Goal: Task Accomplishment & Management: Use online tool/utility

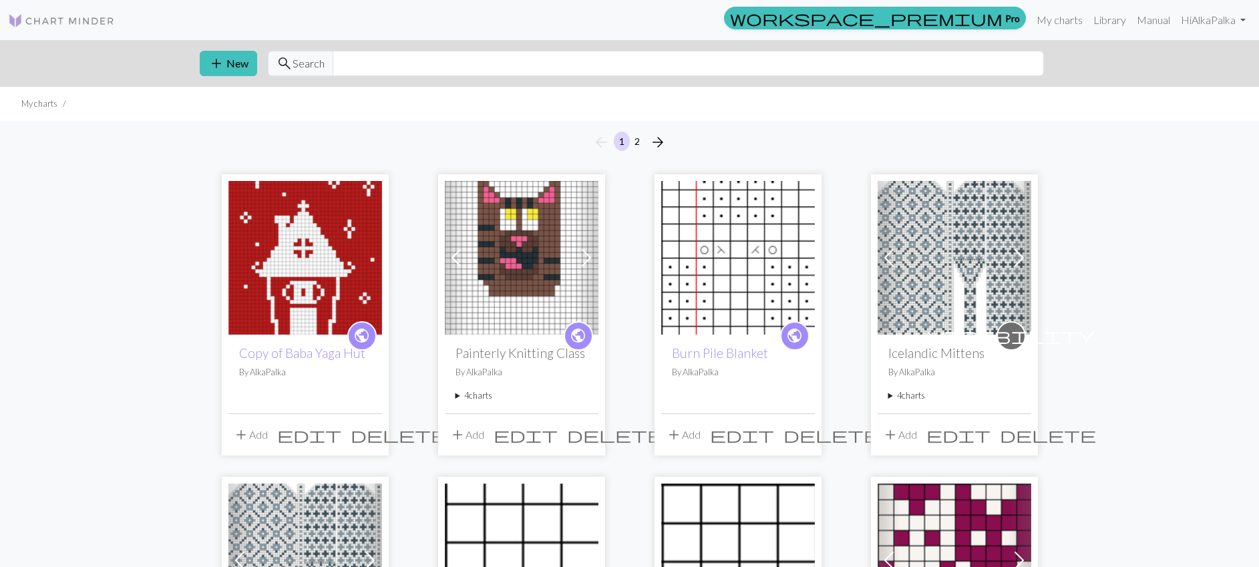
click at [257, 438] on button "add Add" at bounding box center [250, 434] width 44 height 25
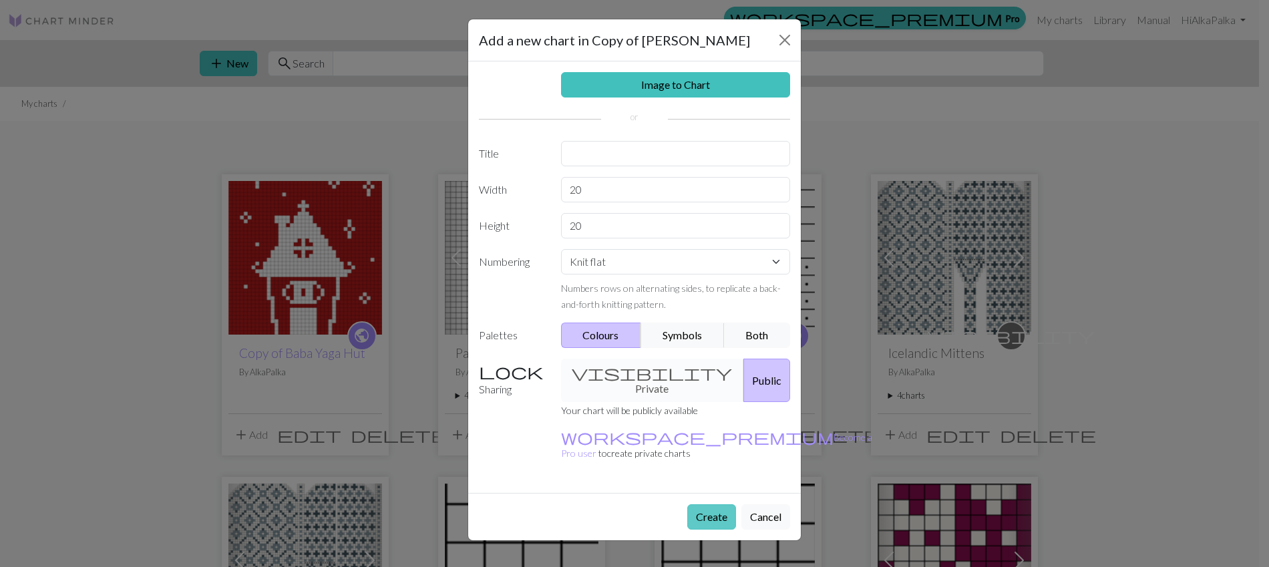
click at [703, 504] on button "Create" at bounding box center [711, 516] width 49 height 25
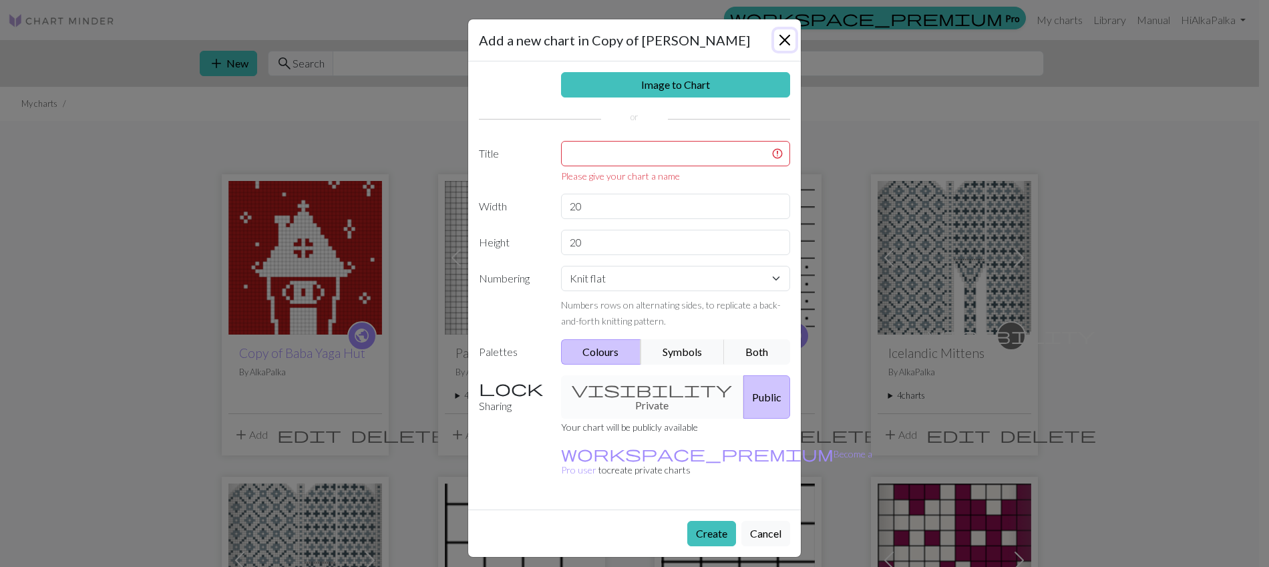
click at [786, 37] on button "Close" at bounding box center [784, 39] width 21 height 21
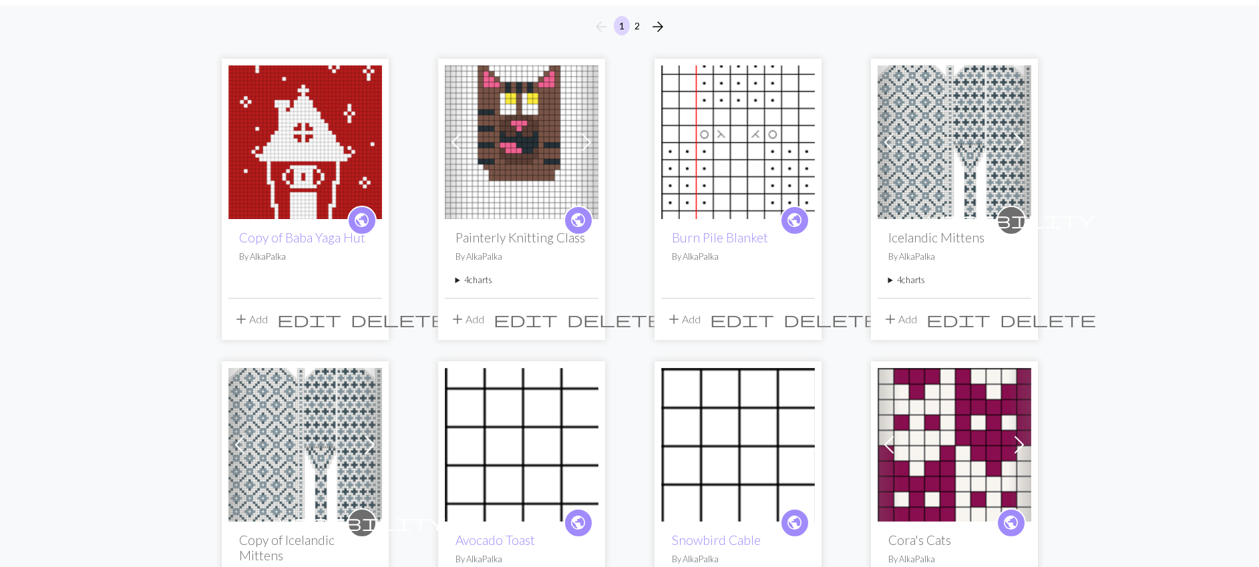
scroll to position [382, 0]
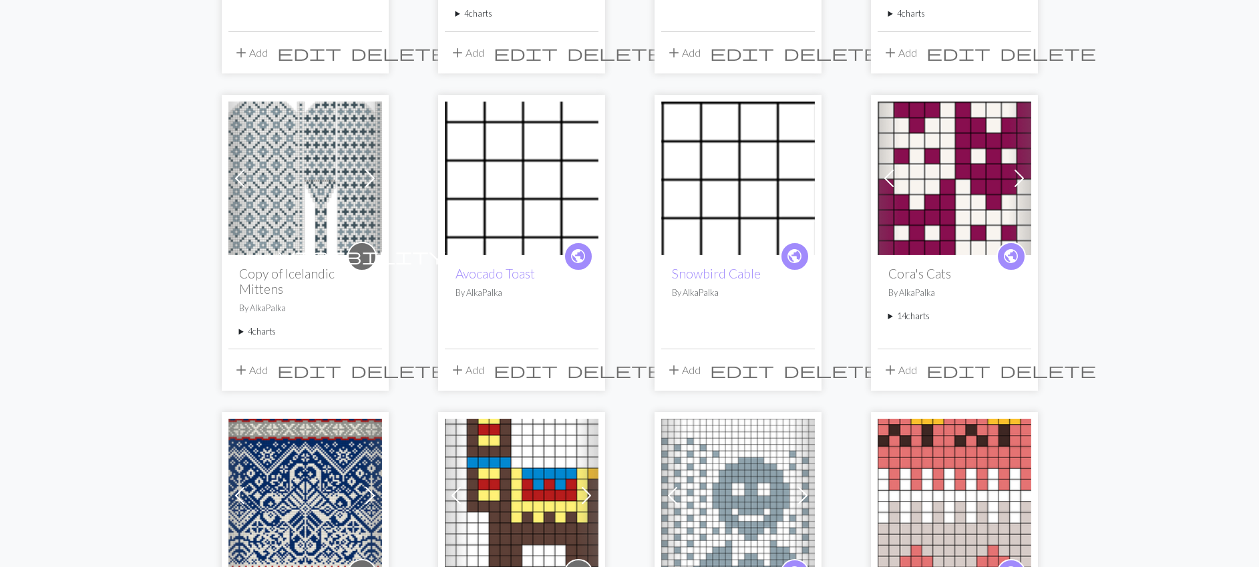
click at [917, 321] on summary "14 charts" at bounding box center [955, 316] width 132 height 13
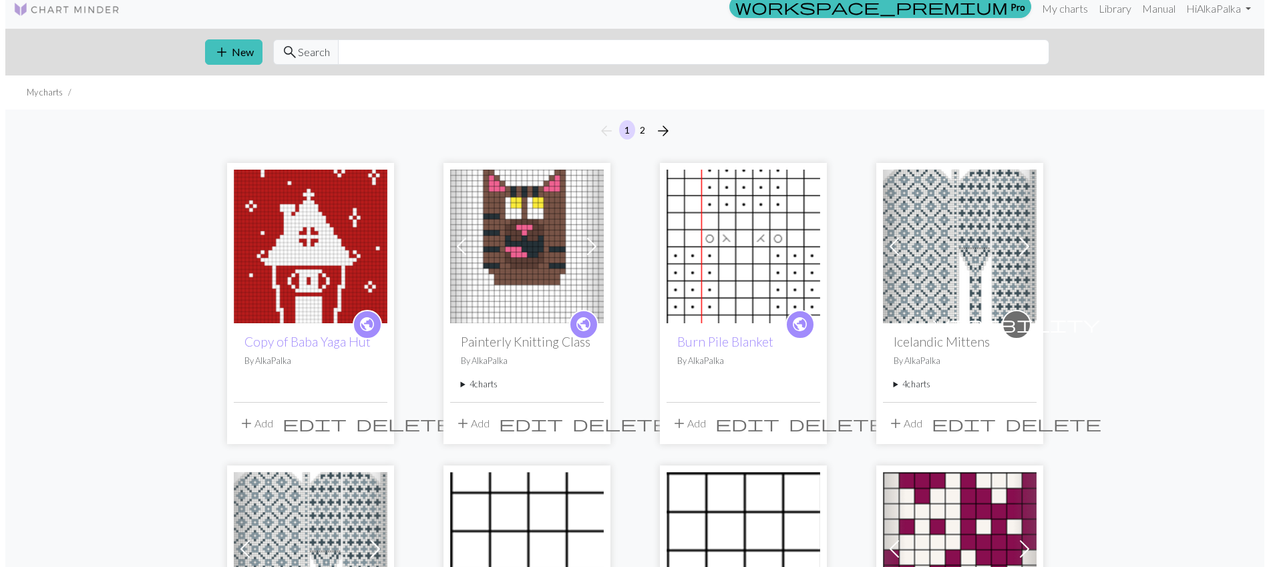
scroll to position [0, 0]
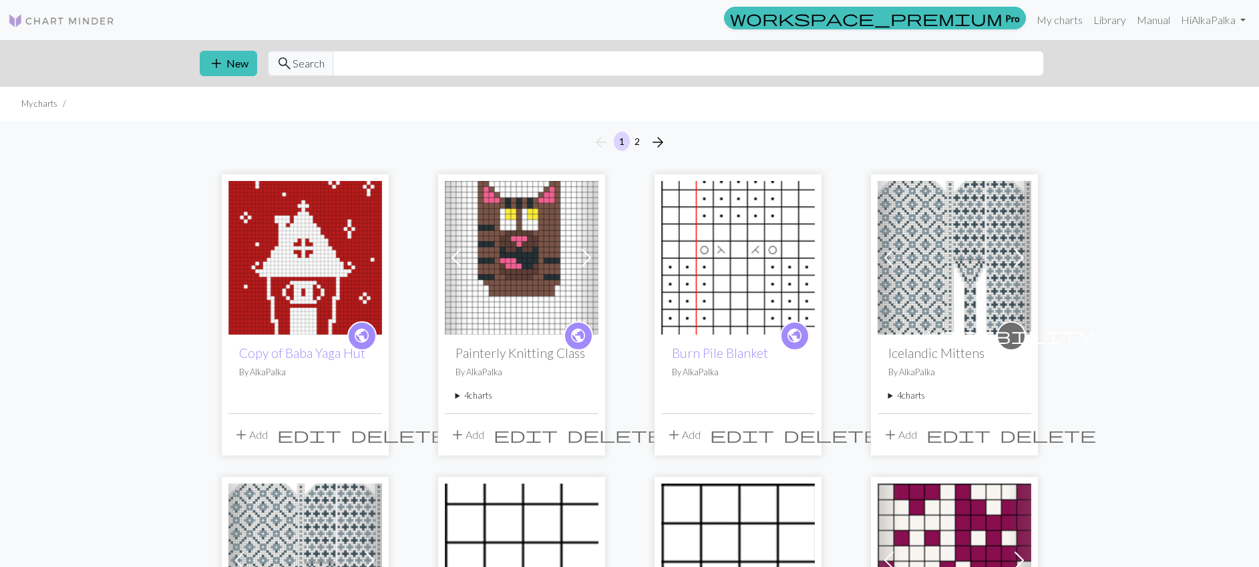
click at [254, 435] on button "add Add" at bounding box center [250, 434] width 44 height 25
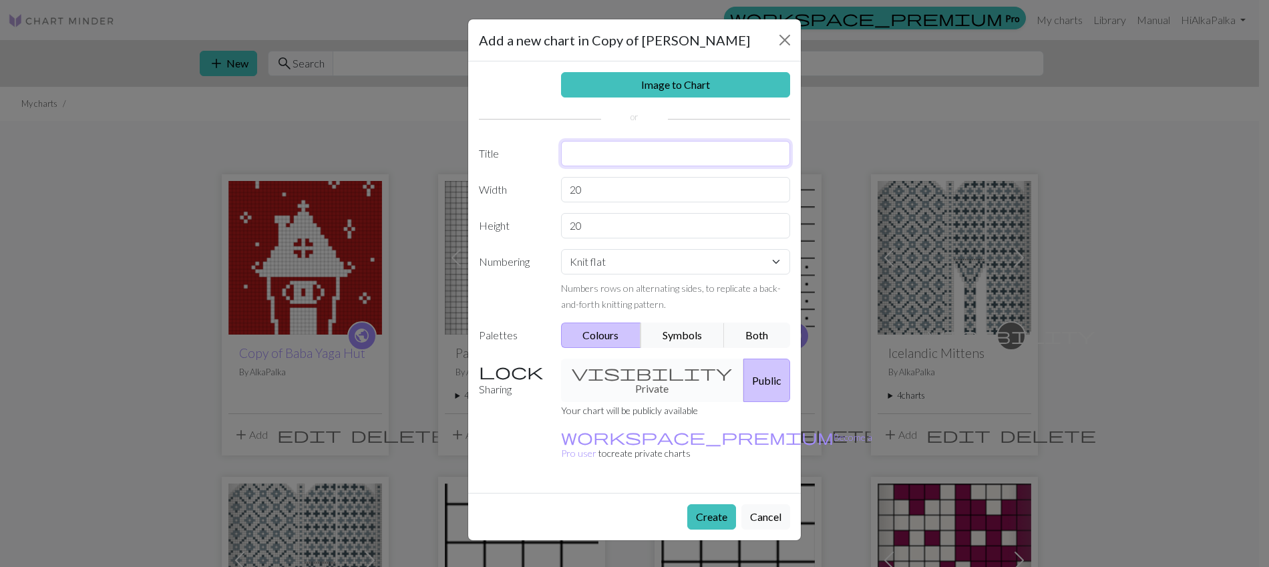
click at [584, 162] on input "text" at bounding box center [676, 153] width 230 height 25
type input "[PERSON_NAME]"
click at [589, 187] on input "20" at bounding box center [676, 189] width 230 height 25
type input "125"
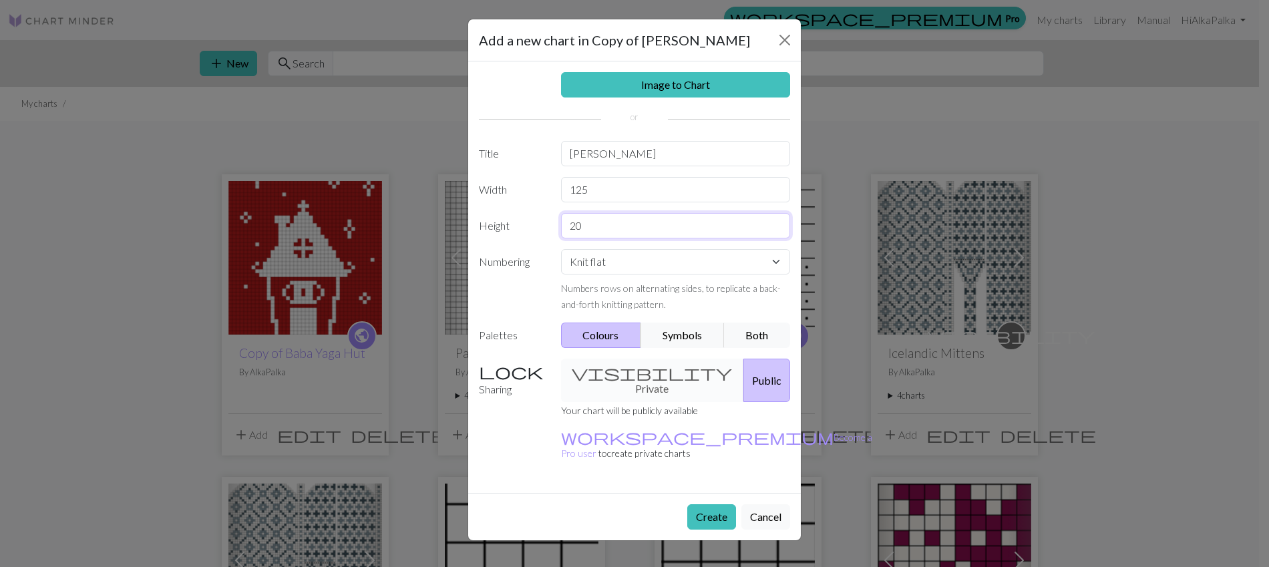
click at [586, 226] on input "20" at bounding box center [676, 225] width 230 height 25
type input "61"
click at [655, 270] on select "Knit flat Knit in the round Lace knitting Cross stitch" at bounding box center [676, 261] width 230 height 25
select select "round"
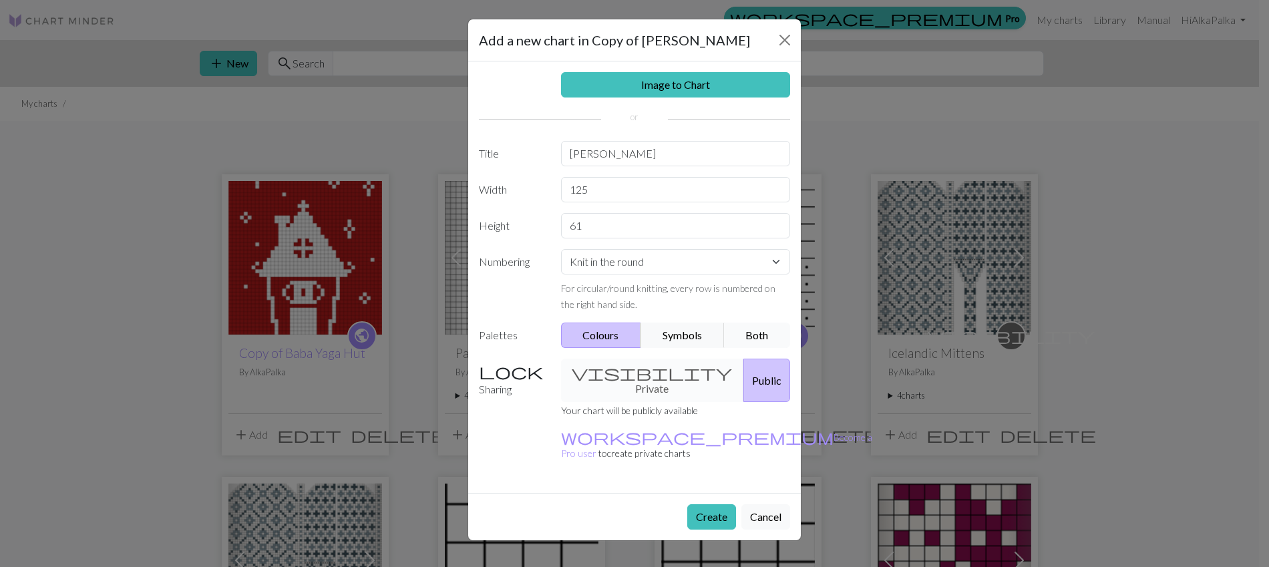
click at [773, 330] on button "Both" at bounding box center [757, 335] width 67 height 25
click at [705, 504] on button "Create" at bounding box center [711, 516] width 49 height 25
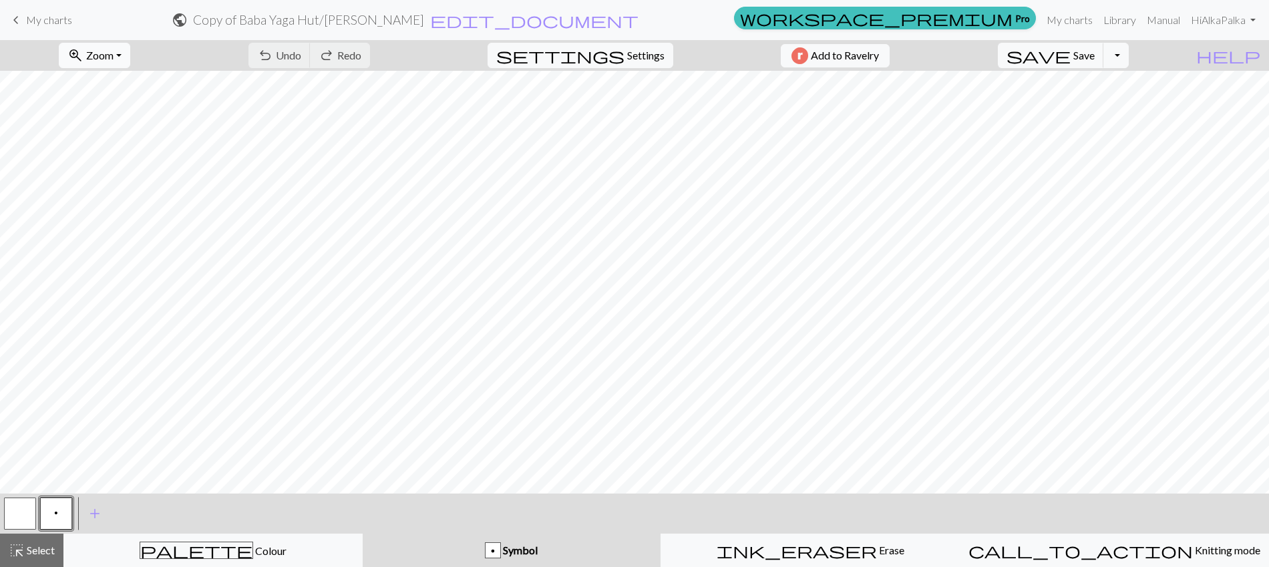
click at [130, 58] on button "zoom_in Zoom Zoom" at bounding box center [94, 55] width 71 height 25
click at [120, 92] on button "Fit all" at bounding box center [112, 84] width 106 height 21
click at [612, 58] on span "settings" at bounding box center [560, 55] width 128 height 19
select select "aran"
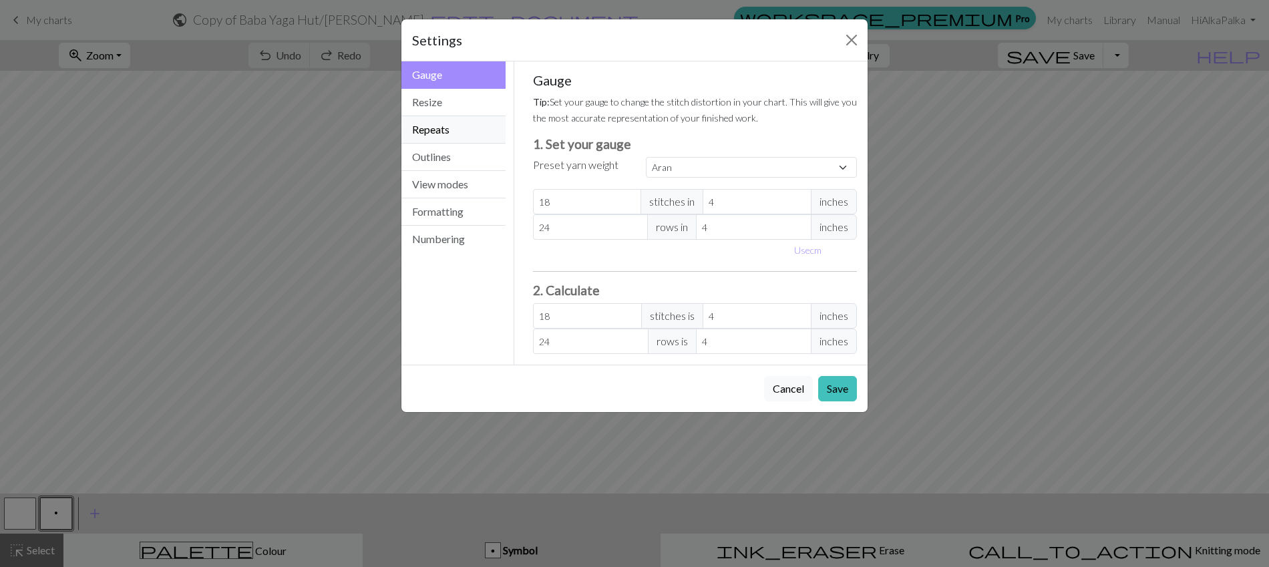
click at [446, 130] on button "Repeats" at bounding box center [454, 129] width 104 height 27
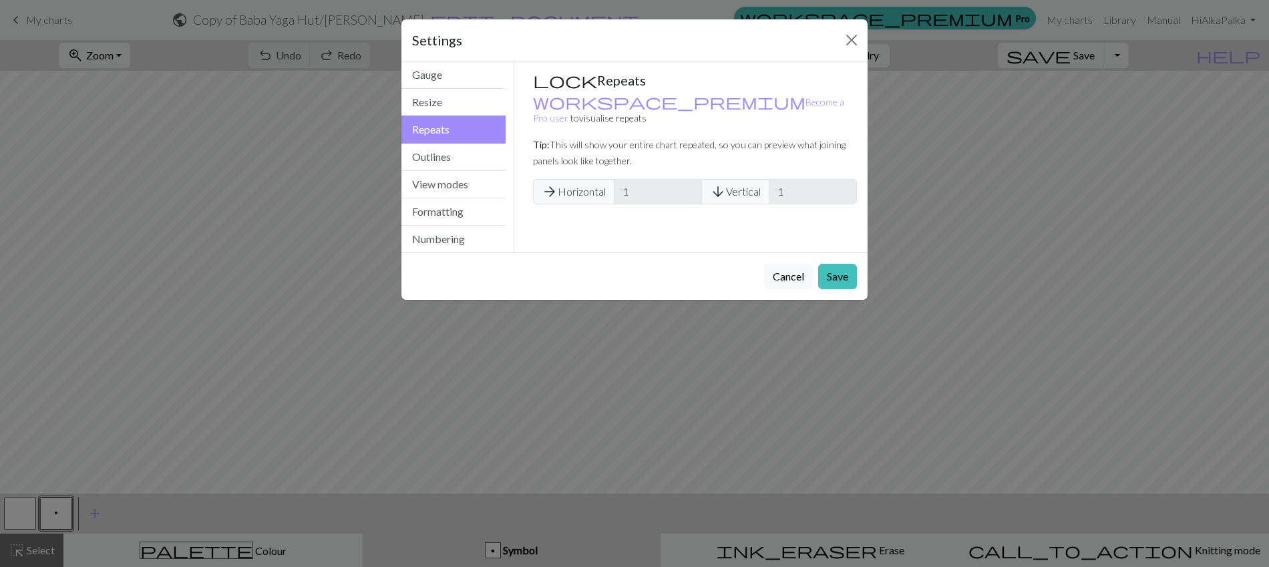
click at [574, 179] on span "arrow_forward Horizontal" at bounding box center [574, 191] width 82 height 25
click at [797, 274] on button "Cancel" at bounding box center [788, 276] width 49 height 25
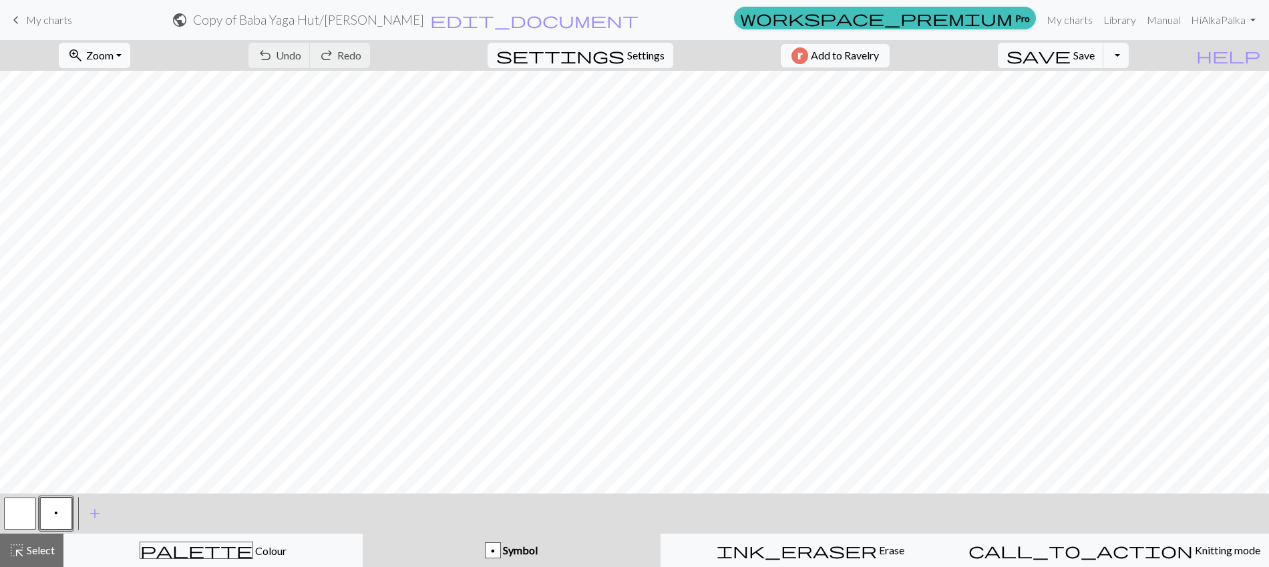
click at [32, 514] on button "button" at bounding box center [20, 514] width 32 height 32
click at [94, 515] on span "add" at bounding box center [95, 513] width 16 height 19
click at [96, 514] on button "button" at bounding box center [92, 514] width 32 height 32
click at [95, 516] on button "button" at bounding box center [92, 514] width 32 height 32
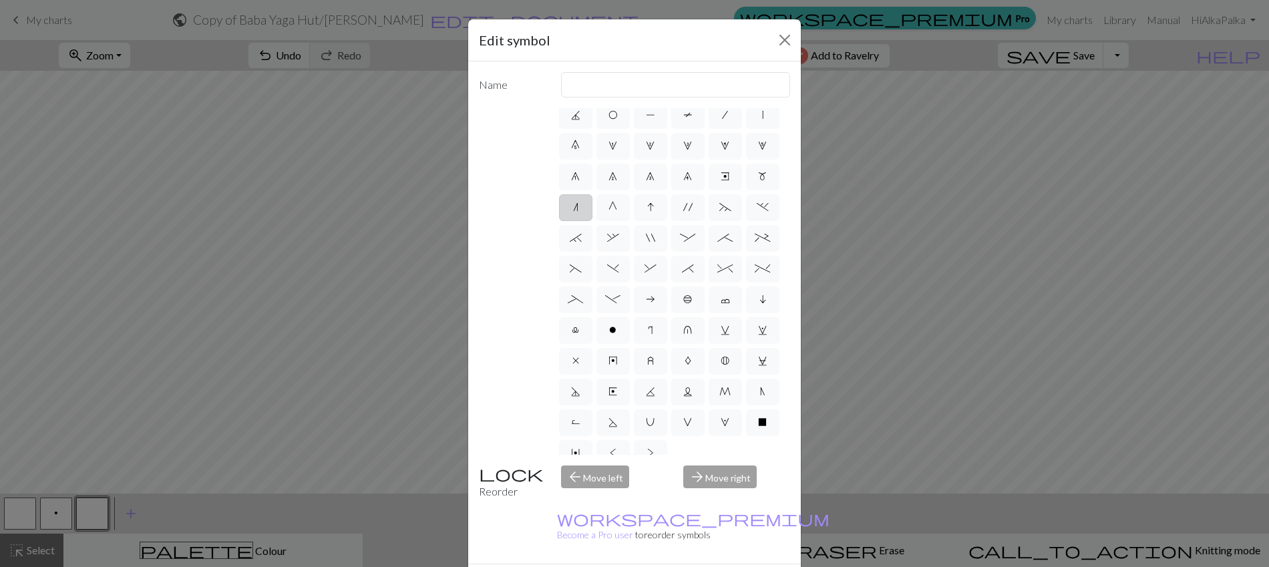
scroll to position [176, 0]
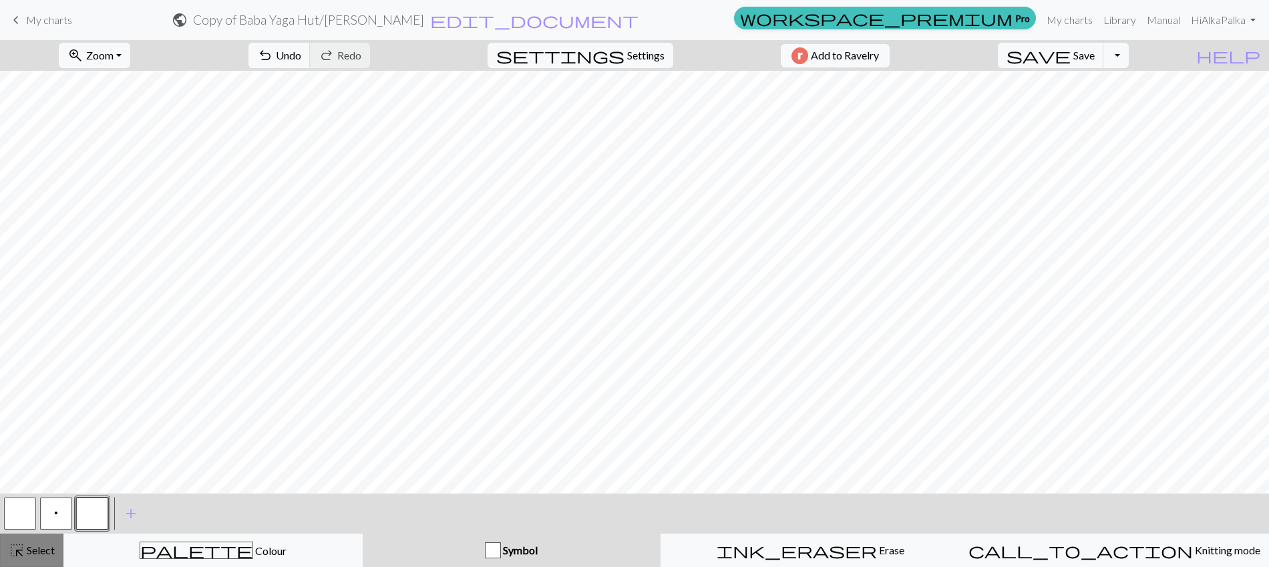
click at [26, 560] on button "highlight_alt Select Select" at bounding box center [31, 550] width 63 height 33
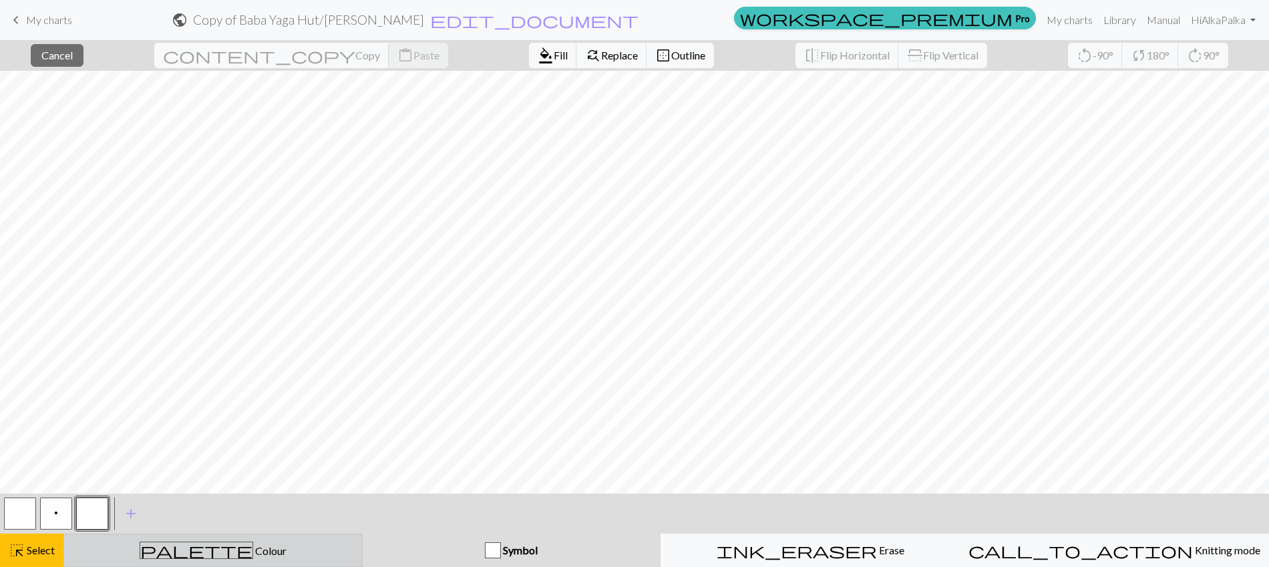
click at [263, 552] on div "palette Colour Colour" at bounding box center [213, 550] width 282 height 17
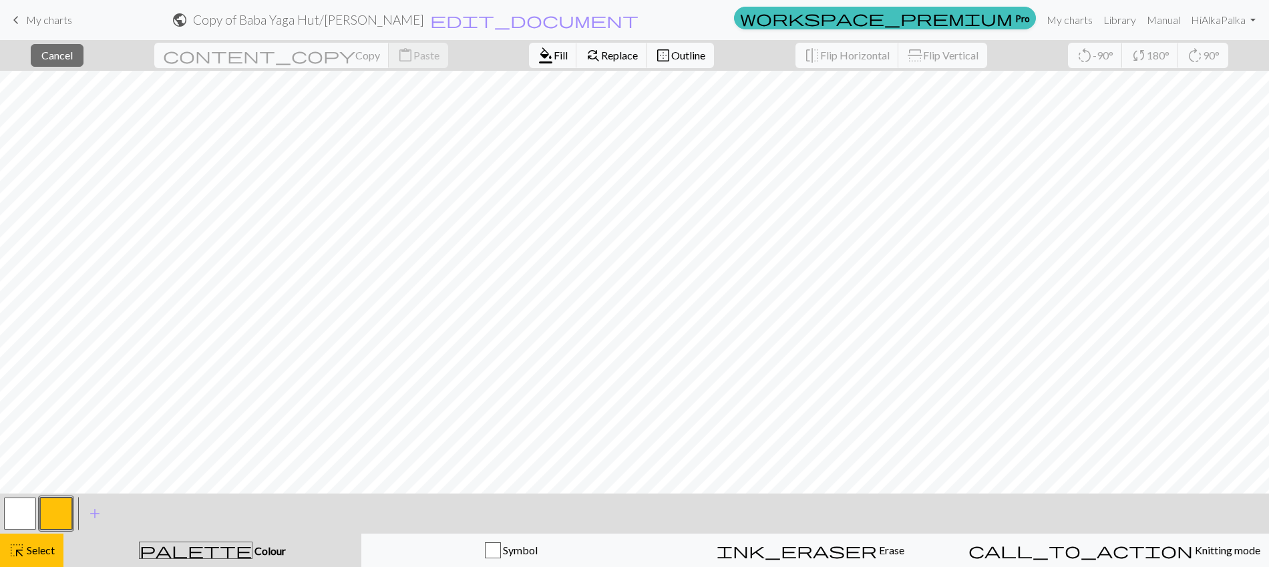
click at [61, 506] on button "button" at bounding box center [56, 514] width 32 height 32
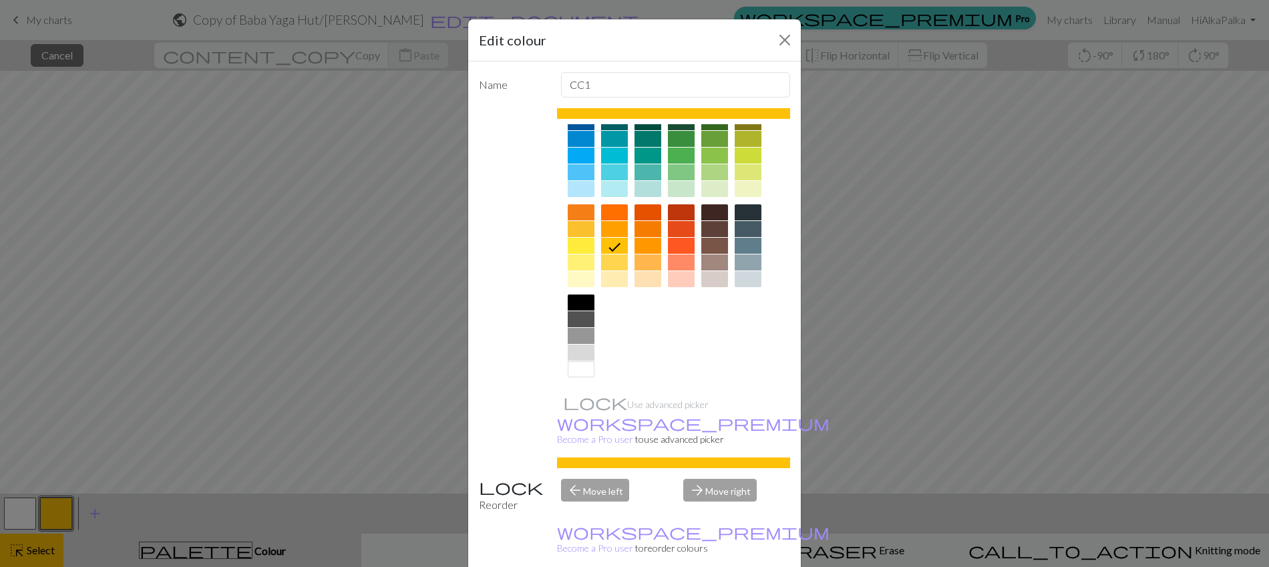
scroll to position [113, 0]
click at [568, 369] on div at bounding box center [581, 367] width 27 height 16
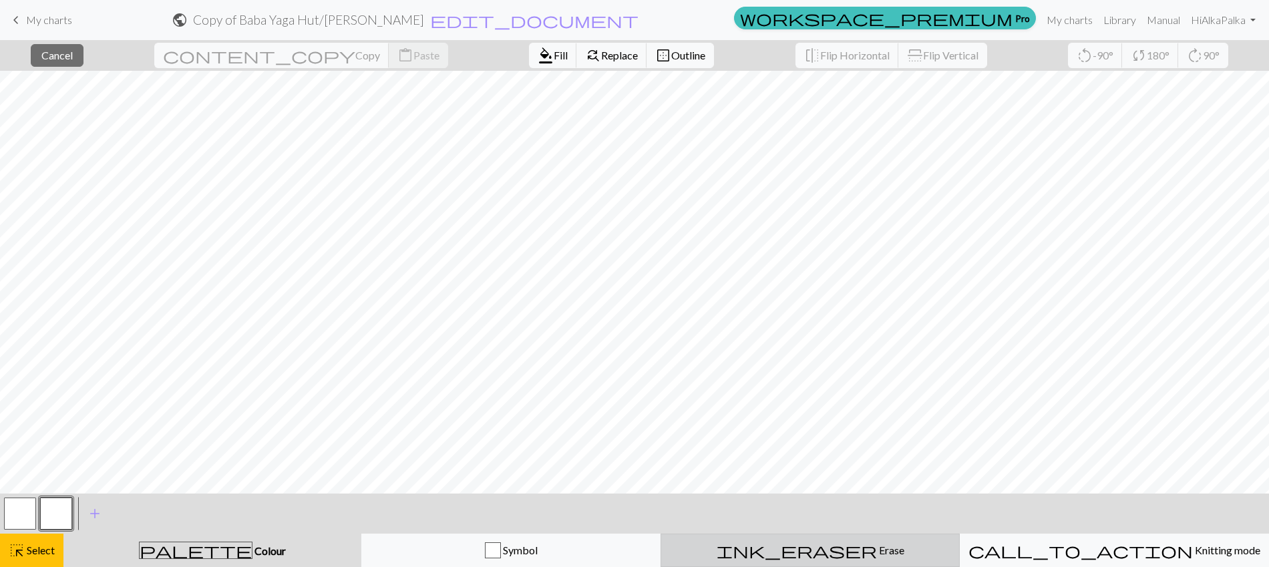
click at [877, 548] on span "Erase" at bounding box center [890, 550] width 27 height 13
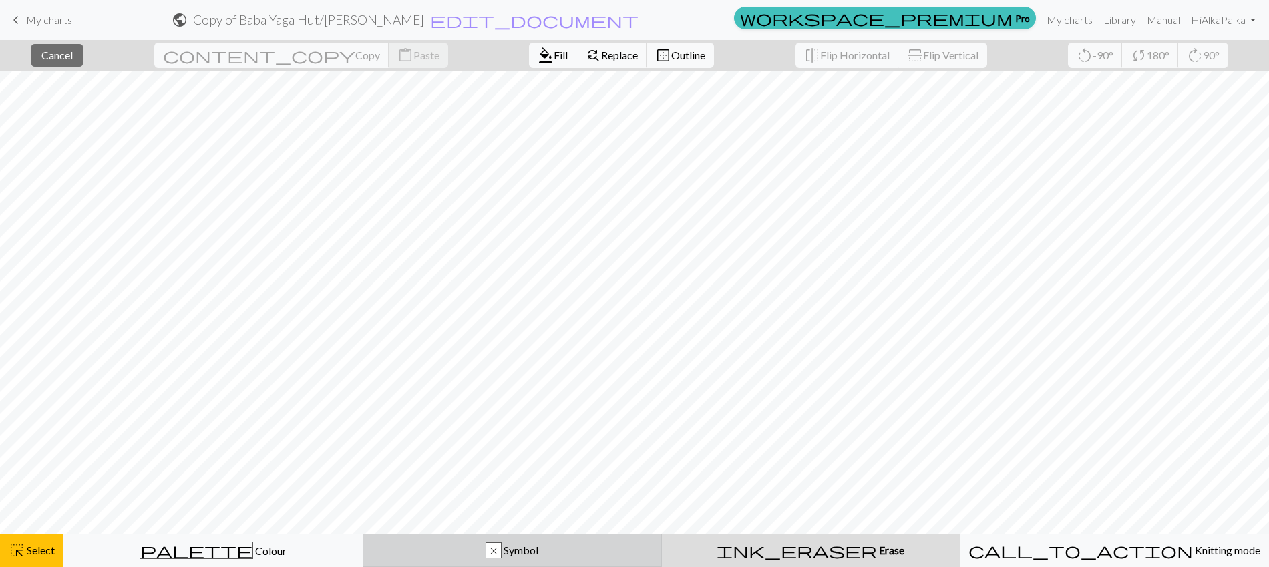
click at [462, 546] on div "x Symbol" at bounding box center [512, 550] width 282 height 16
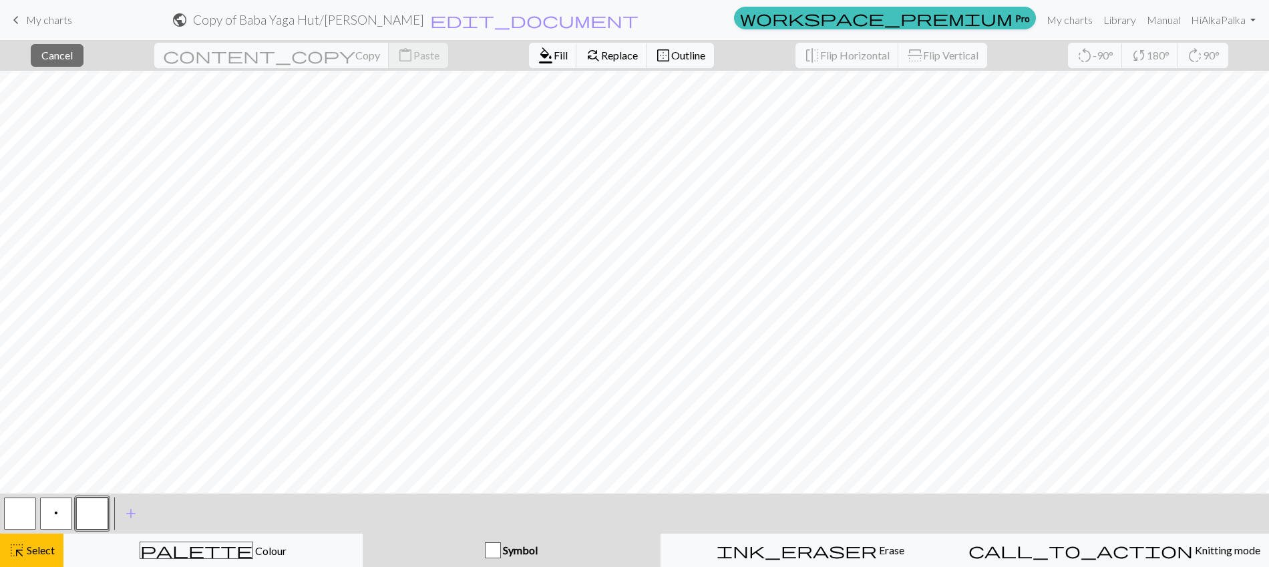
click at [84, 515] on button "button" at bounding box center [92, 514] width 32 height 32
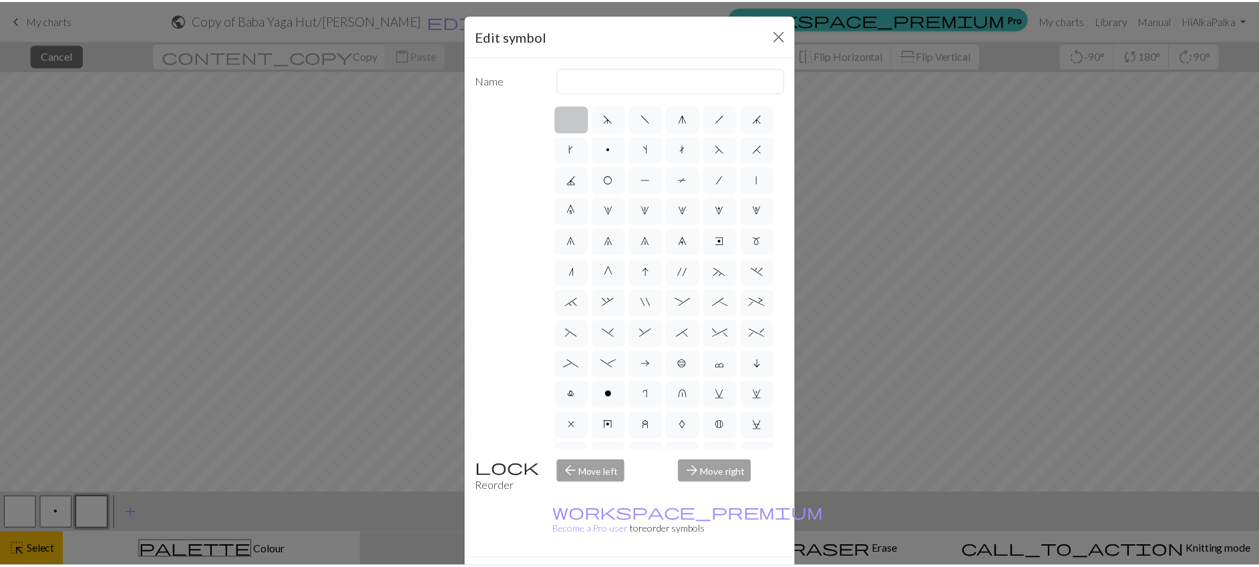
scroll to position [0, 0]
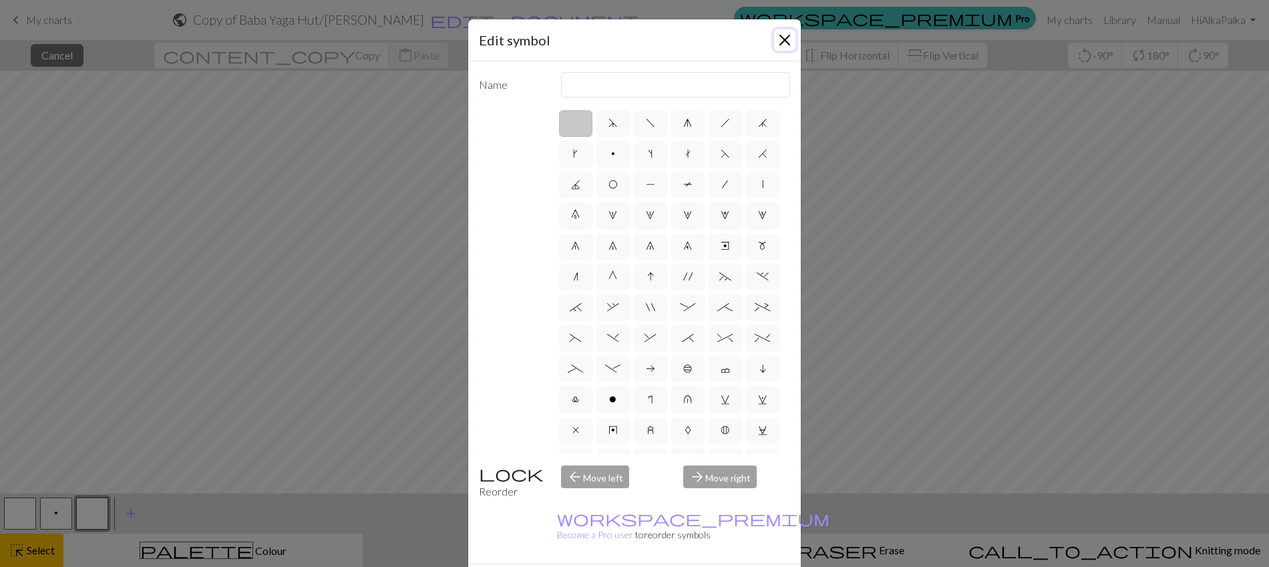
click at [782, 46] on button "Close" at bounding box center [784, 39] width 21 height 21
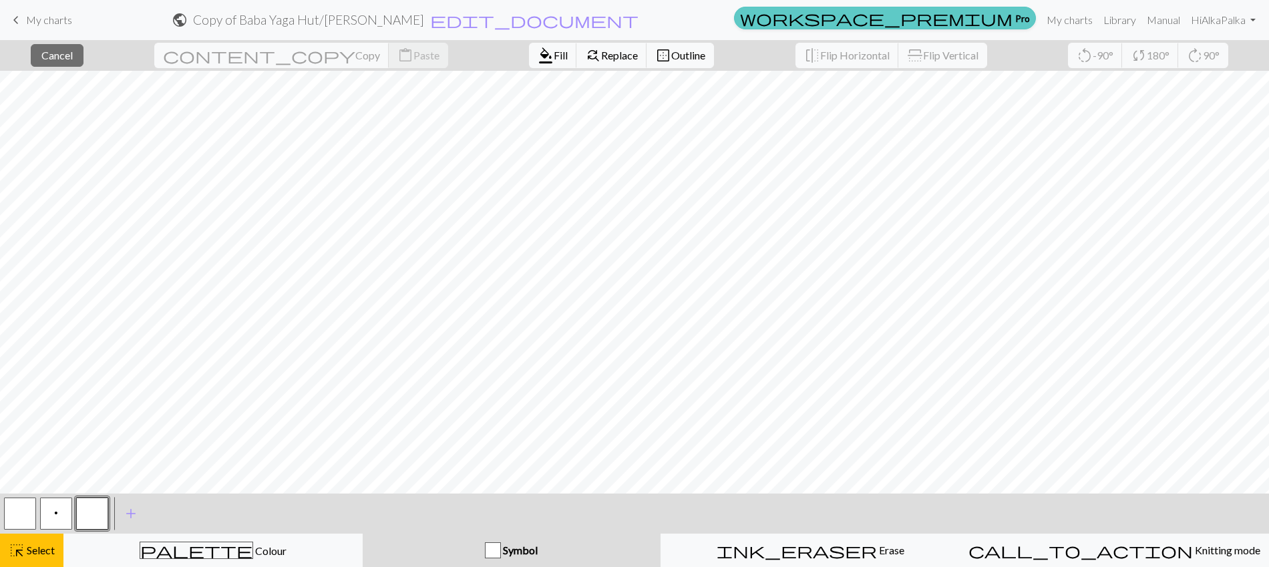
click at [997, 29] on link "workspace_premium Pro" at bounding box center [885, 18] width 302 height 23
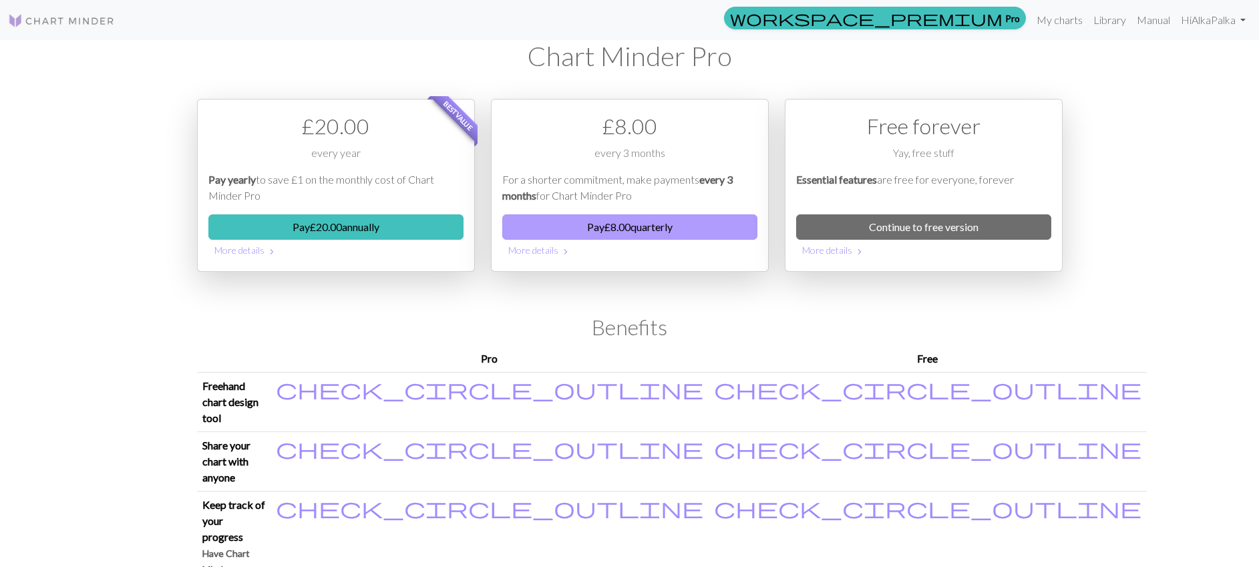
click at [622, 234] on button "Pay £ 8.00 quarterly" at bounding box center [629, 226] width 255 height 25
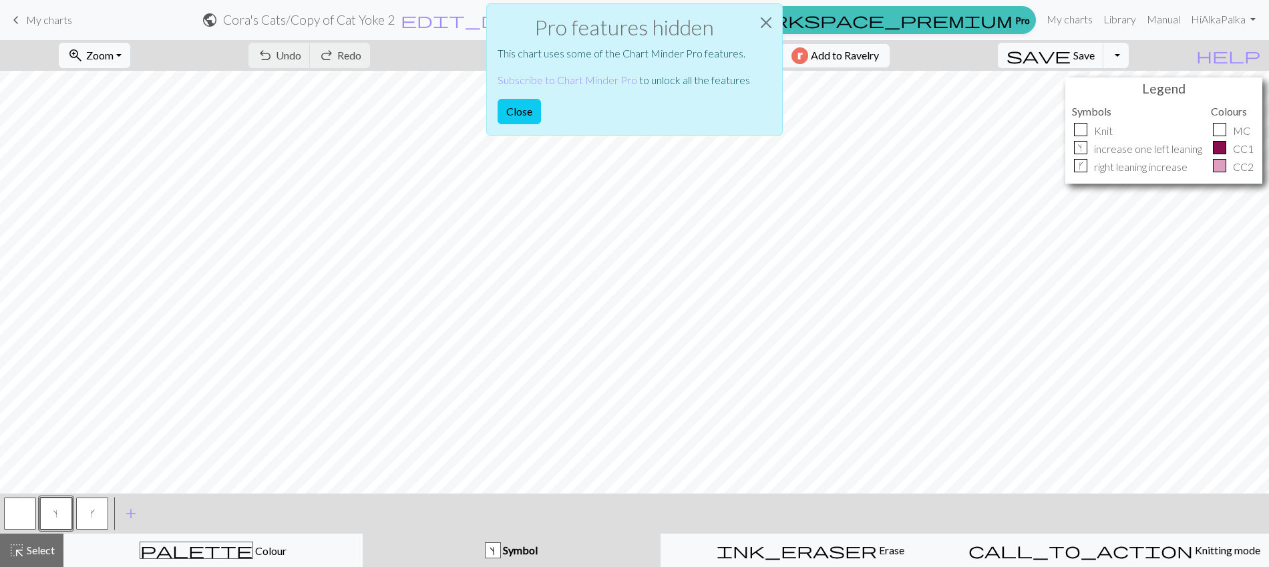
click at [133, 59] on div "Pro features hidden This chart uses some of the Chart Minder Pro features. Subs…" at bounding box center [634, 73] width 1269 height 146
click at [532, 115] on button "Close" at bounding box center [519, 111] width 43 height 25
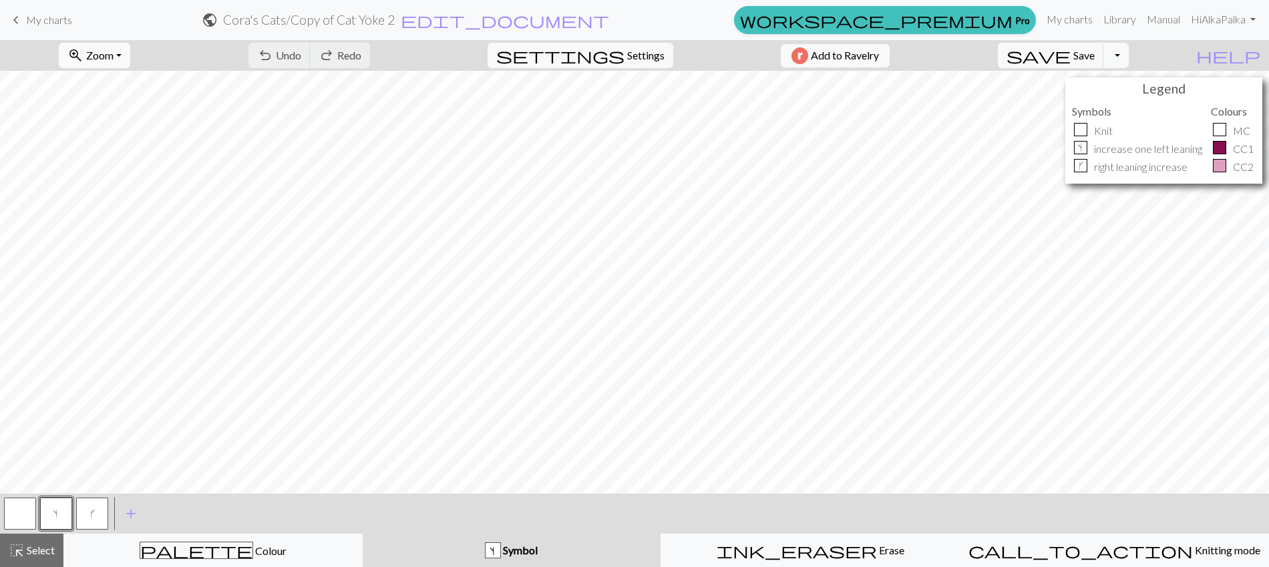
click at [114, 51] on span "Zoom" at bounding box center [99, 55] width 27 height 13
click at [124, 90] on button "Fit all" at bounding box center [112, 84] width 106 height 21
click at [130, 57] on button "zoom_in Zoom Zoom" at bounding box center [94, 55] width 71 height 25
click at [129, 133] on button "Fit height" at bounding box center [112, 127] width 106 height 21
click at [114, 49] on span "Zoom" at bounding box center [99, 55] width 27 height 13
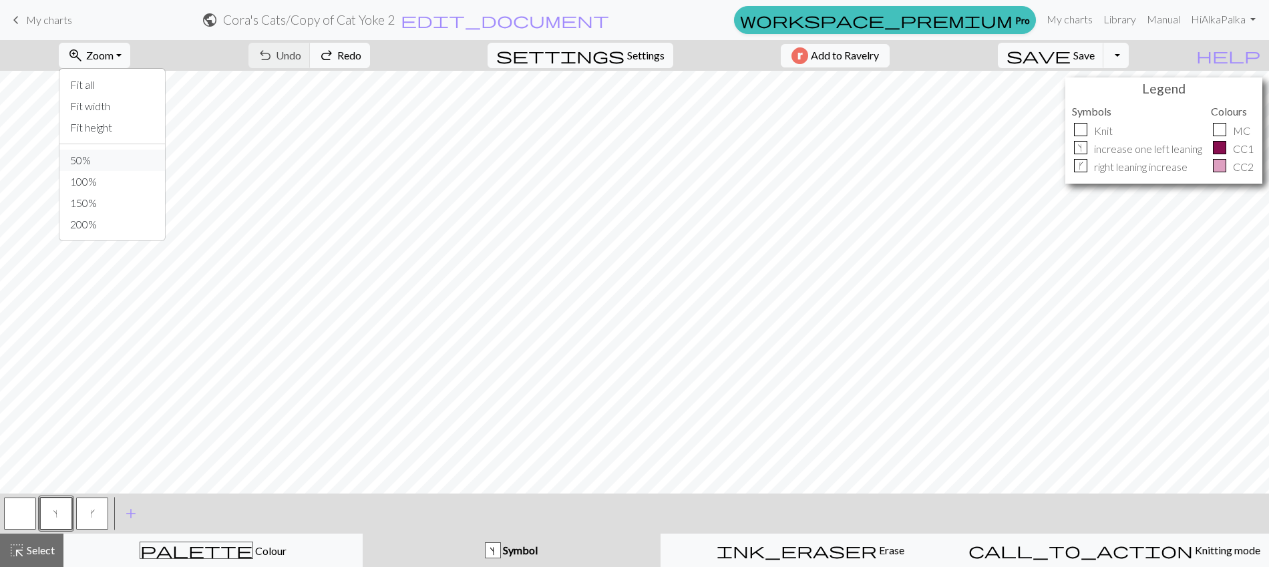
click at [114, 164] on button "50%" at bounding box center [112, 160] width 106 height 21
click at [130, 54] on button "zoom_in Zoom Zoom" at bounding box center [94, 55] width 71 height 25
click at [122, 189] on button "100%" at bounding box center [112, 181] width 106 height 21
click at [301, 56] on span "Undo" at bounding box center [288, 55] width 25 height 13
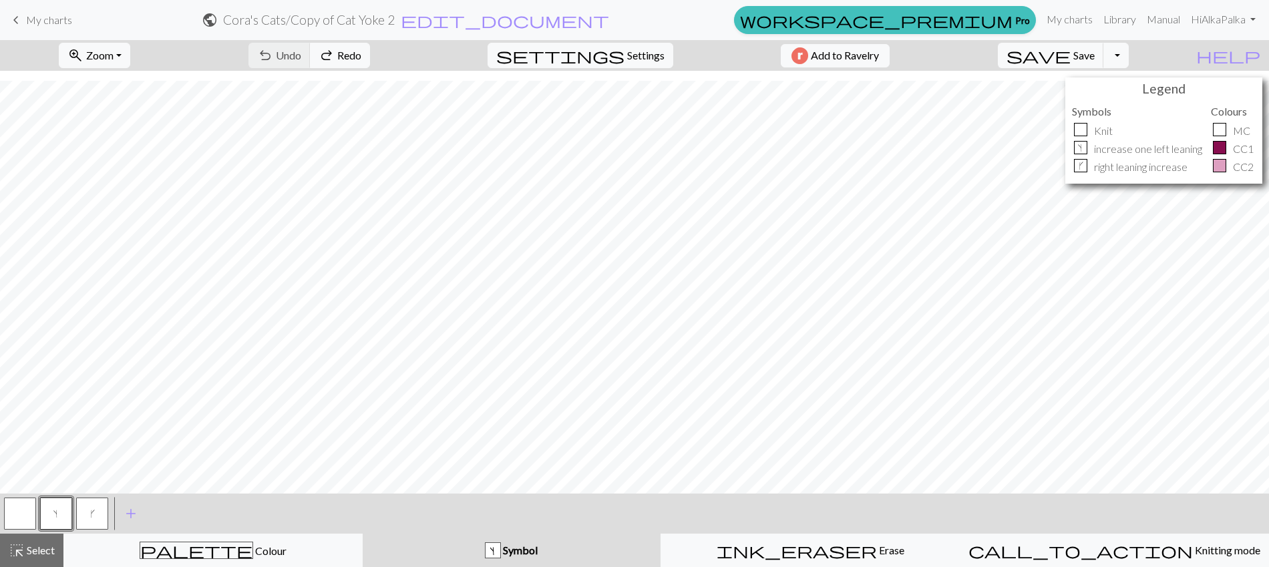
click at [26, 512] on button "button" at bounding box center [20, 514] width 32 height 32
click at [311, 63] on button "undo Undo Undo" at bounding box center [280, 55] width 62 height 25
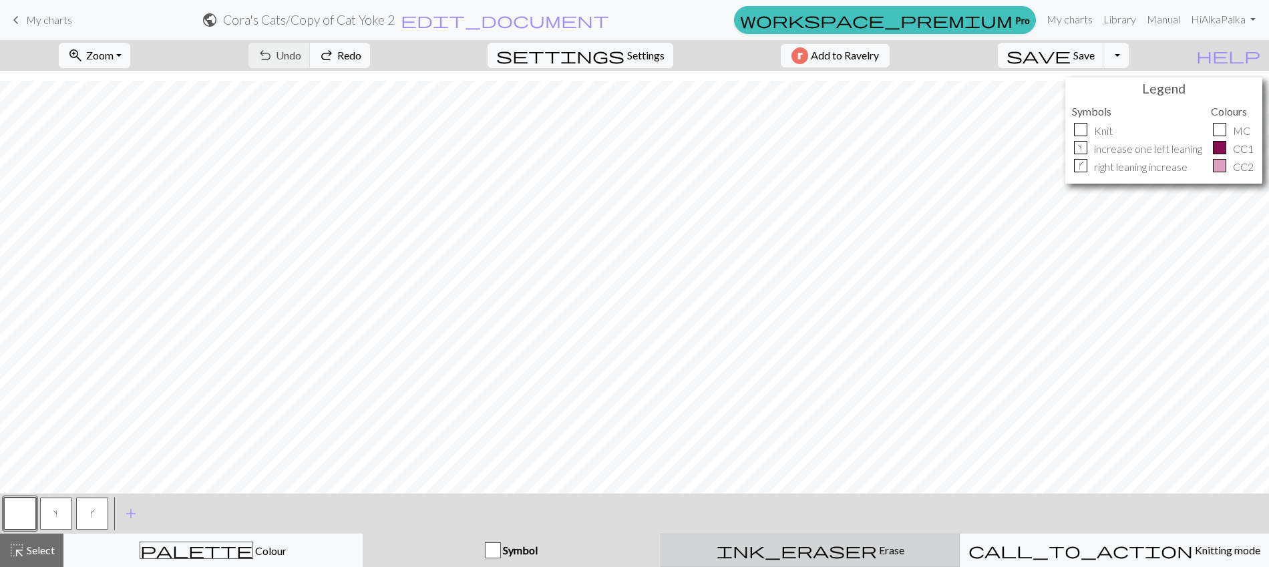
click at [738, 550] on div "ink_eraser Erase Erase" at bounding box center [810, 550] width 282 height 16
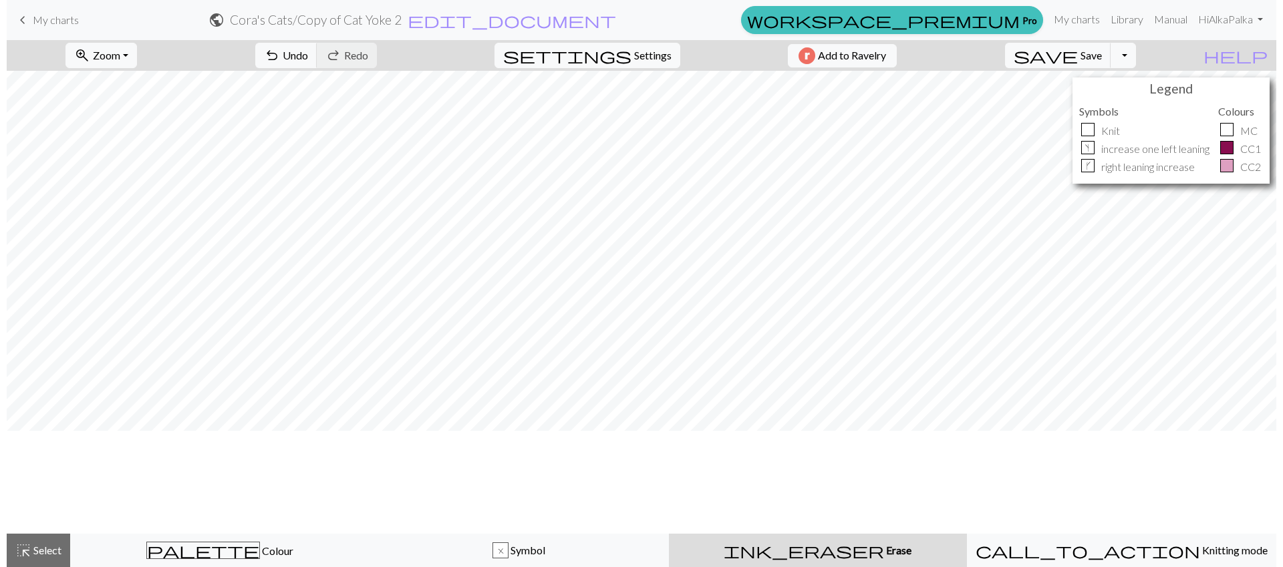
scroll to position [0, 0]
click at [115, 57] on span "Zoom" at bounding box center [101, 55] width 27 height 13
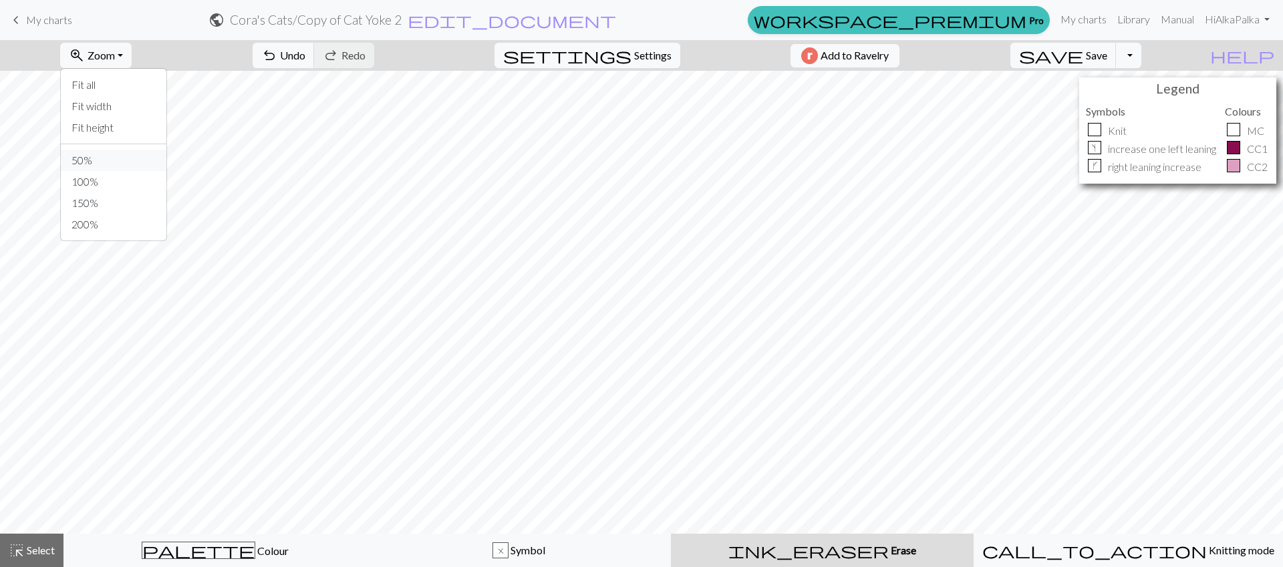
click at [123, 169] on button "50%" at bounding box center [114, 160] width 106 height 21
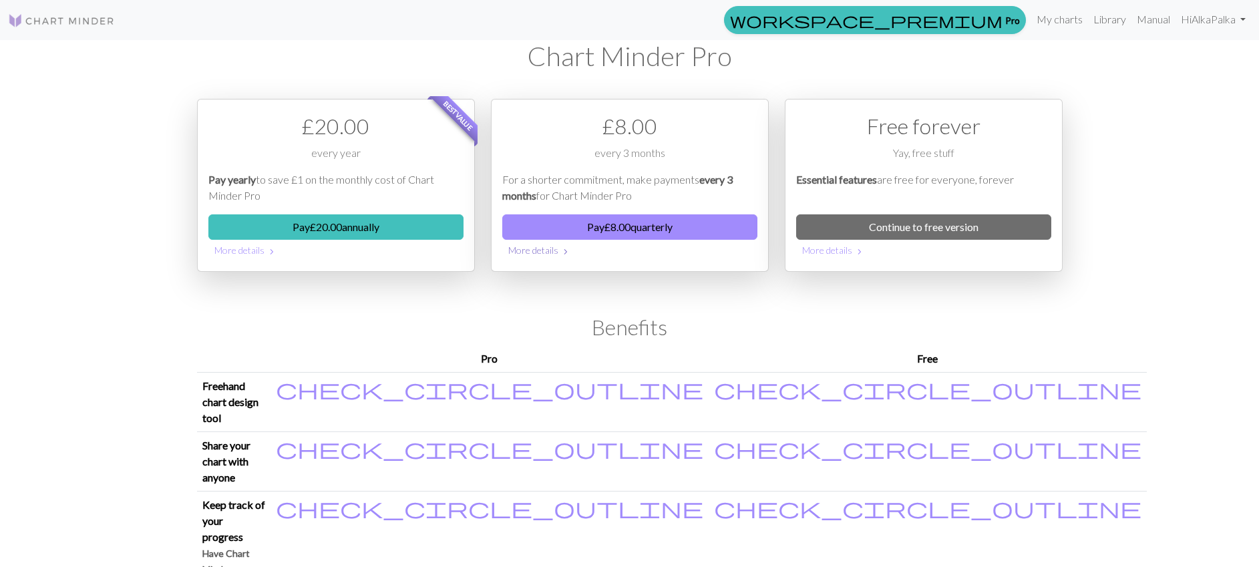
click at [567, 249] on span "chevron_right" at bounding box center [566, 251] width 11 height 13
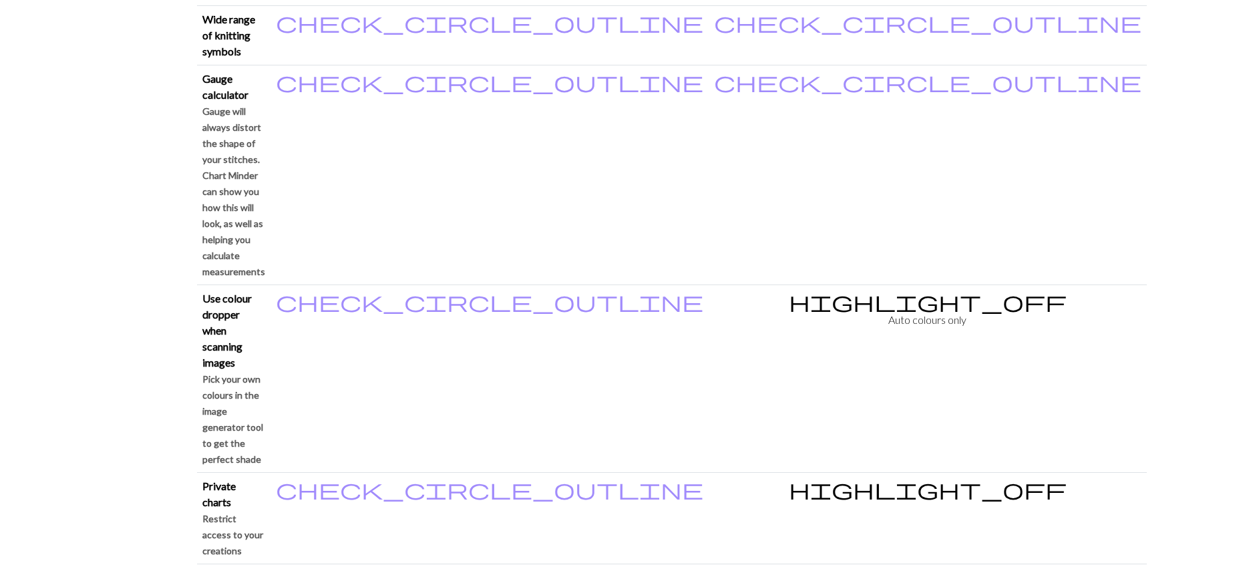
scroll to position [1352, 0]
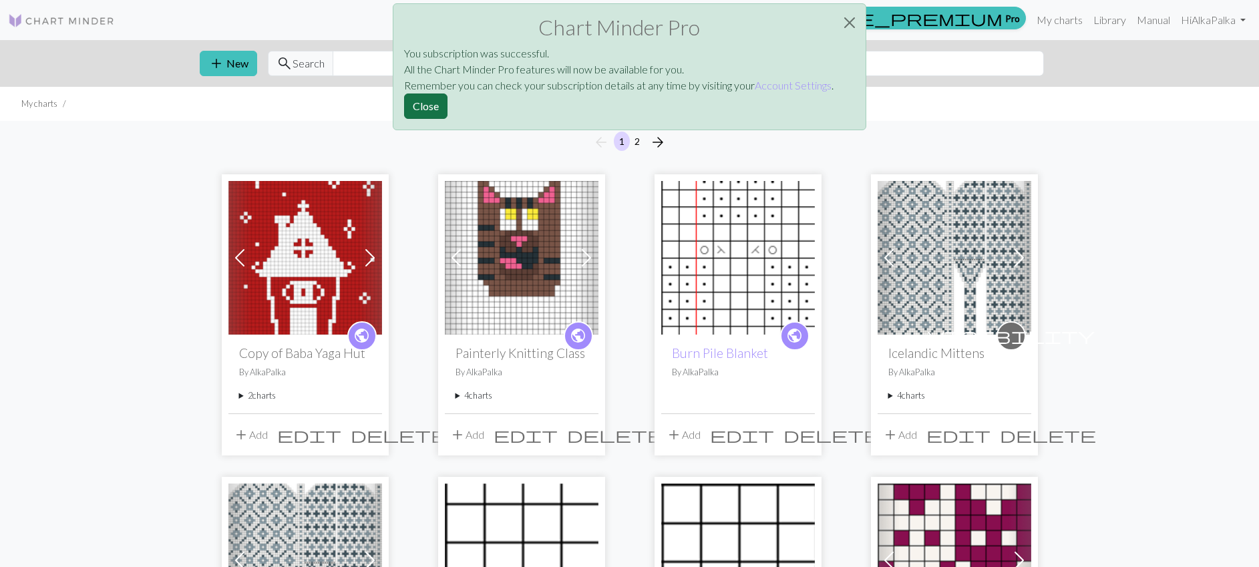
click at [428, 108] on button "Close" at bounding box center [425, 106] width 43 height 25
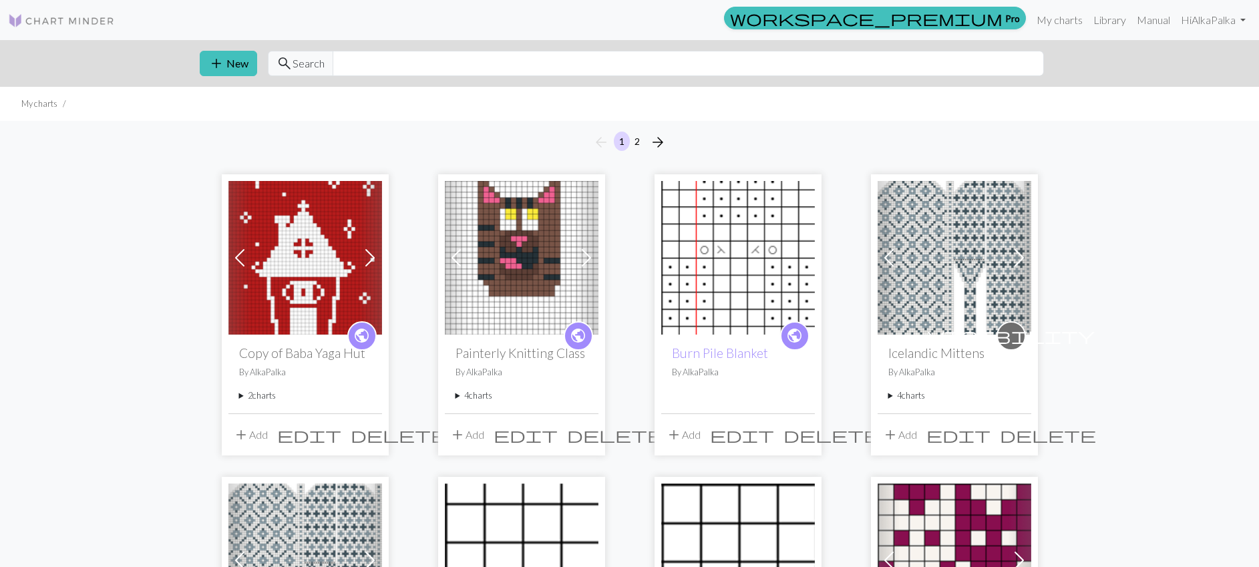
click at [264, 393] on summary "2 charts" at bounding box center [305, 395] width 132 height 13
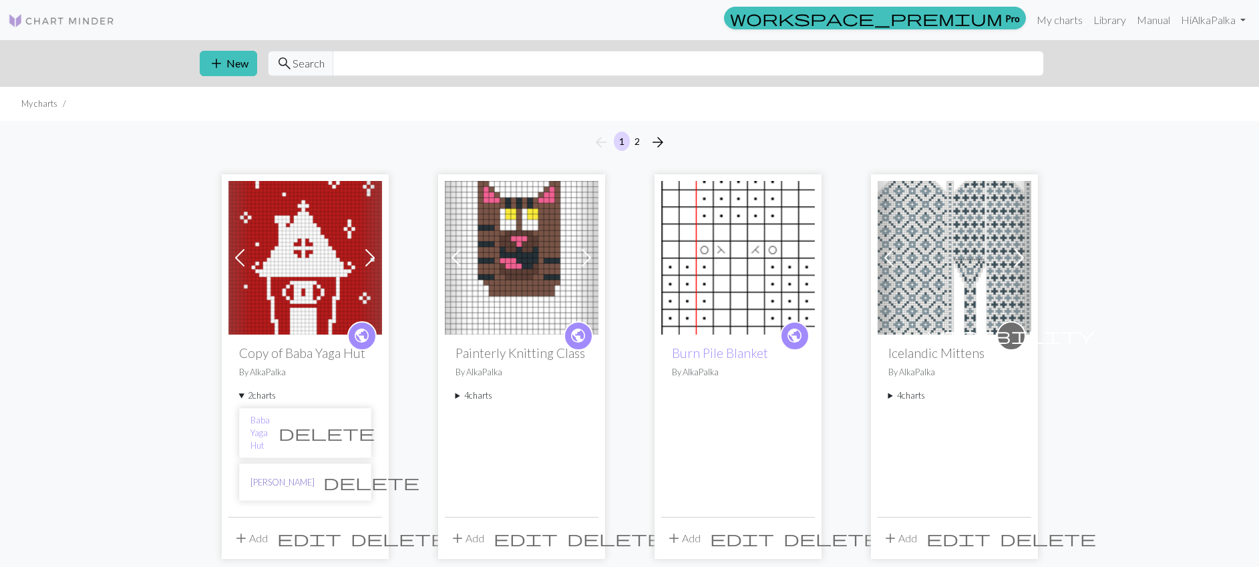
click at [297, 476] on link "Baba Yaga Yoke" at bounding box center [283, 482] width 64 height 13
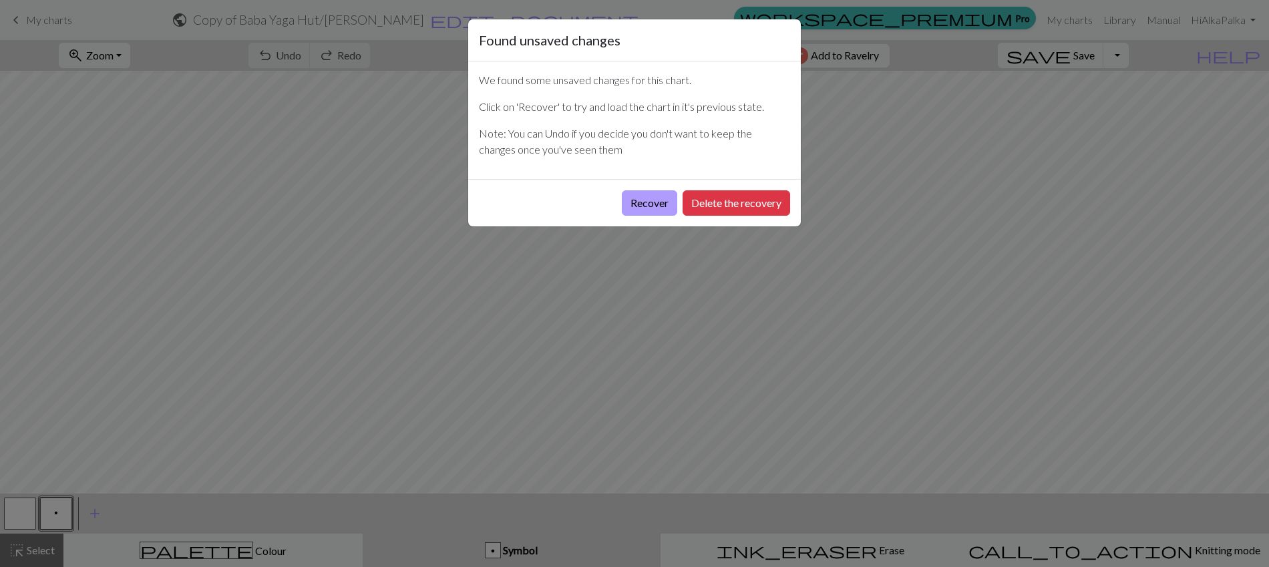
click at [643, 207] on button "Recover" at bounding box center [649, 202] width 55 height 25
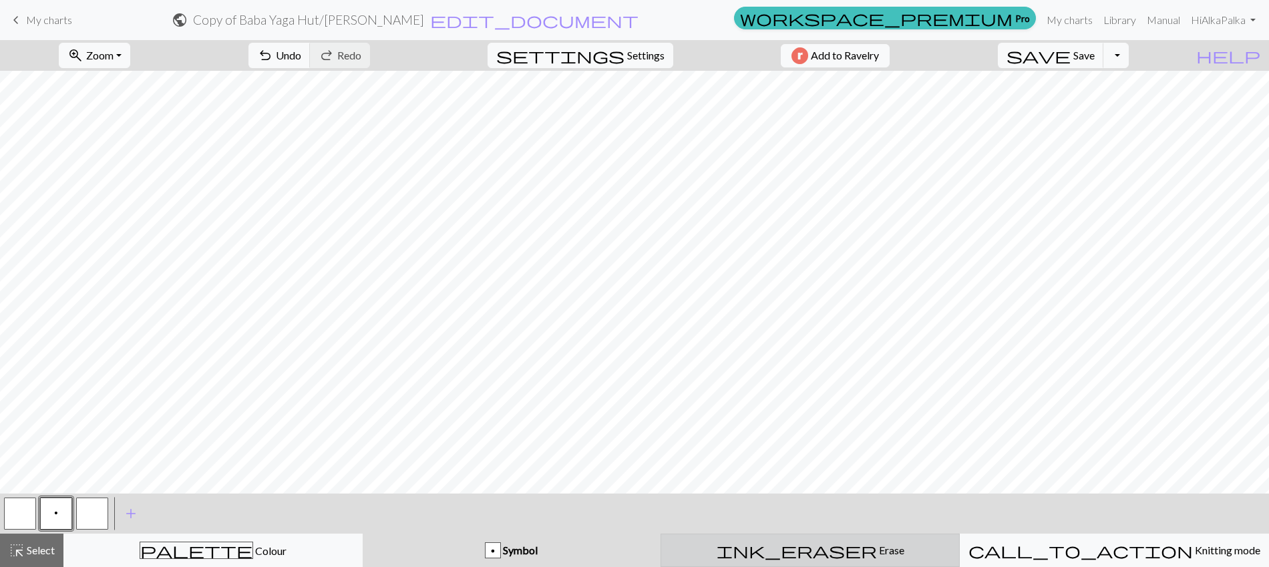
click at [800, 559] on span "ink_eraser" at bounding box center [797, 550] width 160 height 19
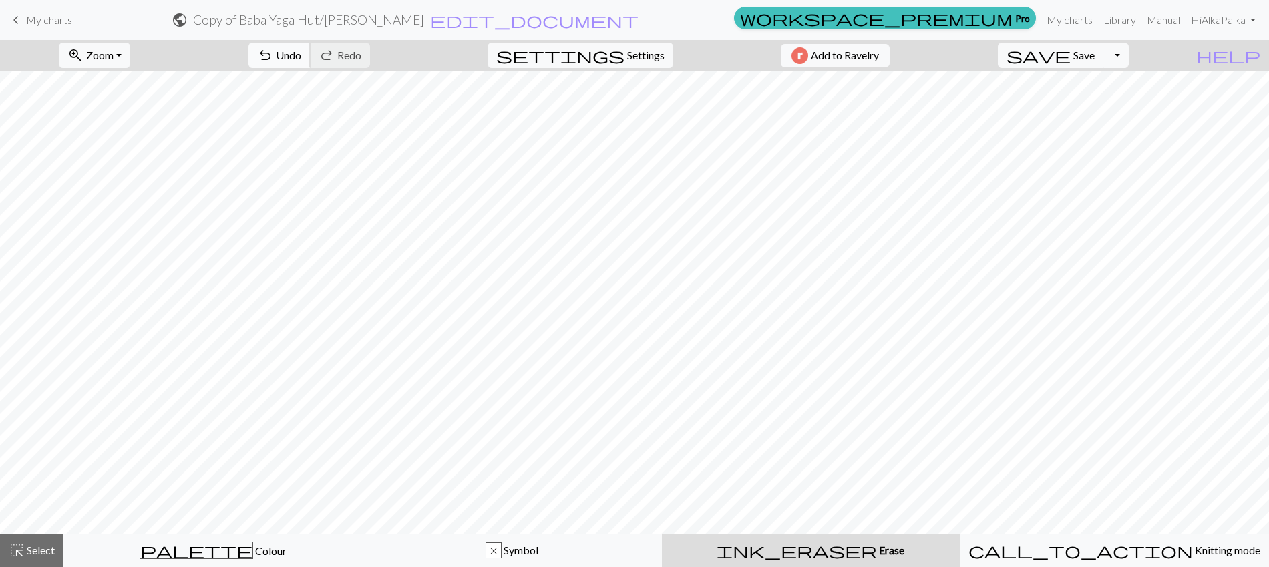
click at [301, 55] on span "Undo" at bounding box center [288, 55] width 25 height 13
click at [301, 54] on span "Undo" at bounding box center [288, 55] width 25 height 13
click at [311, 43] on button "undo Undo Undo" at bounding box center [280, 55] width 62 height 25
click at [28, 556] on span "Select" at bounding box center [40, 550] width 30 height 13
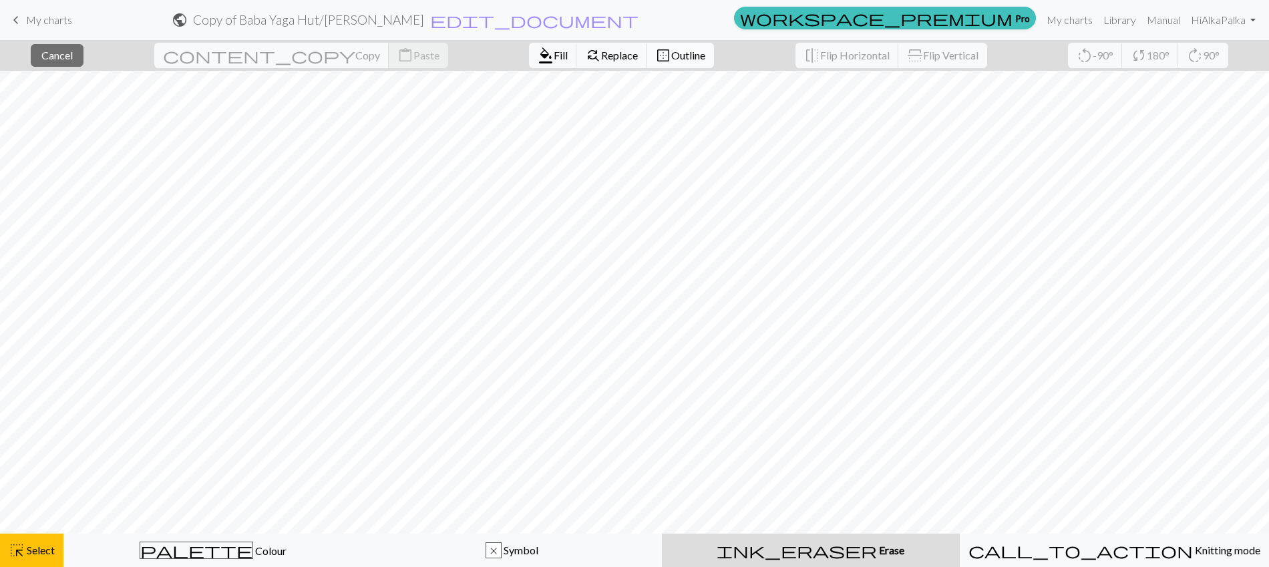
click at [671, 55] on span "Outline" at bounding box center [688, 55] width 34 height 13
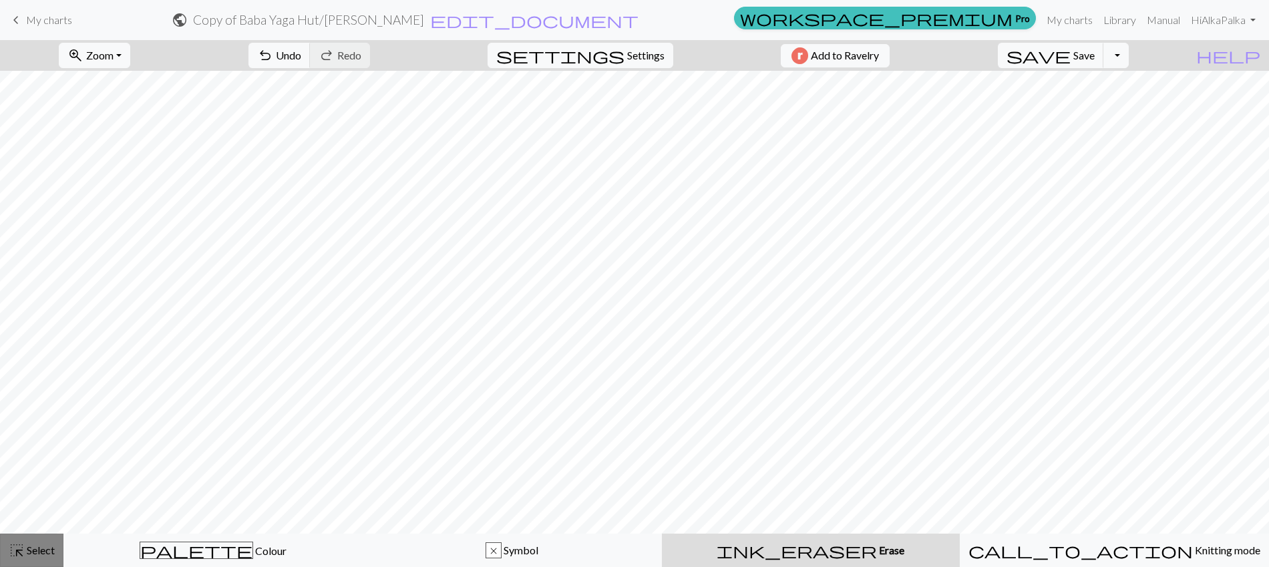
click at [40, 554] on span "Select" at bounding box center [40, 550] width 30 height 13
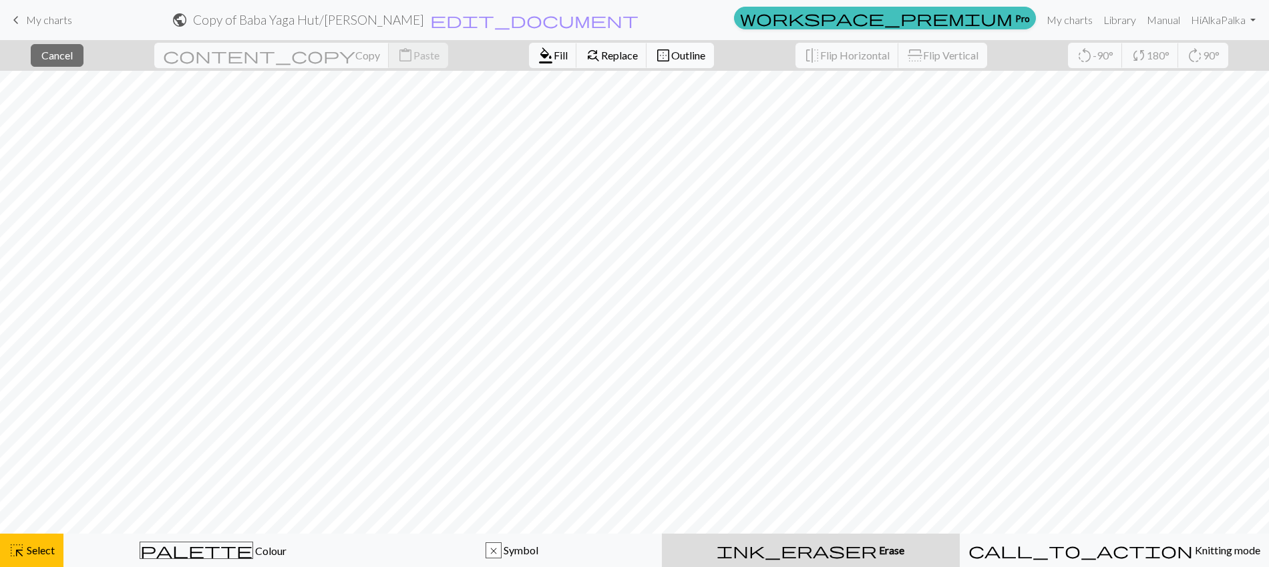
click at [671, 52] on span "Outline" at bounding box center [688, 55] width 34 height 13
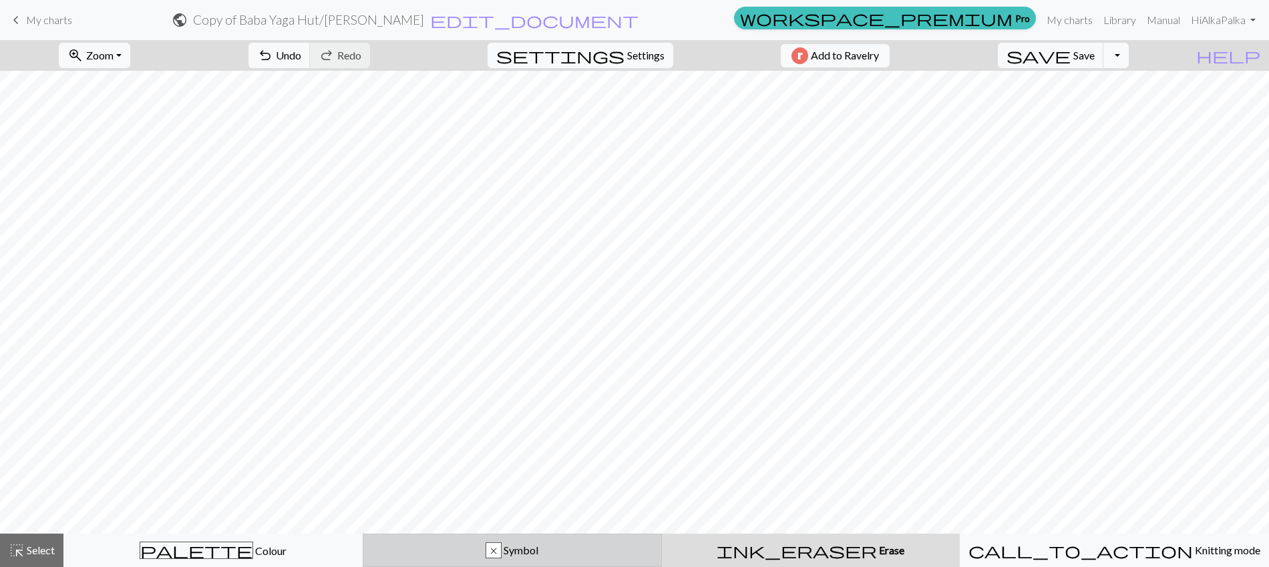
click at [501, 553] on div "x" at bounding box center [493, 551] width 15 height 16
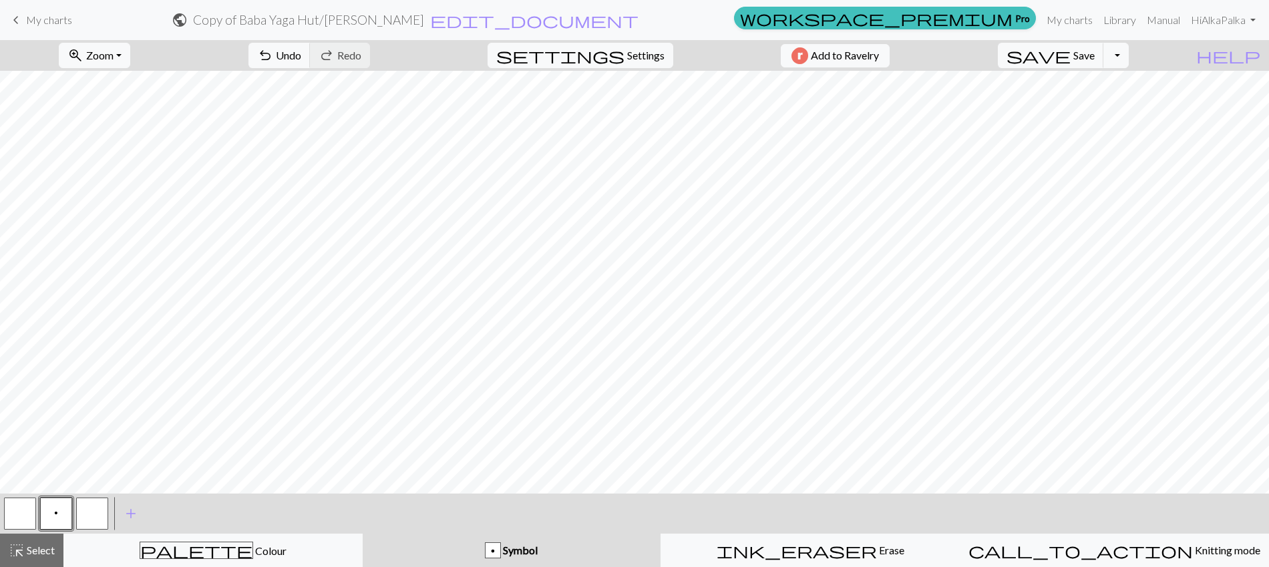
click at [26, 523] on button "button" at bounding box center [20, 514] width 32 height 32
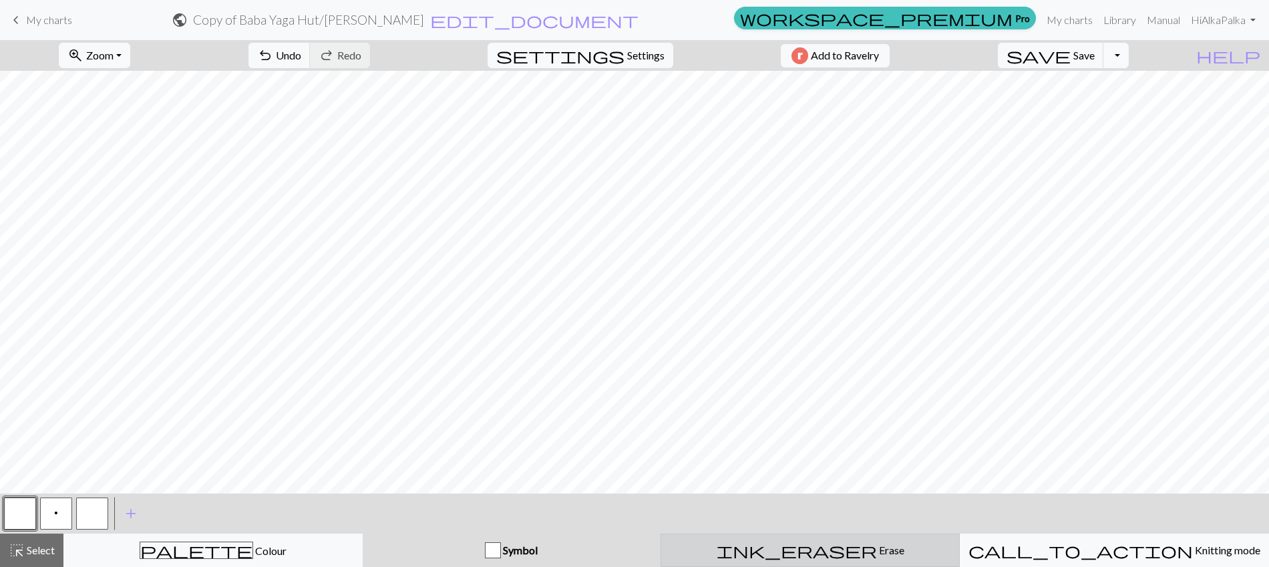
click at [784, 552] on div "ink_eraser Erase Erase" at bounding box center [810, 550] width 282 height 16
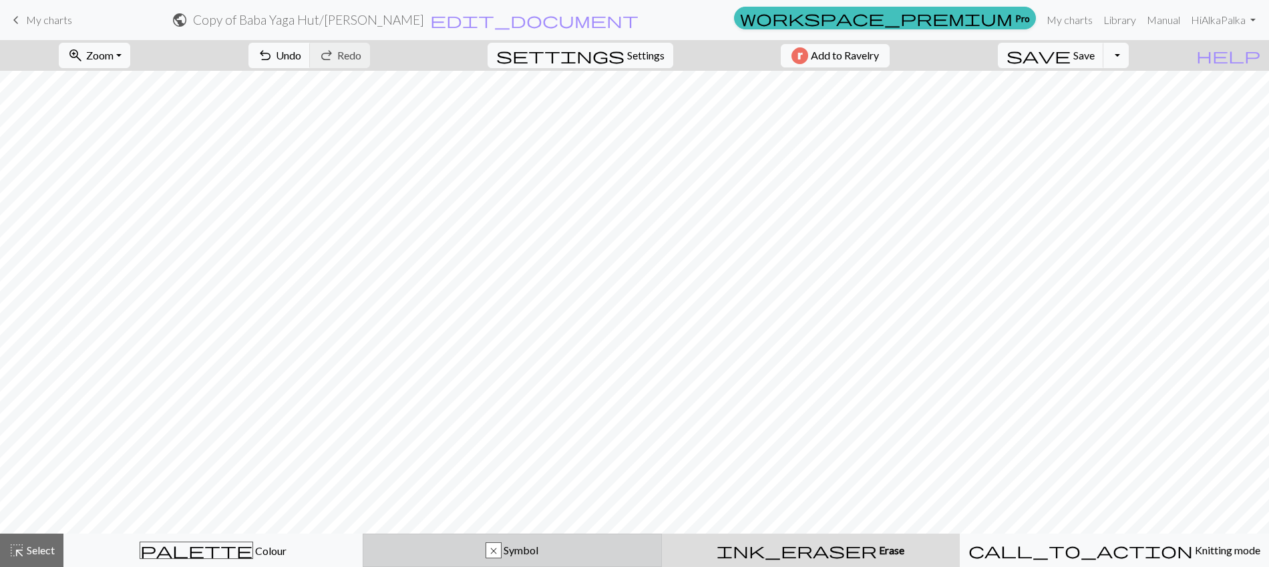
click at [538, 556] on span "Symbol" at bounding box center [520, 550] width 37 height 13
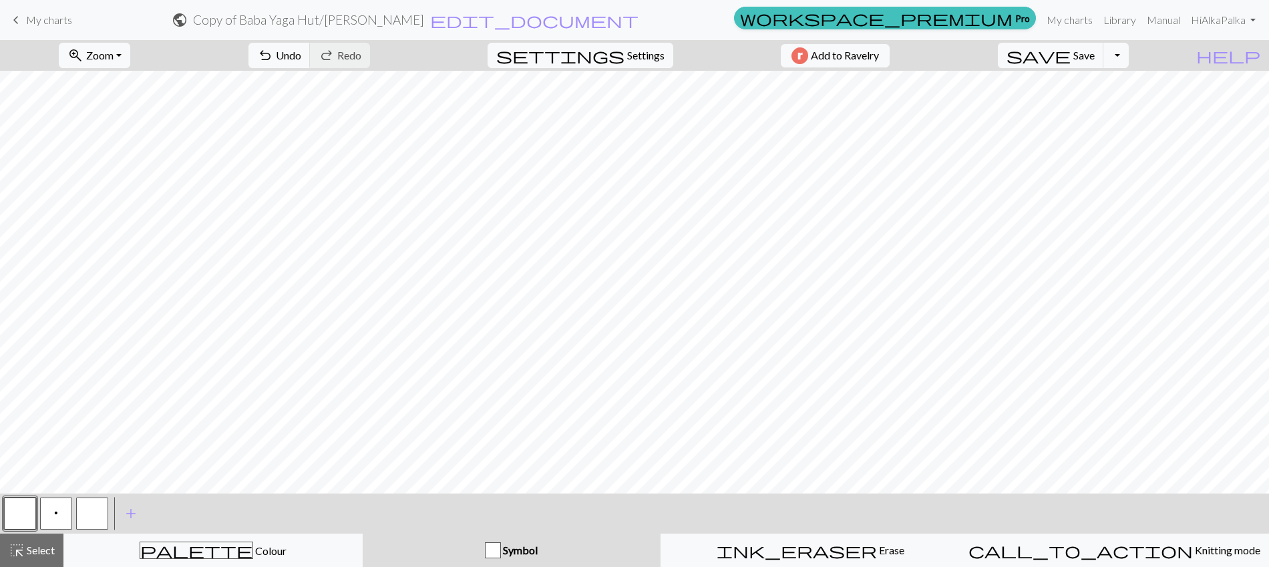
click at [27, 515] on button "button" at bounding box center [20, 514] width 32 height 32
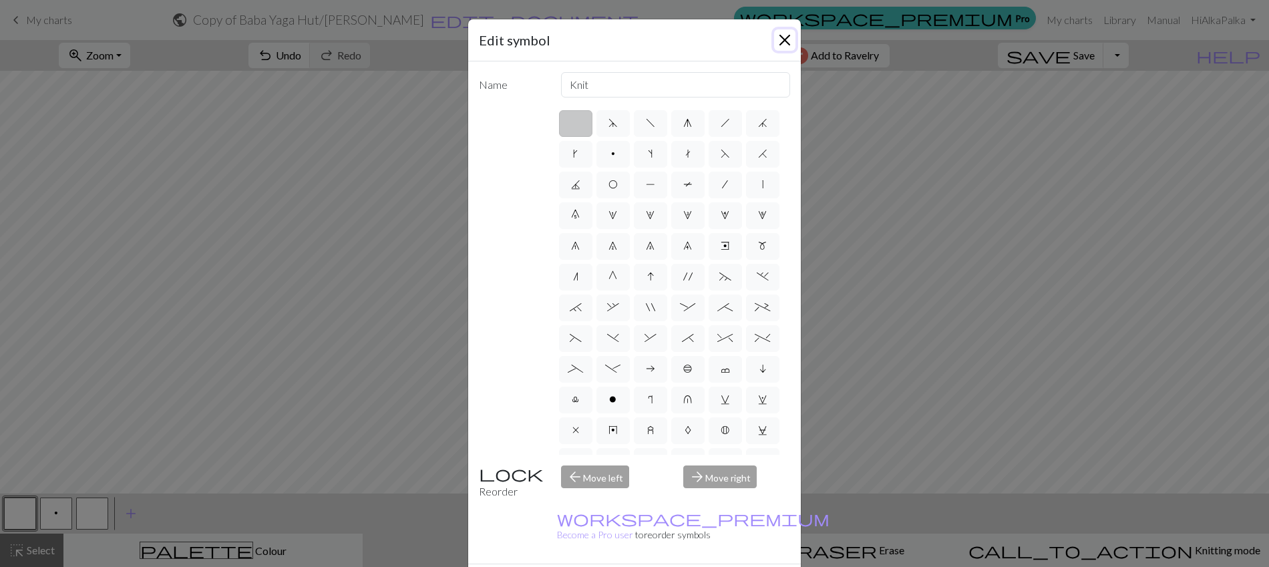
click at [784, 38] on button "Close" at bounding box center [784, 39] width 21 height 21
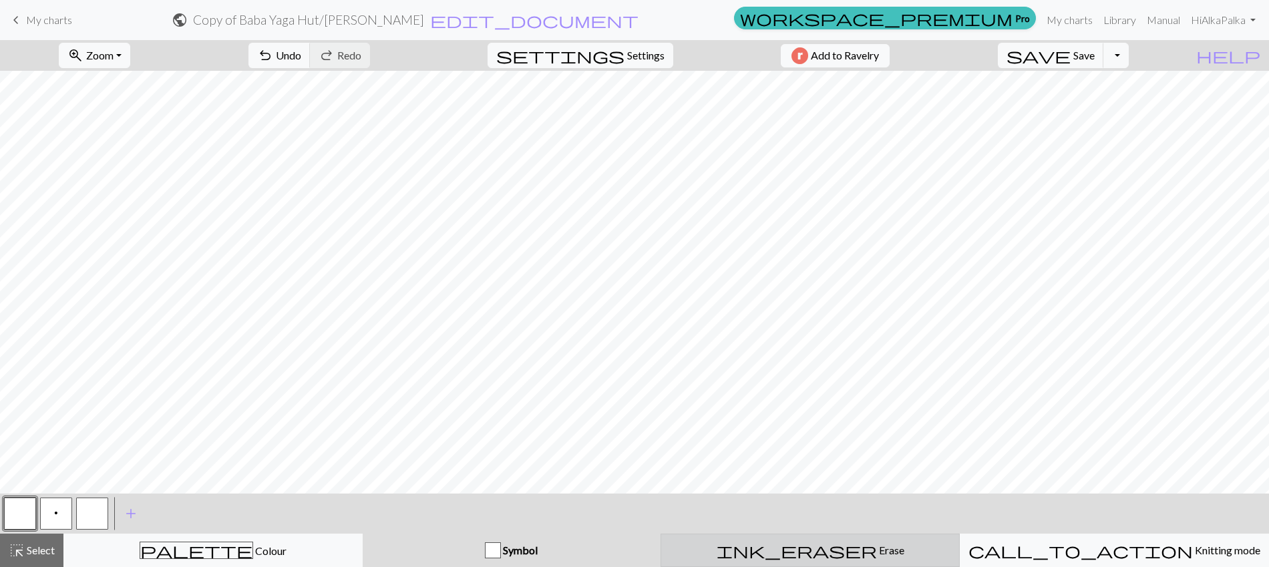
click at [756, 551] on div "ink_eraser Erase Erase" at bounding box center [810, 550] width 282 height 16
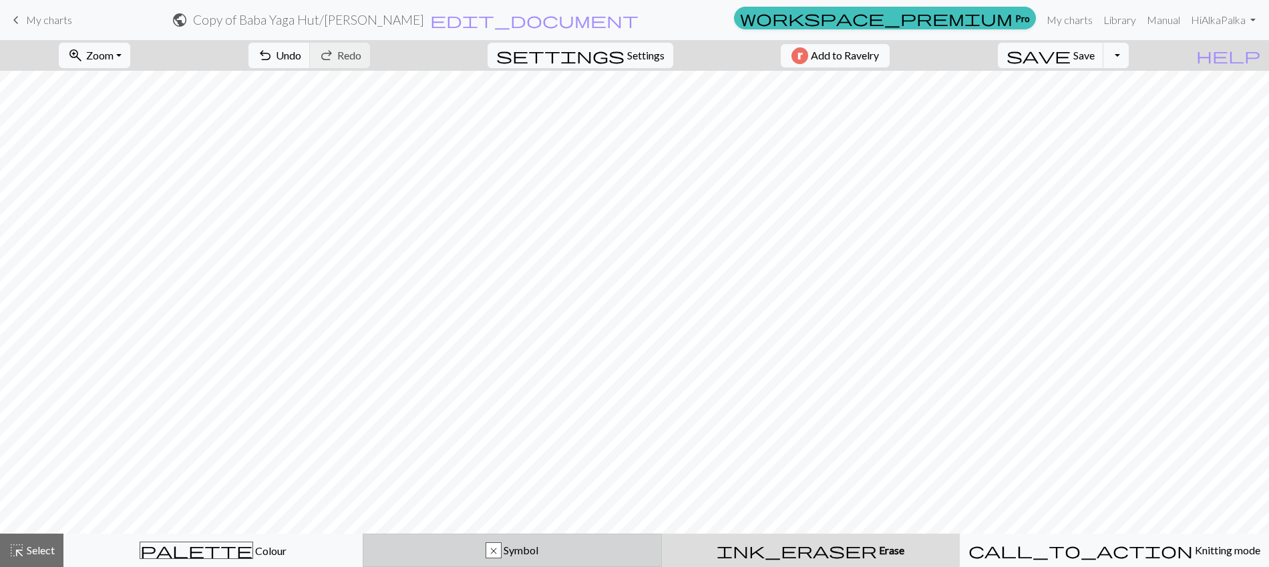
click at [419, 556] on div "x Symbol" at bounding box center [512, 550] width 282 height 16
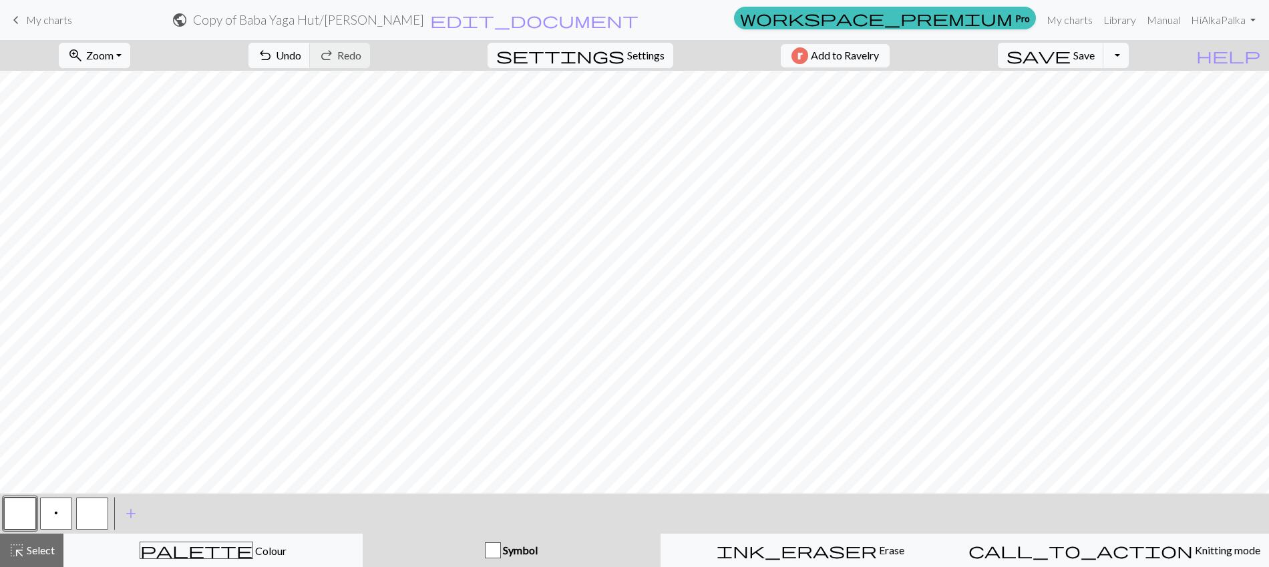
click at [65, 517] on button "p" at bounding box center [56, 514] width 32 height 32
click at [57, 512] on span "p" at bounding box center [56, 513] width 4 height 11
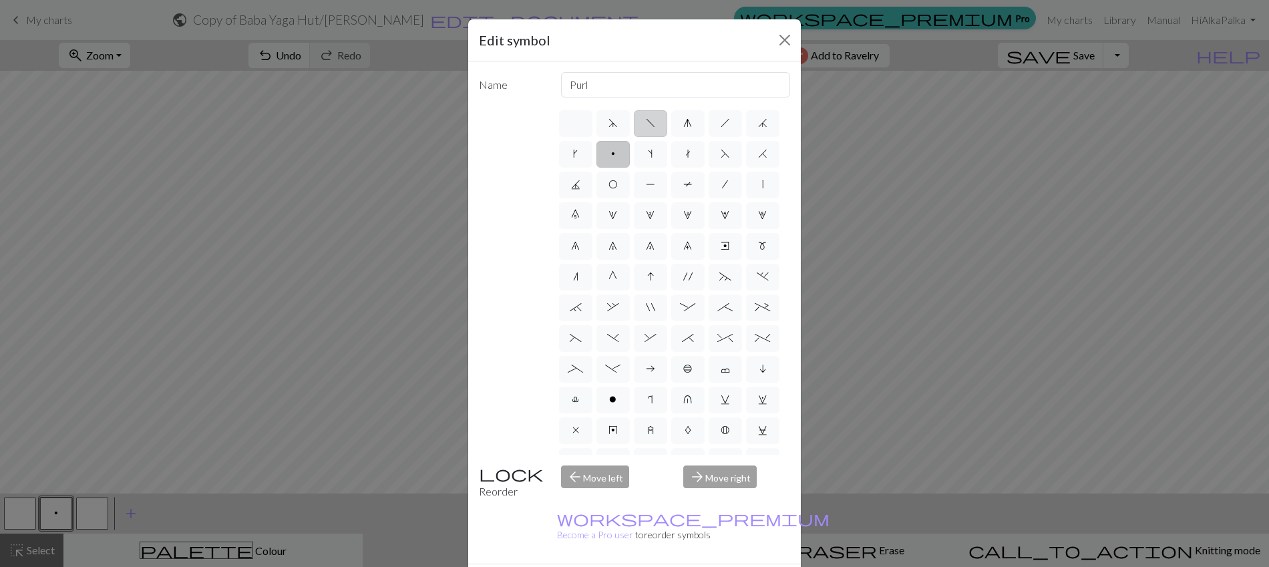
click at [647, 128] on span "f" at bounding box center [650, 123] width 9 height 11
click at [647, 124] on input "f" at bounding box center [650, 119] width 9 height 9
radio input "true"
type input "left leaning decrease"
click at [181, 200] on div "Edit symbol Name left leaning decrease d f g h j k p s t F H J O P T / | 0 1 2 …" at bounding box center [634, 283] width 1269 height 567
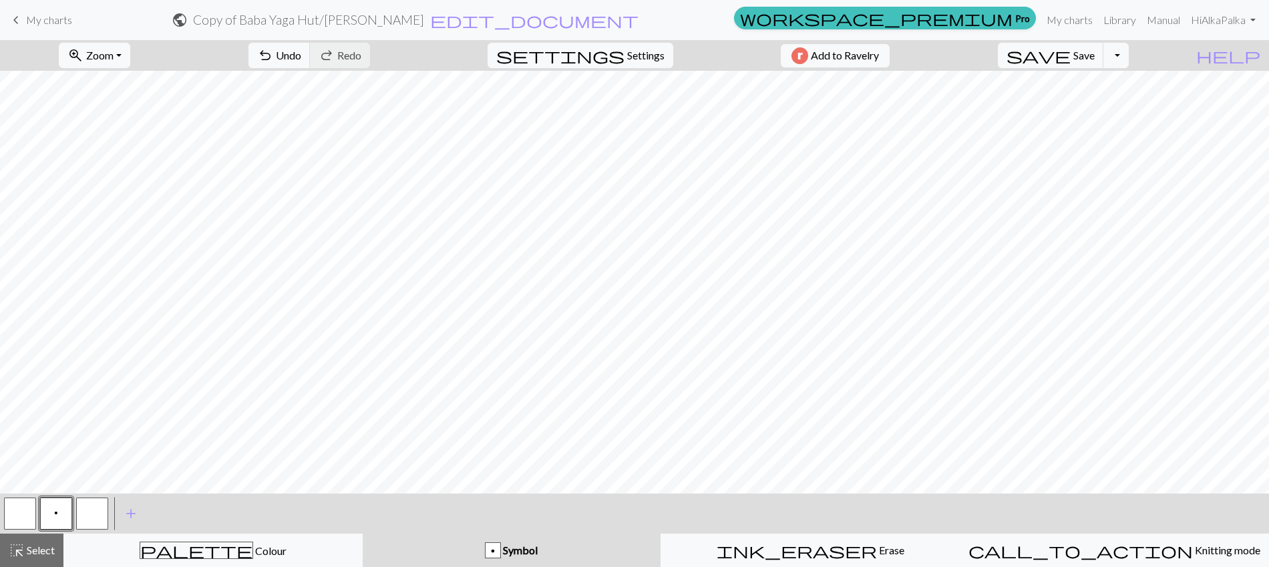
click at [88, 517] on button "button" at bounding box center [92, 514] width 32 height 32
click at [88, 516] on button "button" at bounding box center [92, 514] width 32 height 32
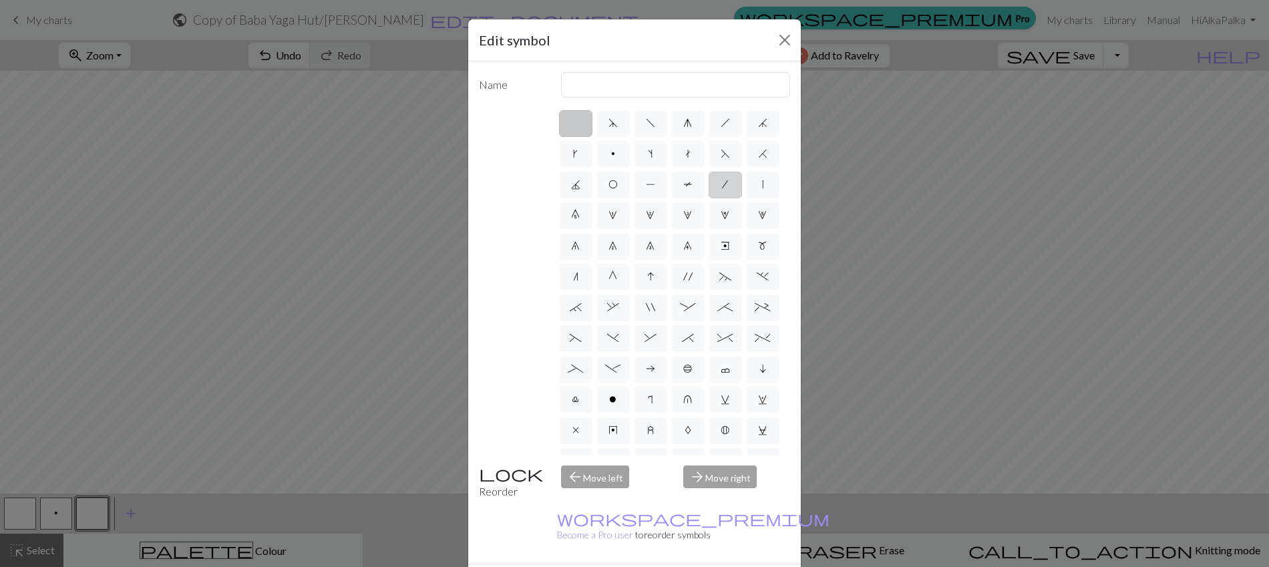
click at [709, 198] on label "/" at bounding box center [725, 185] width 33 height 27
click at [722, 185] on input "/" at bounding box center [726, 180] width 9 height 9
radio input "true"
type input "right leaning decrease"
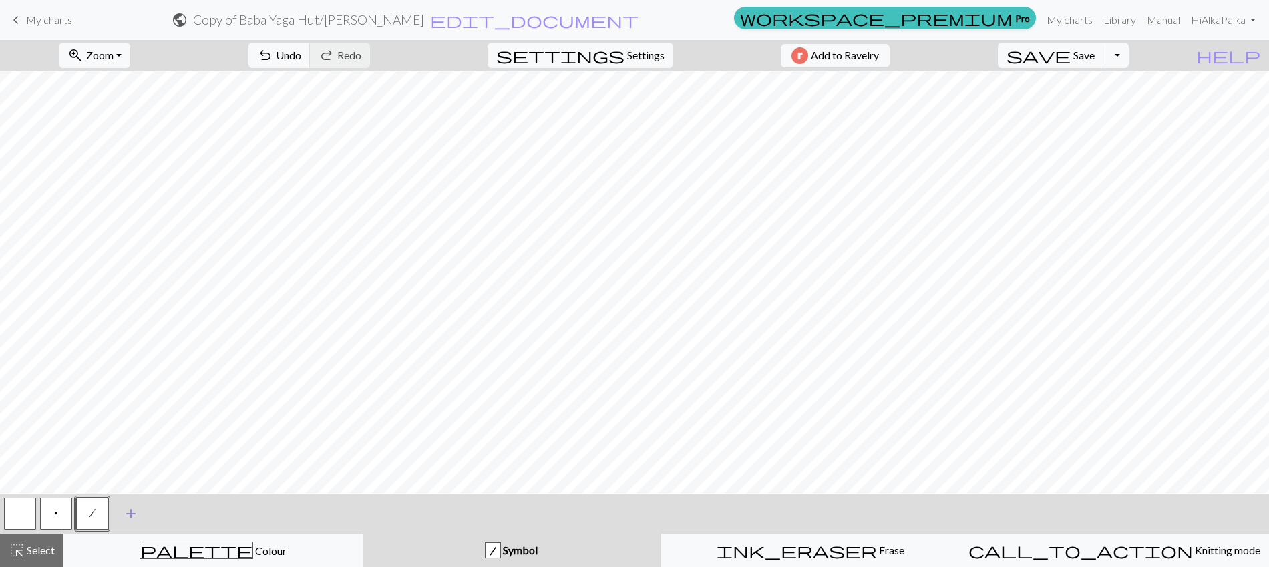
click at [128, 518] on span "add" at bounding box center [131, 513] width 16 height 19
click at [126, 519] on button "button" at bounding box center [128, 514] width 32 height 32
click at [130, 516] on button "button" at bounding box center [128, 514] width 32 height 32
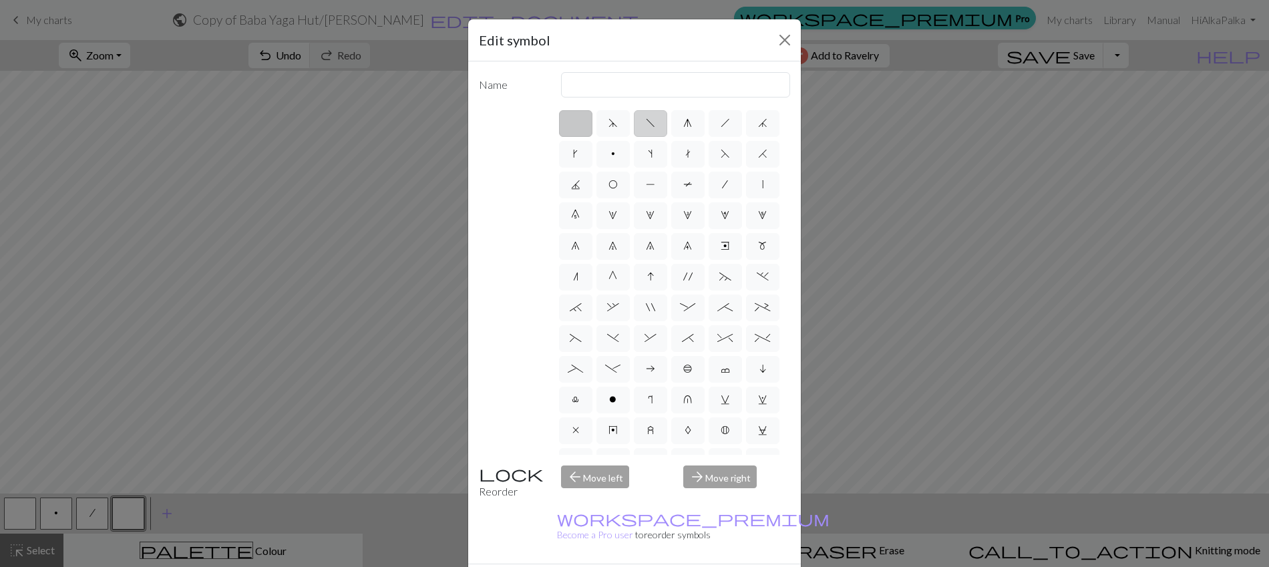
click at [646, 130] on label "f" at bounding box center [650, 123] width 33 height 27
click at [646, 124] on input "f" at bounding box center [650, 119] width 9 height 9
radio input "true"
type input "left leaning decrease"
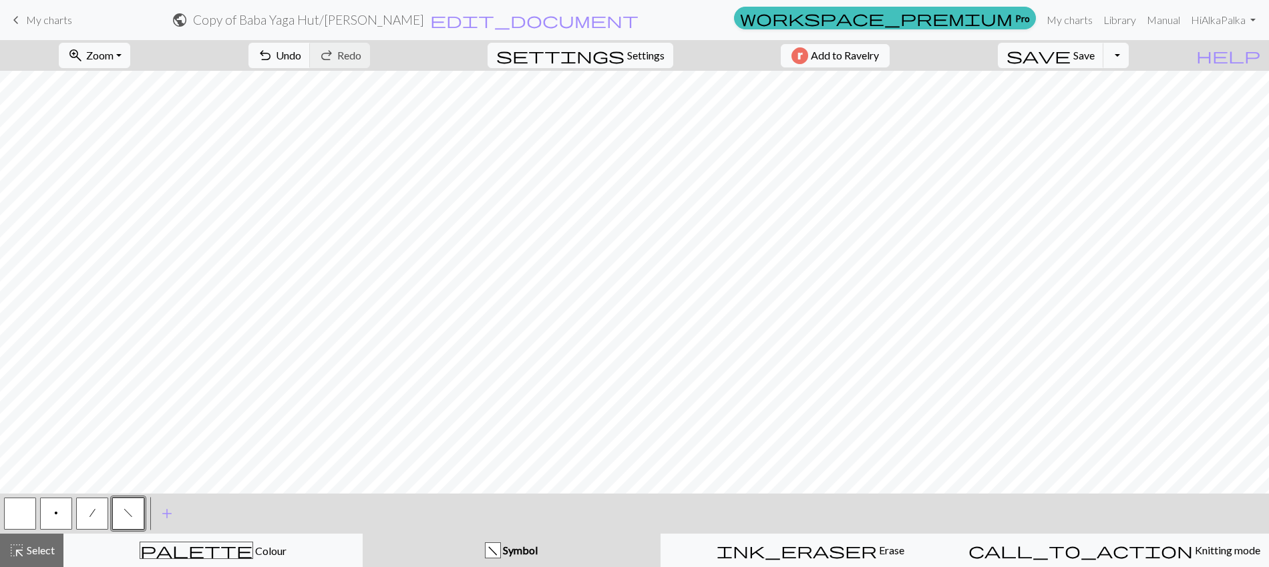
click at [90, 515] on span "/" at bounding box center [93, 513] width 6 height 11
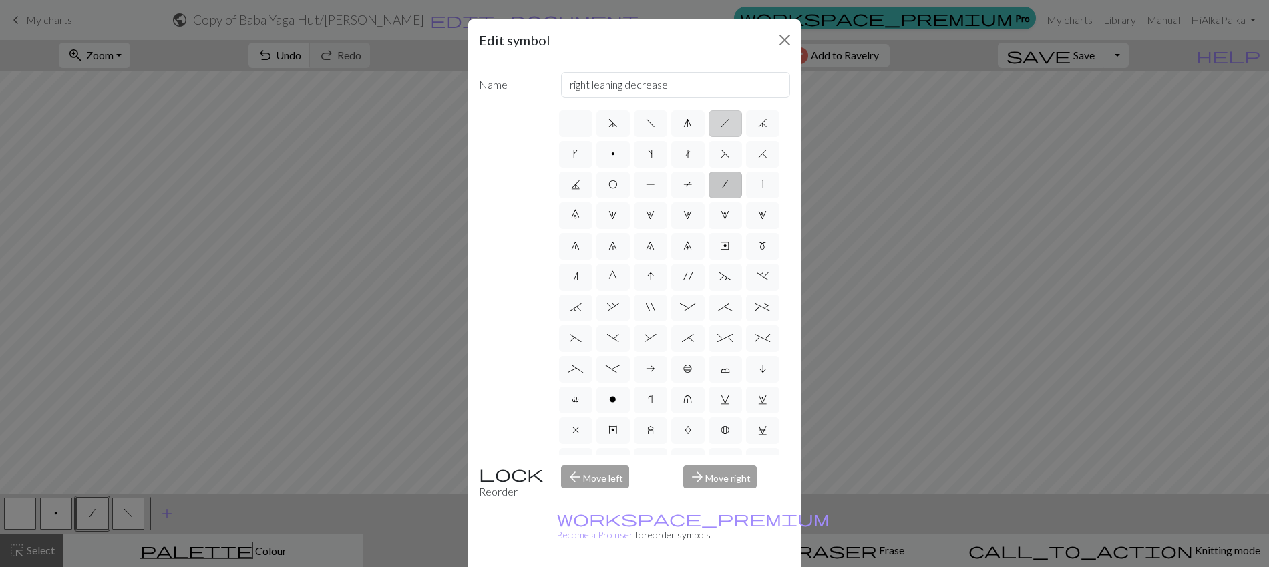
click at [729, 128] on label "h" at bounding box center [725, 123] width 33 height 27
click at [729, 124] on input "h" at bounding box center [725, 119] width 9 height 9
radio input "true"
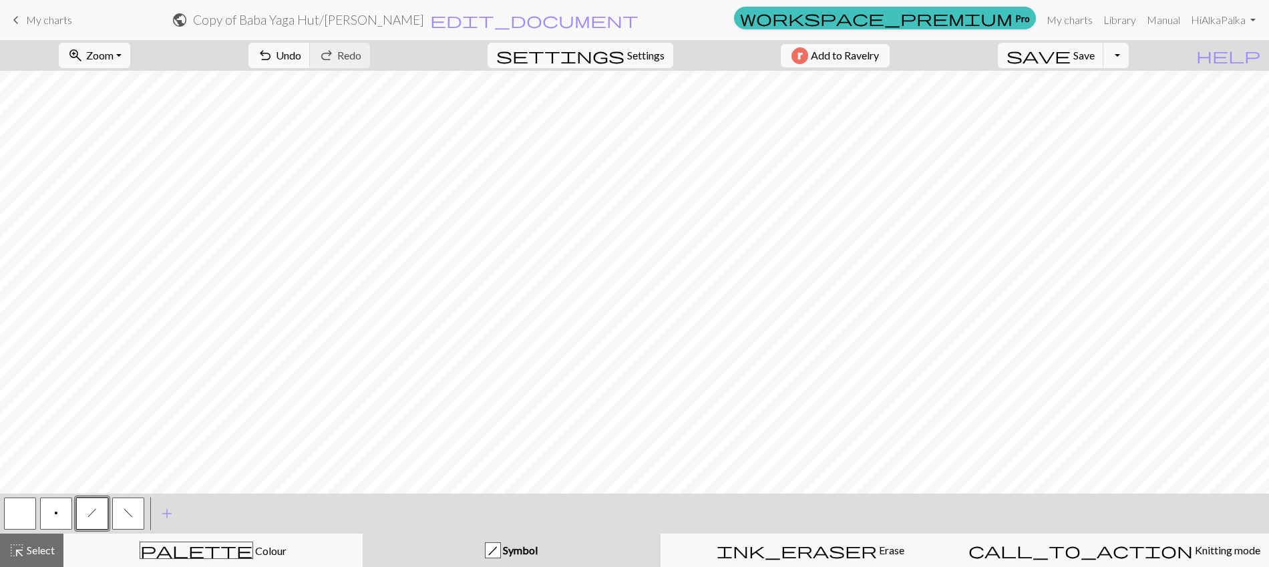
click at [130, 519] on button "f" at bounding box center [128, 514] width 32 height 32
click at [92, 513] on span "h" at bounding box center [92, 513] width 9 height 11
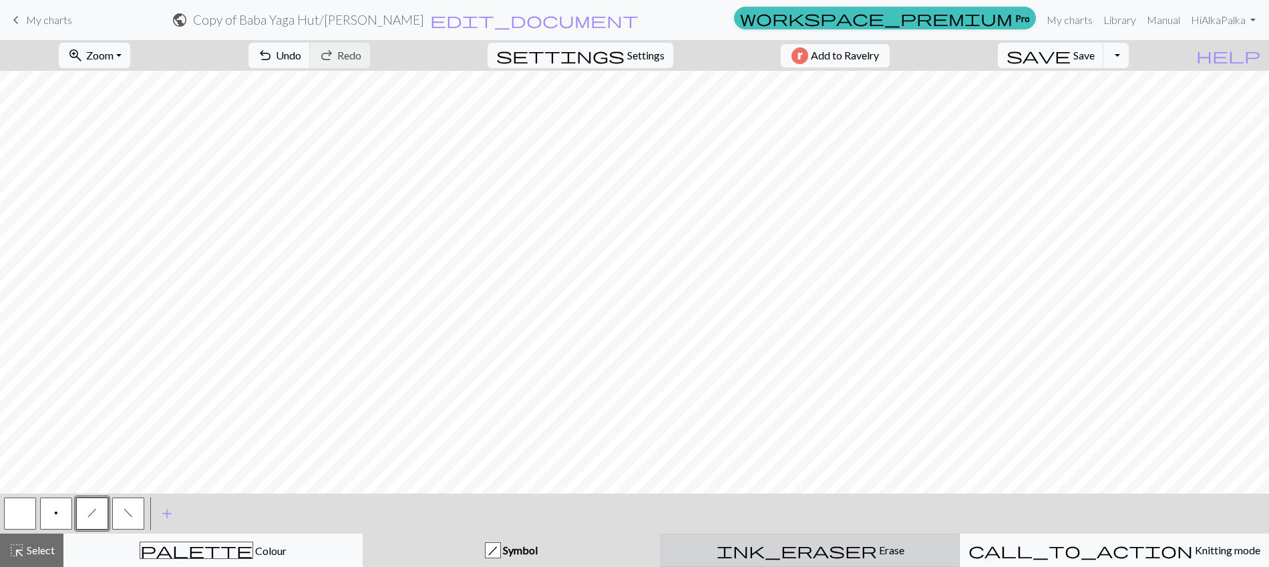
click at [759, 561] on button "ink_eraser Erase Erase" at bounding box center [810, 550] width 299 height 33
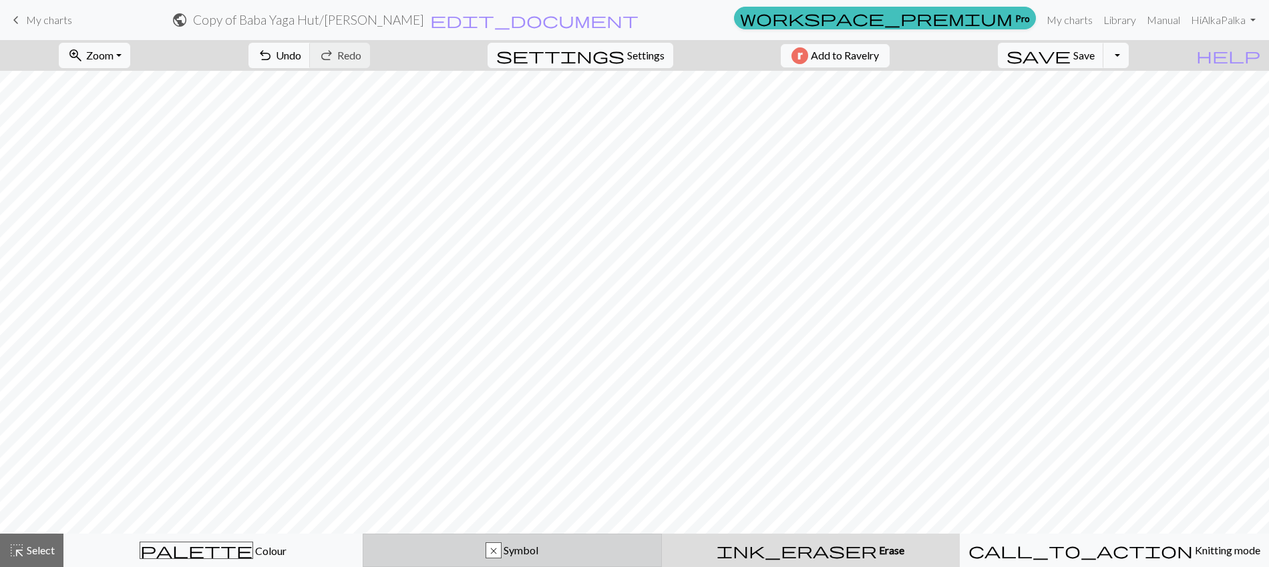
click at [474, 548] on div "x Symbol" at bounding box center [512, 550] width 282 height 16
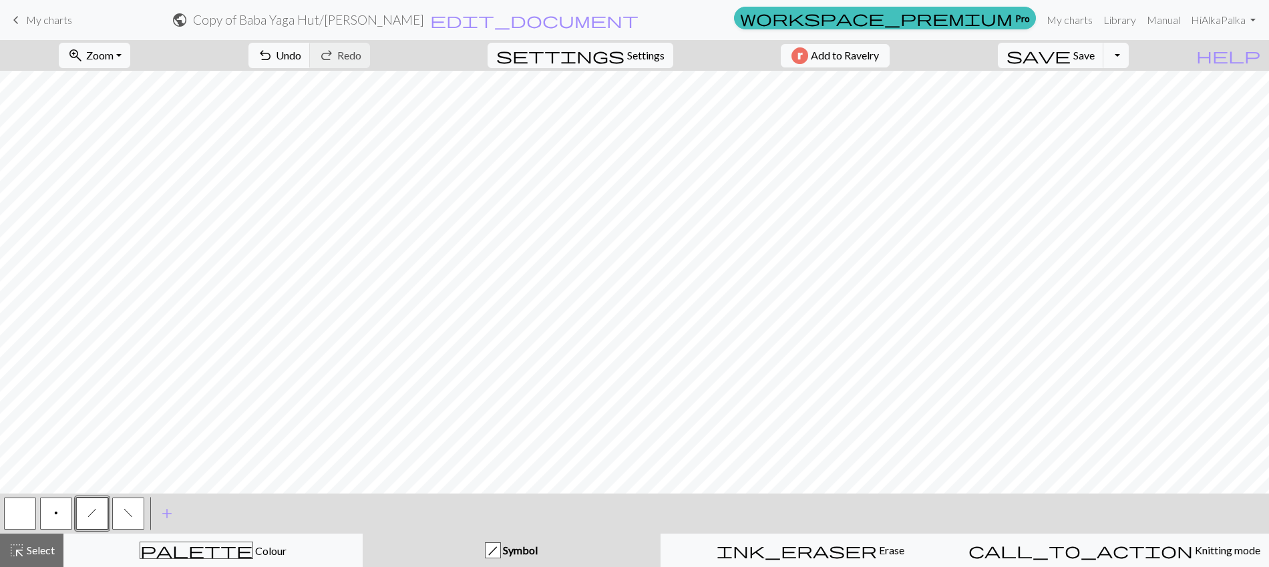
click at [118, 512] on button "f" at bounding box center [128, 514] width 32 height 32
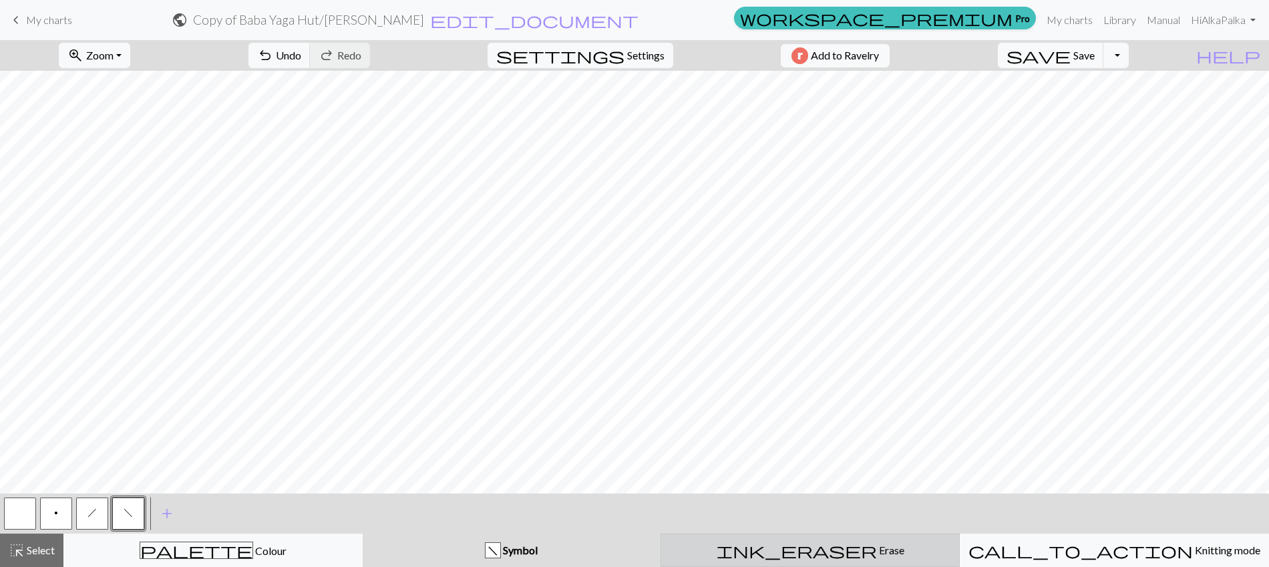
click at [732, 546] on div "ink_eraser Erase Erase" at bounding box center [810, 550] width 282 height 16
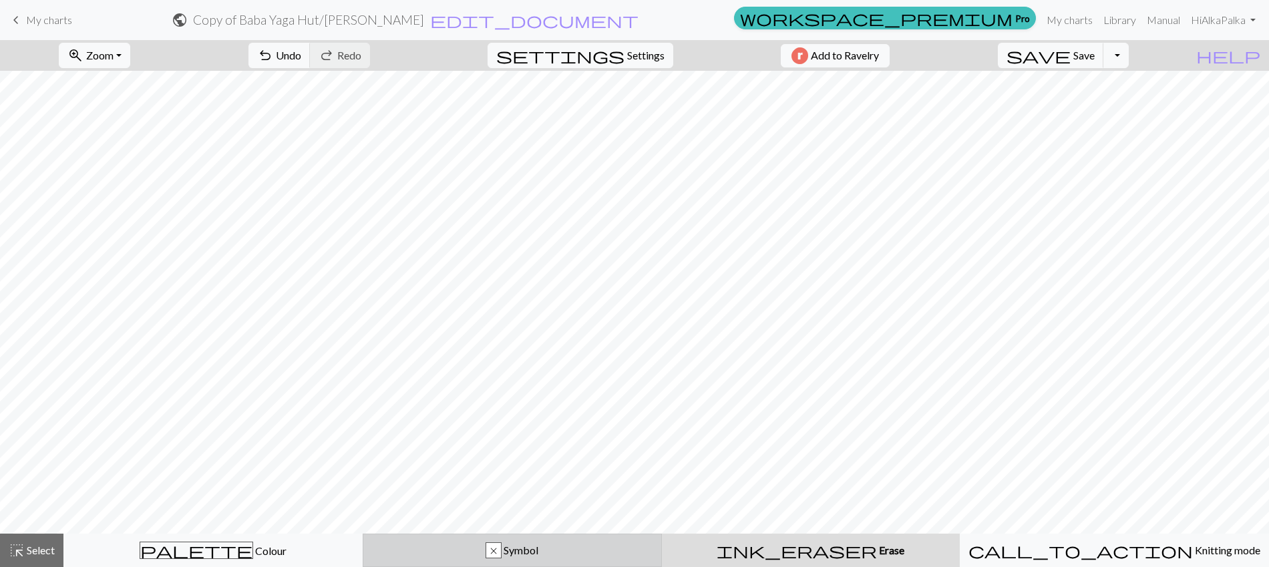
click at [538, 548] on span "Symbol" at bounding box center [520, 550] width 37 height 13
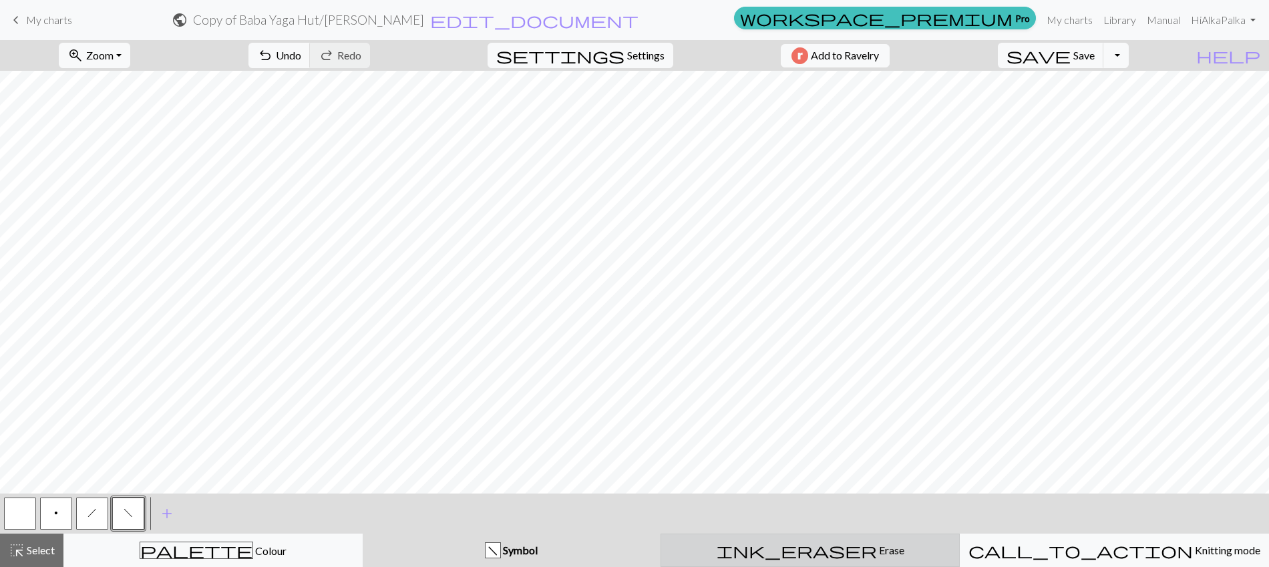
click at [746, 548] on div "ink_eraser Erase Erase" at bounding box center [810, 550] width 282 height 16
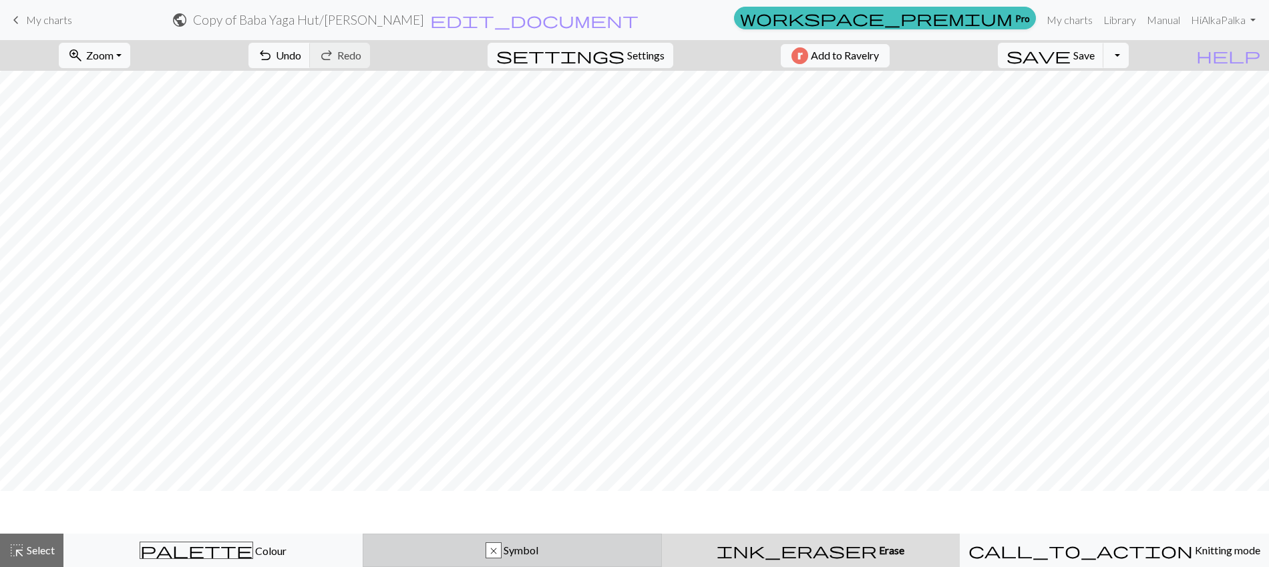
scroll to position [122, 0]
click at [498, 555] on div "x" at bounding box center [493, 551] width 15 height 16
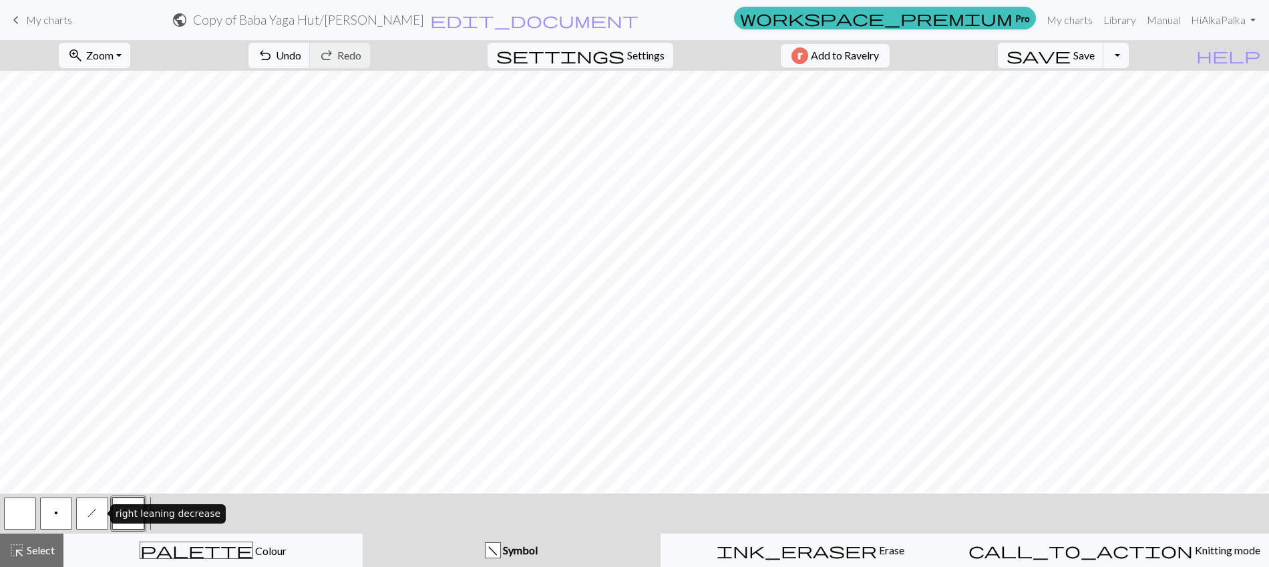
click at [86, 510] on button "h" at bounding box center [92, 514] width 32 height 32
click at [120, 510] on button "f" at bounding box center [128, 514] width 32 height 32
click at [84, 59] on span "zoom_in" at bounding box center [75, 55] width 16 height 19
click at [132, 201] on button "150%" at bounding box center [112, 202] width 106 height 21
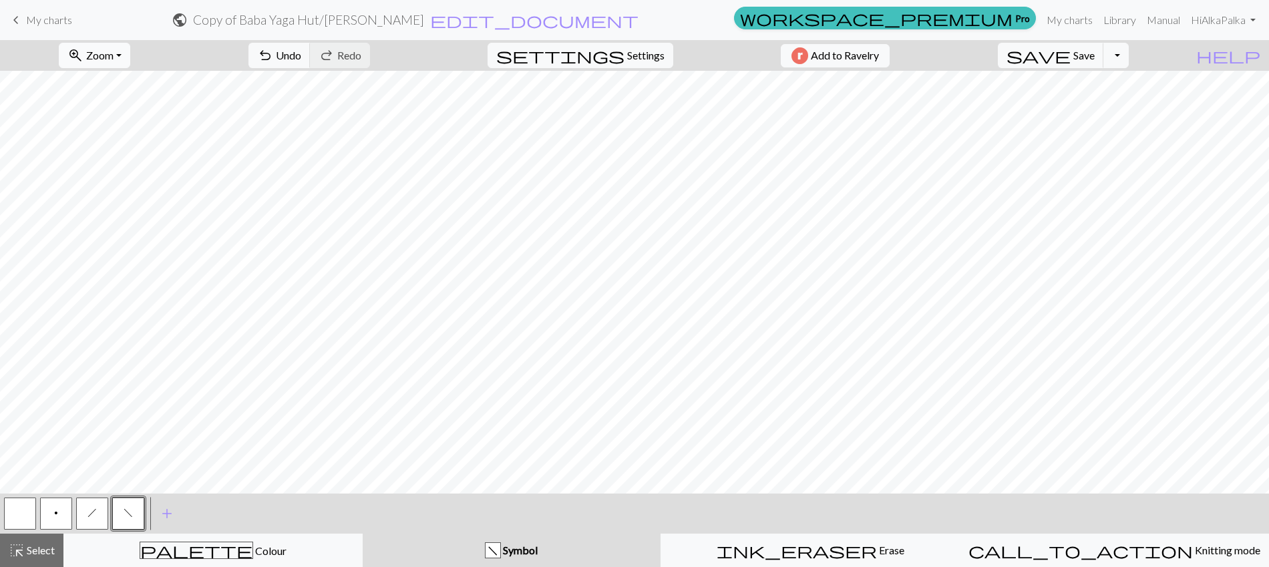
click at [120, 63] on button "zoom_in Zoom Zoom" at bounding box center [94, 55] width 71 height 25
click at [120, 163] on button "50%" at bounding box center [112, 160] width 106 height 21
click at [34, 553] on span "Select" at bounding box center [40, 550] width 30 height 13
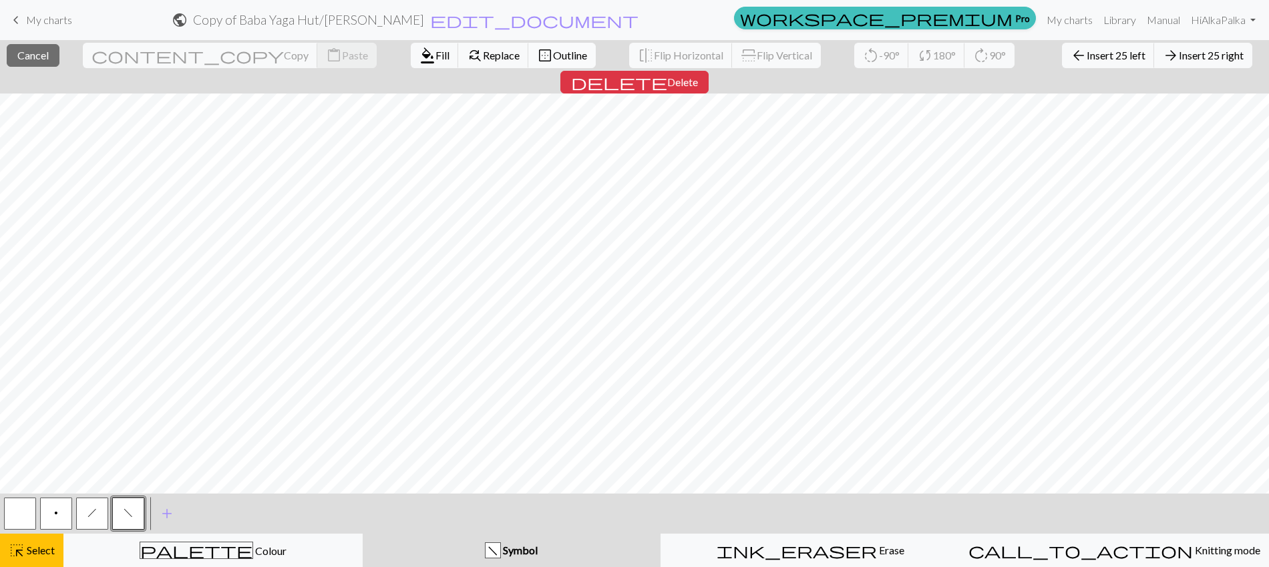
click at [553, 51] on span "Outline" at bounding box center [570, 55] width 34 height 13
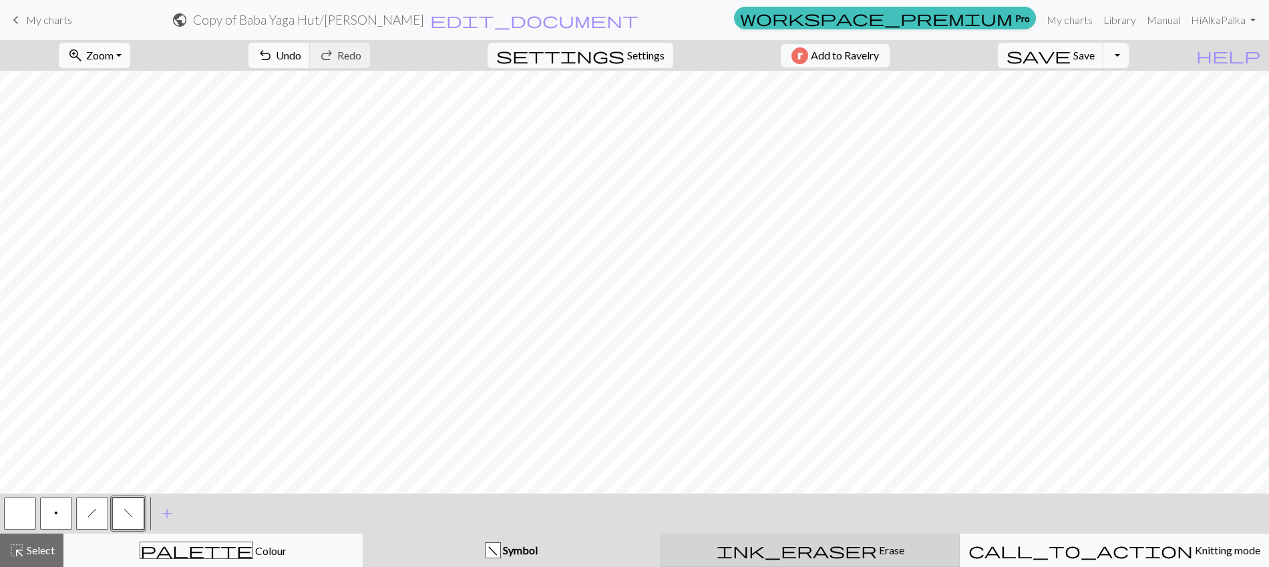
click at [720, 549] on div "ink_eraser Erase Erase" at bounding box center [810, 550] width 282 height 16
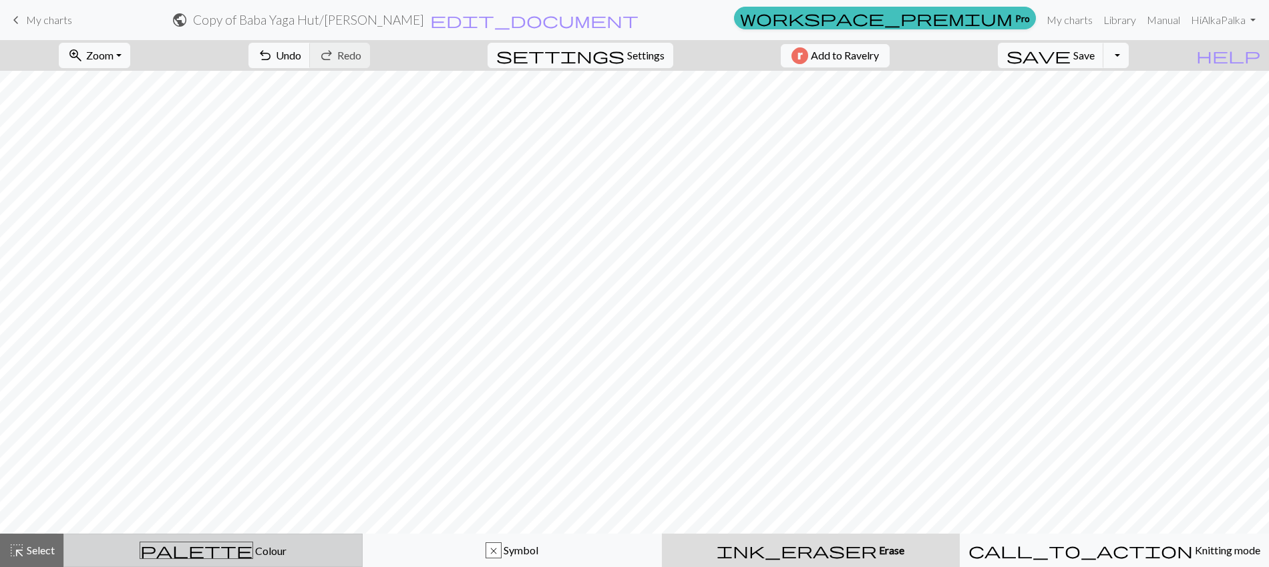
click at [480, 563] on button "x Symbol" at bounding box center [512, 550] width 299 height 33
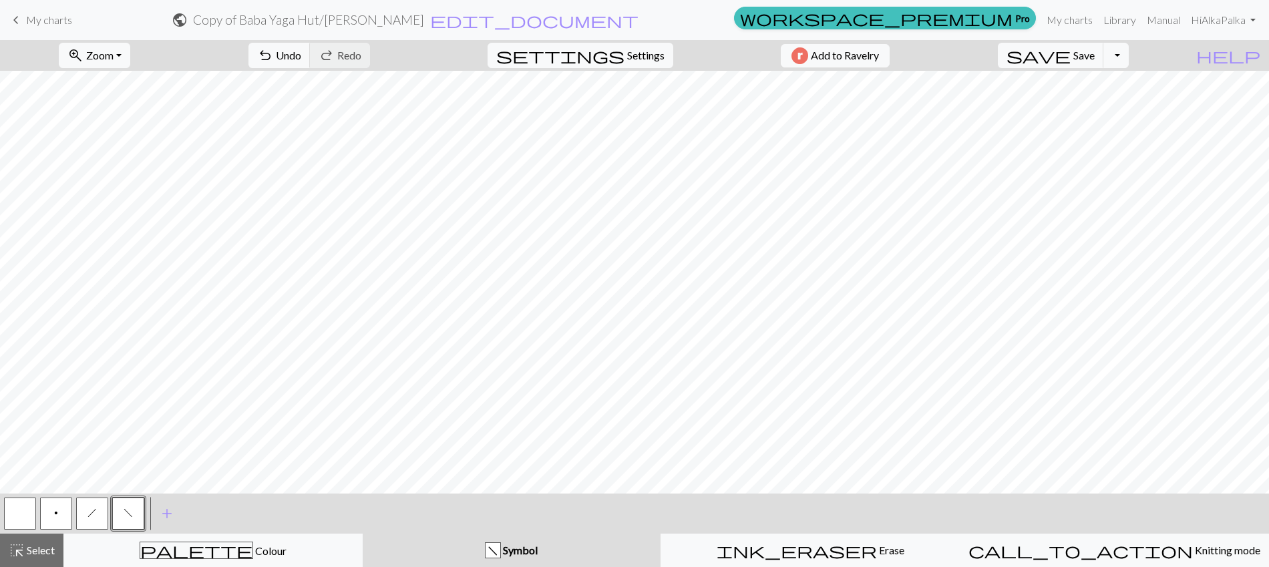
click at [88, 511] on span "h" at bounding box center [92, 513] width 9 height 11
click at [130, 513] on span "f" at bounding box center [128, 513] width 9 height 11
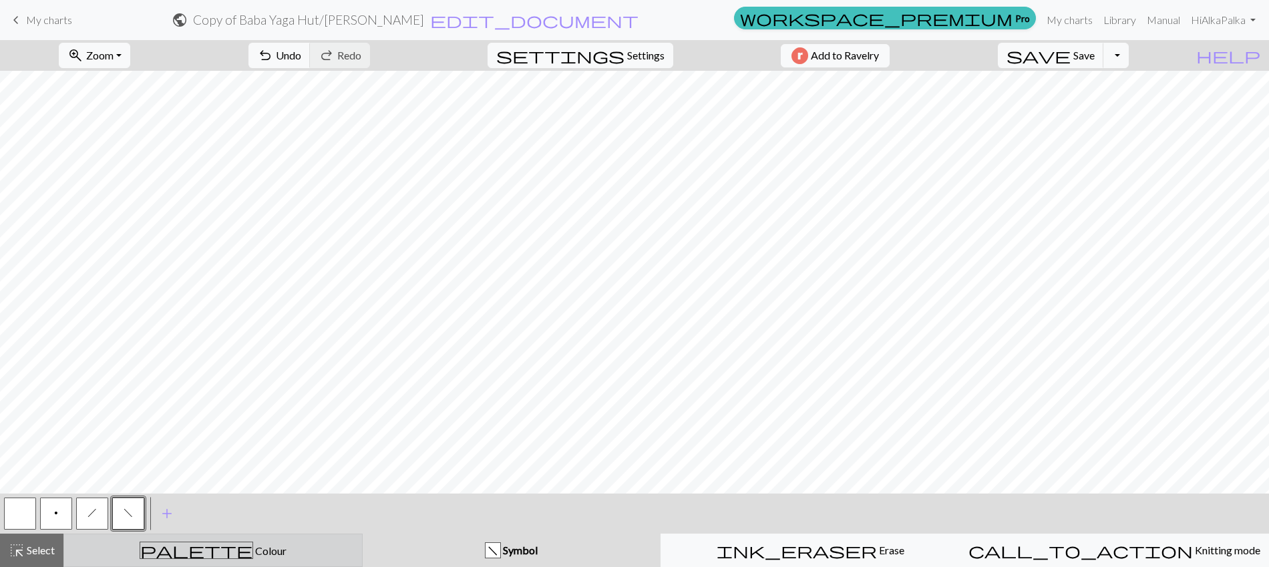
click at [155, 565] on button "palette Colour Colour" at bounding box center [212, 550] width 299 height 33
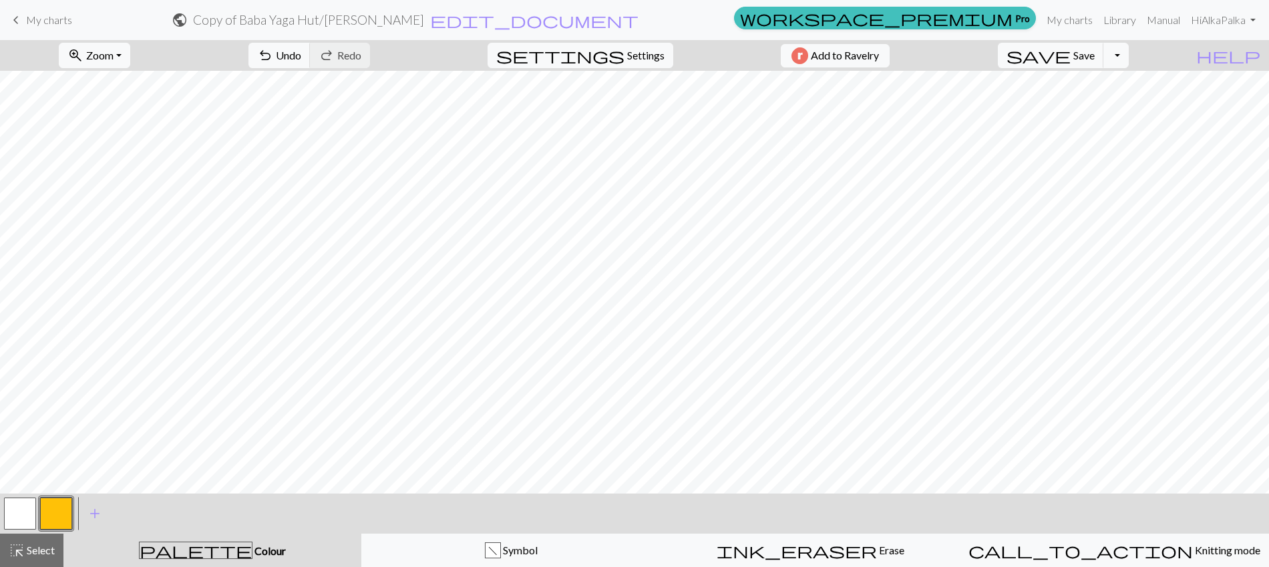
click at [57, 513] on button "button" at bounding box center [56, 514] width 32 height 32
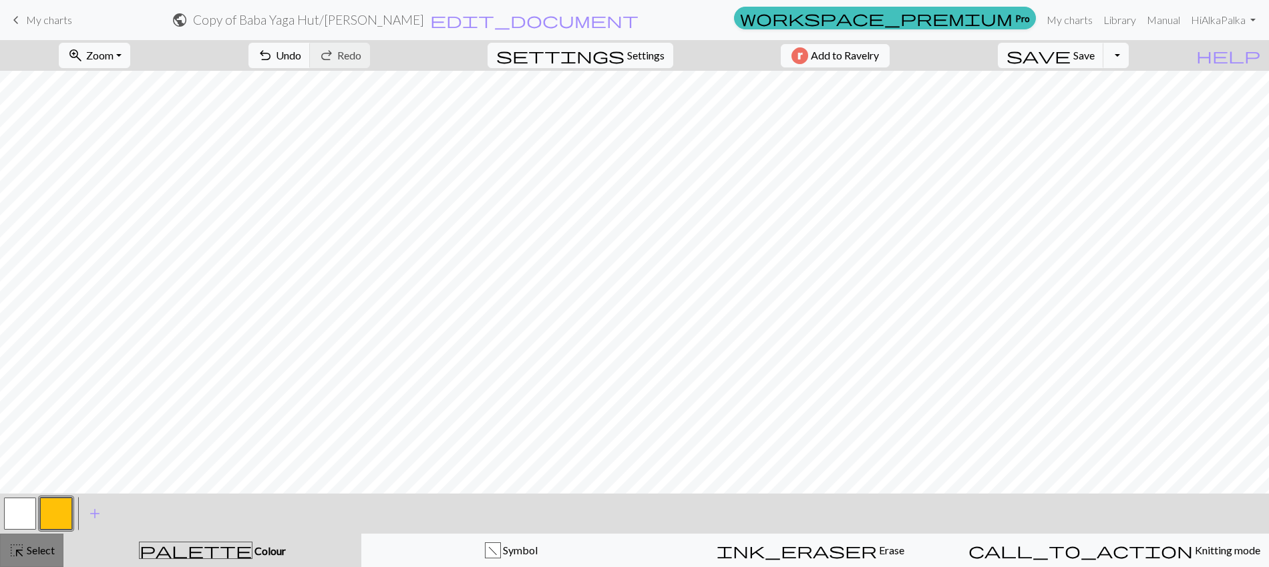
click at [35, 551] on span "Select" at bounding box center [40, 550] width 30 height 13
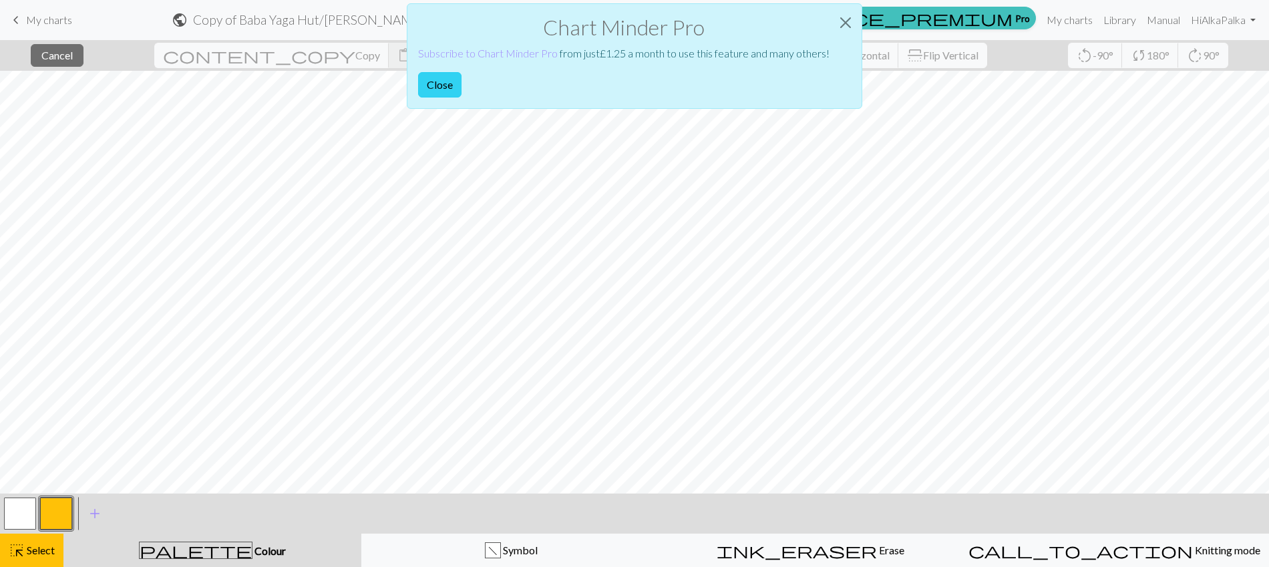
click at [442, 81] on button "Close" at bounding box center [439, 84] width 43 height 25
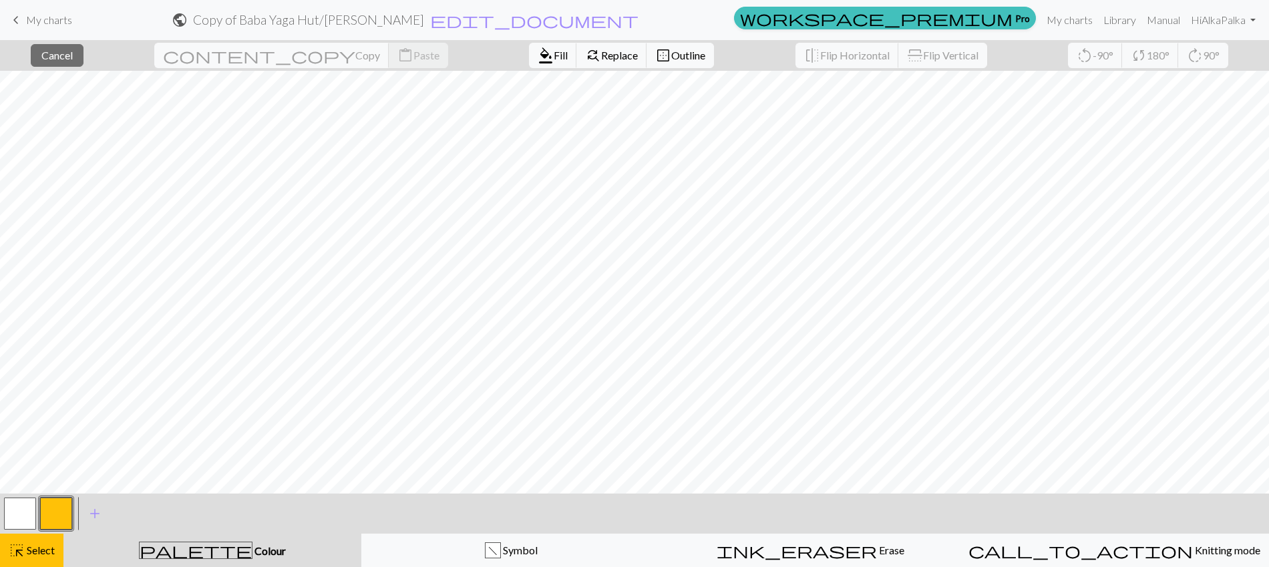
click at [668, 46] on div "close Cancel content_copy Copy content_paste Paste format_color_fill Fill find_…" at bounding box center [634, 55] width 1269 height 31
click at [424, 21] on h2 "Copy of Baba Yaga Hut / Baba Yaga Yoke" at bounding box center [308, 19] width 231 height 15
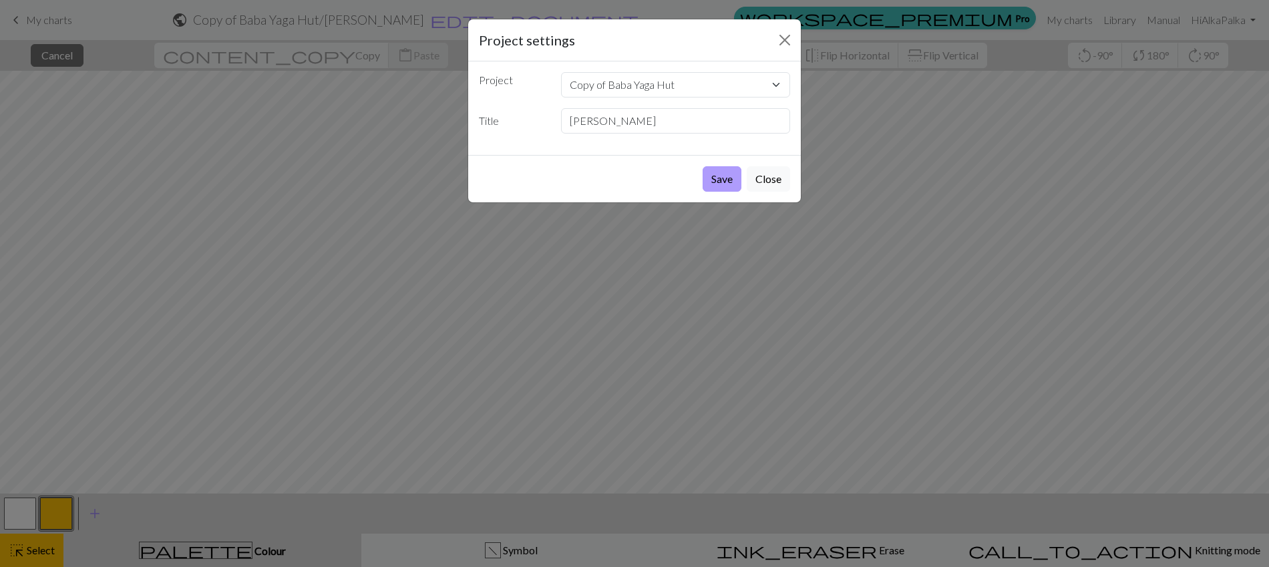
click at [719, 184] on button "Save" at bounding box center [722, 178] width 39 height 25
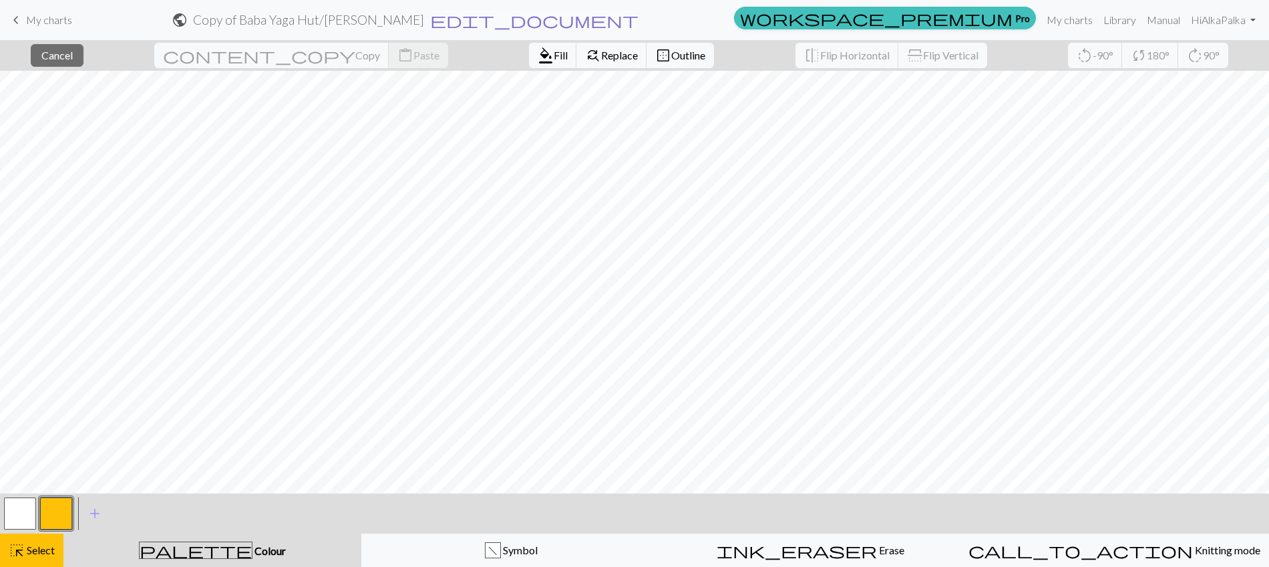
click at [639, 25] on span "edit_document" at bounding box center [534, 20] width 208 height 19
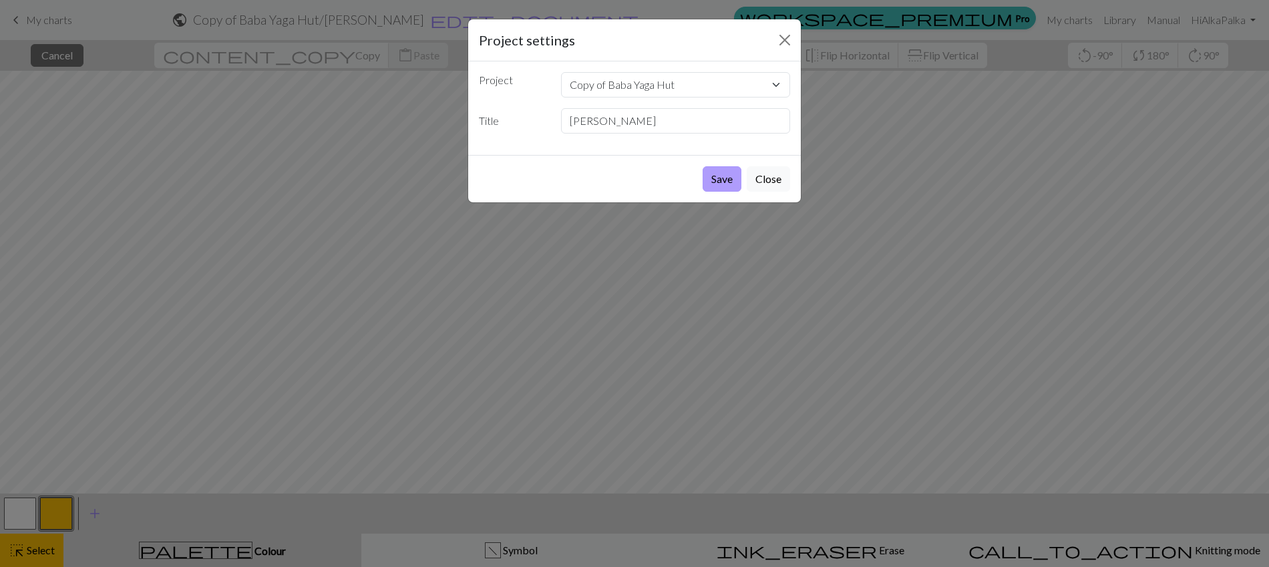
click at [717, 185] on button "Save" at bounding box center [722, 178] width 39 height 25
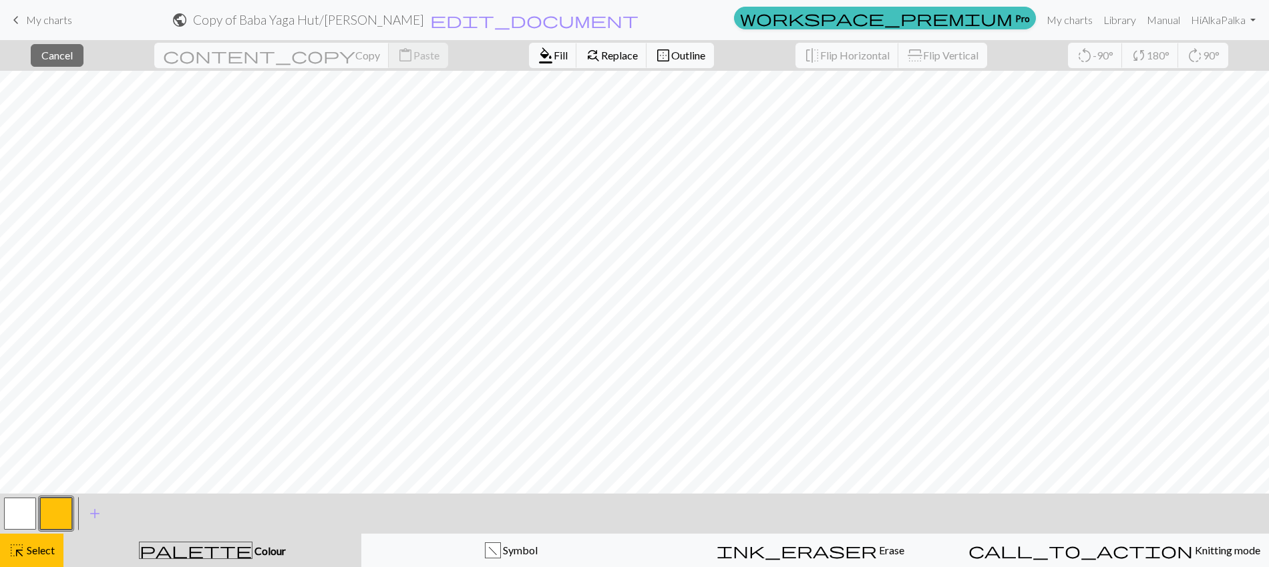
click at [46, 15] on span "My charts" at bounding box center [49, 19] width 46 height 13
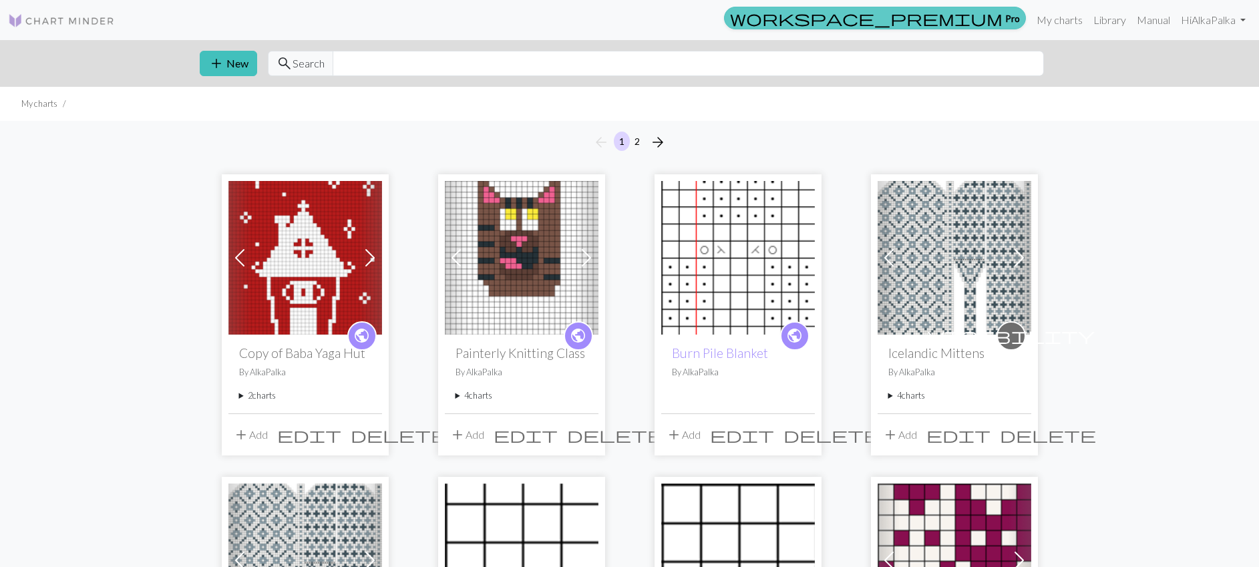
click at [990, 27] on span "workspace_premium" at bounding box center [866, 18] width 273 height 19
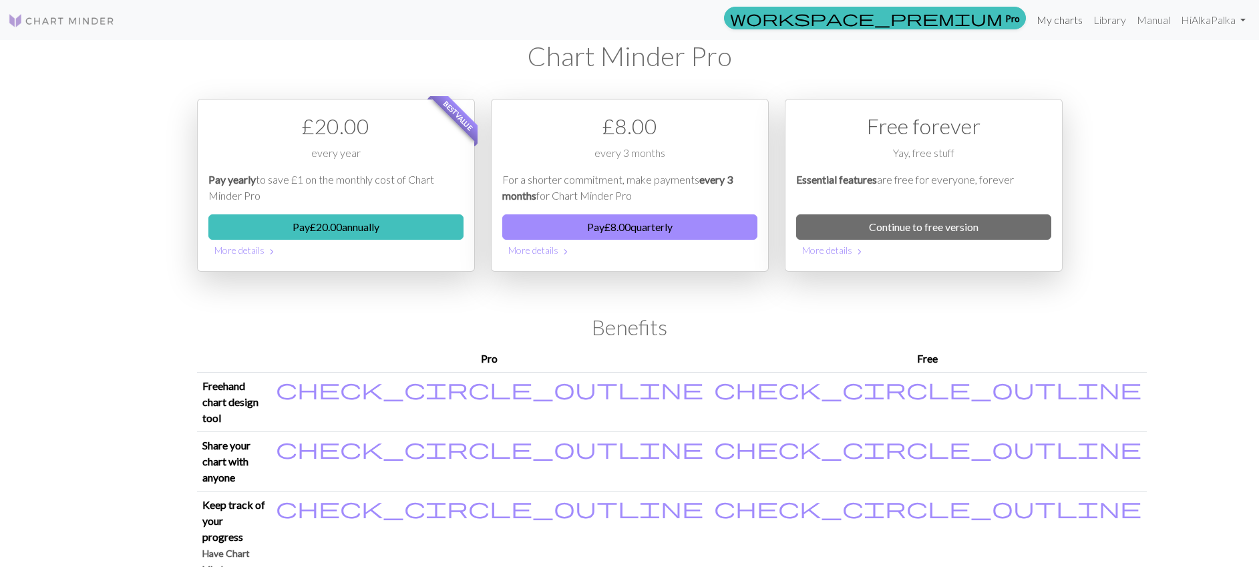
click at [1066, 23] on link "My charts" at bounding box center [1060, 20] width 57 height 27
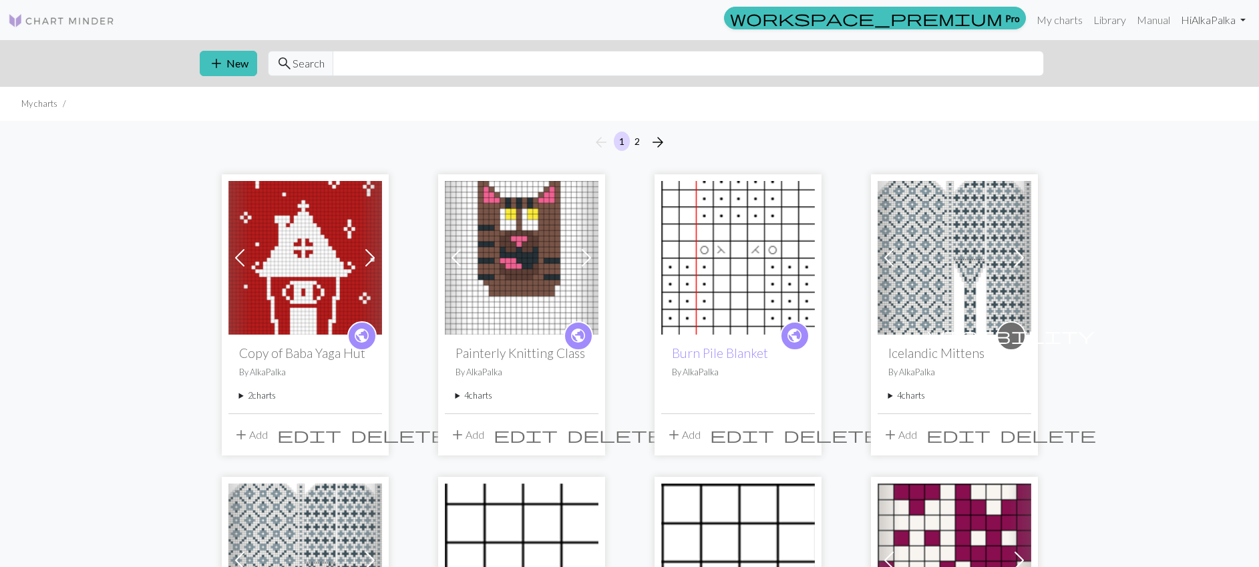
click at [1231, 24] on link "Hi AlkaPalka" at bounding box center [1213, 20] width 75 height 27
click at [1197, 58] on link "Account settings" at bounding box center [1197, 56] width 86 height 27
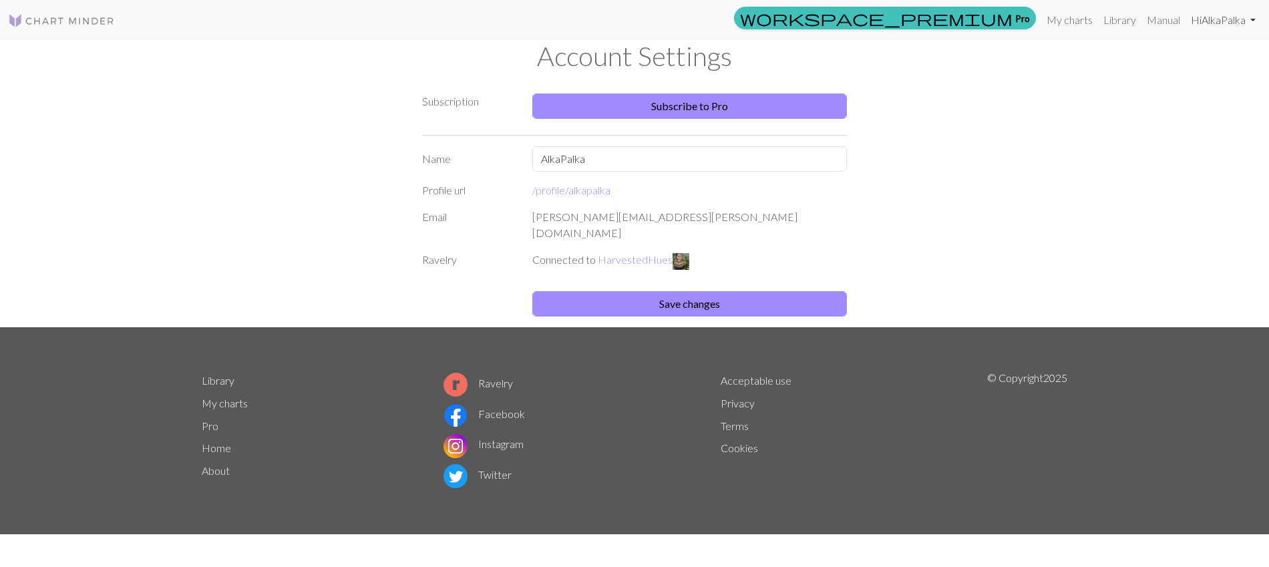
click at [1217, 21] on link "Hi AlkaPalka" at bounding box center [1223, 20] width 75 height 27
click at [1203, 55] on link "Account settings" at bounding box center [1207, 56] width 86 height 27
click at [1231, 25] on link "Hi AlkaPalka" at bounding box center [1223, 19] width 75 height 27
click at [1199, 106] on link "Logout" at bounding box center [1185, 101] width 43 height 27
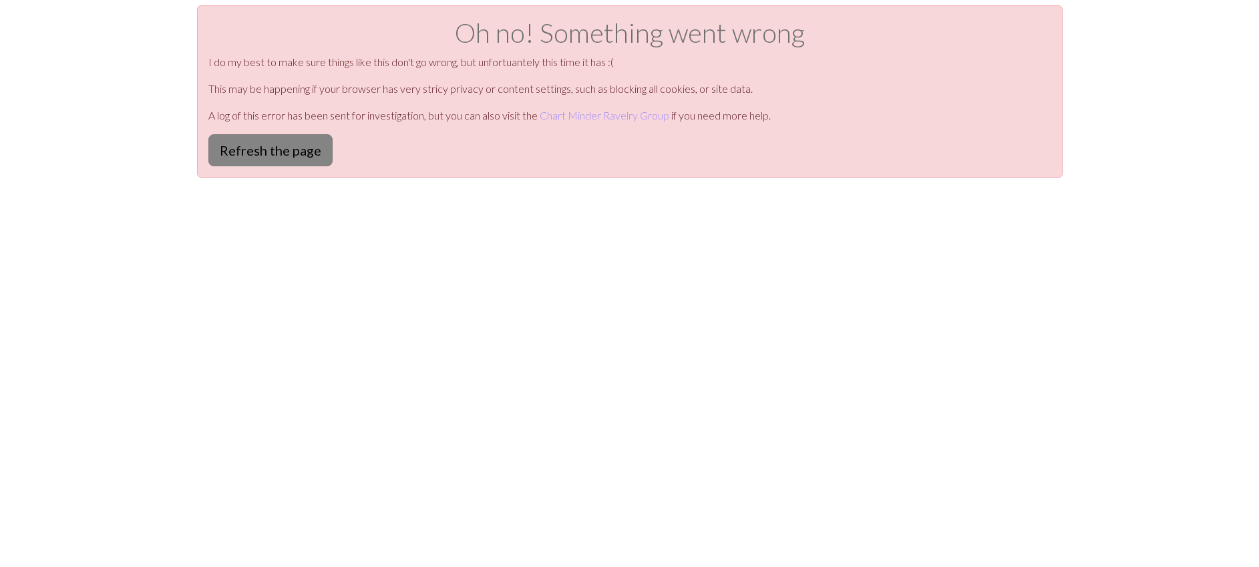
click at [309, 162] on button "Refresh the page" at bounding box center [270, 150] width 124 height 32
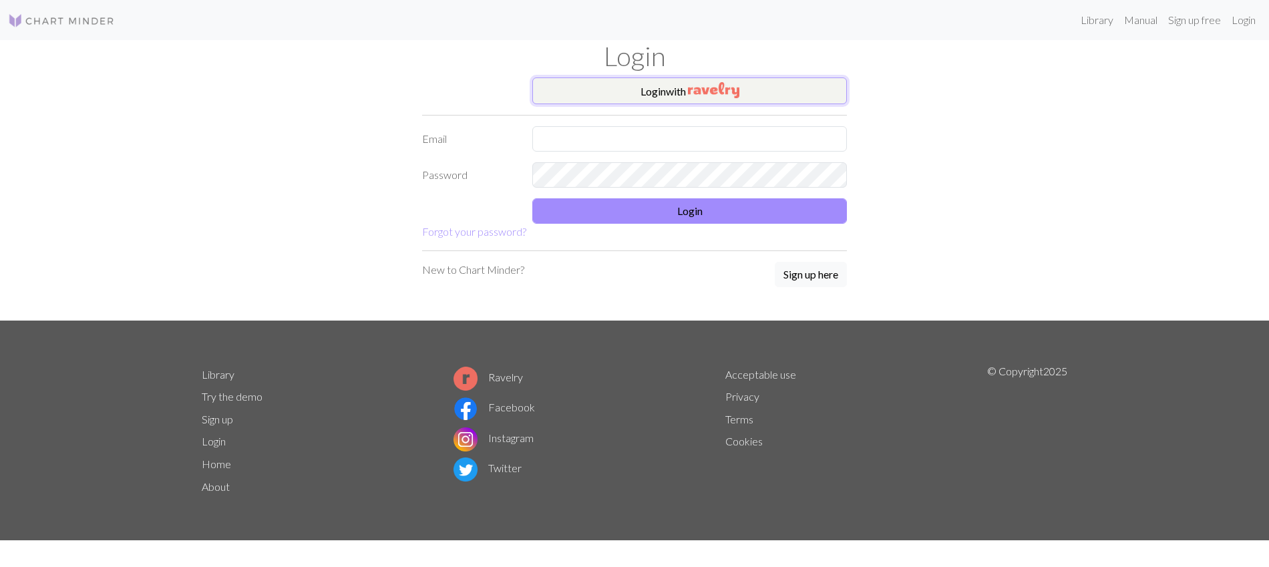
click at [673, 95] on button "Login with" at bounding box center [689, 90] width 315 height 27
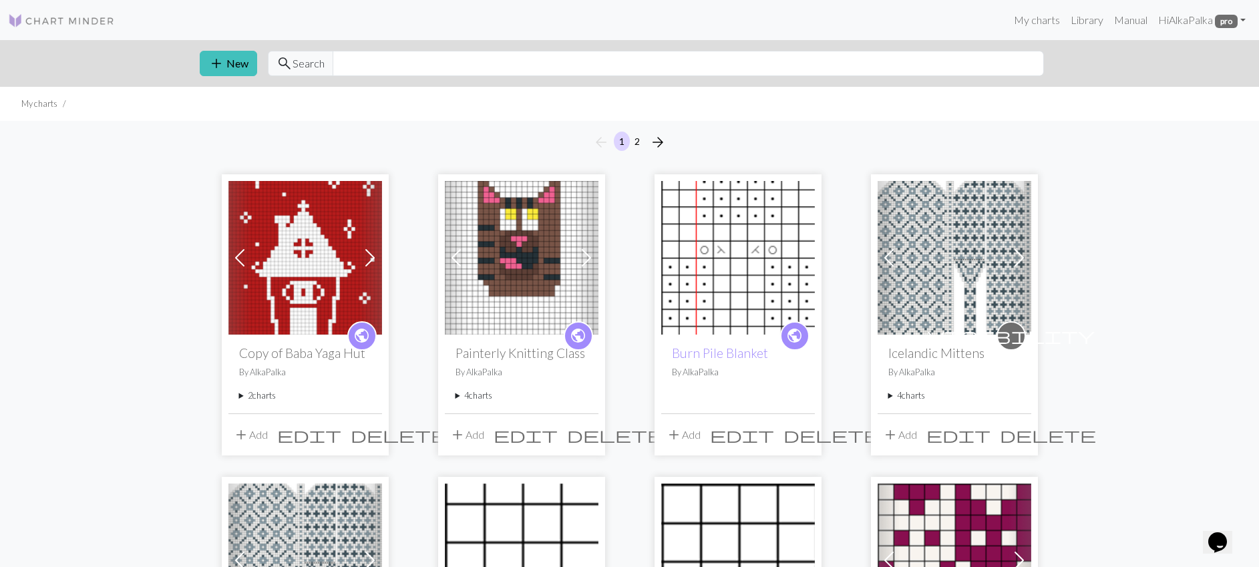
click at [251, 400] on summary "2 charts" at bounding box center [305, 395] width 132 height 13
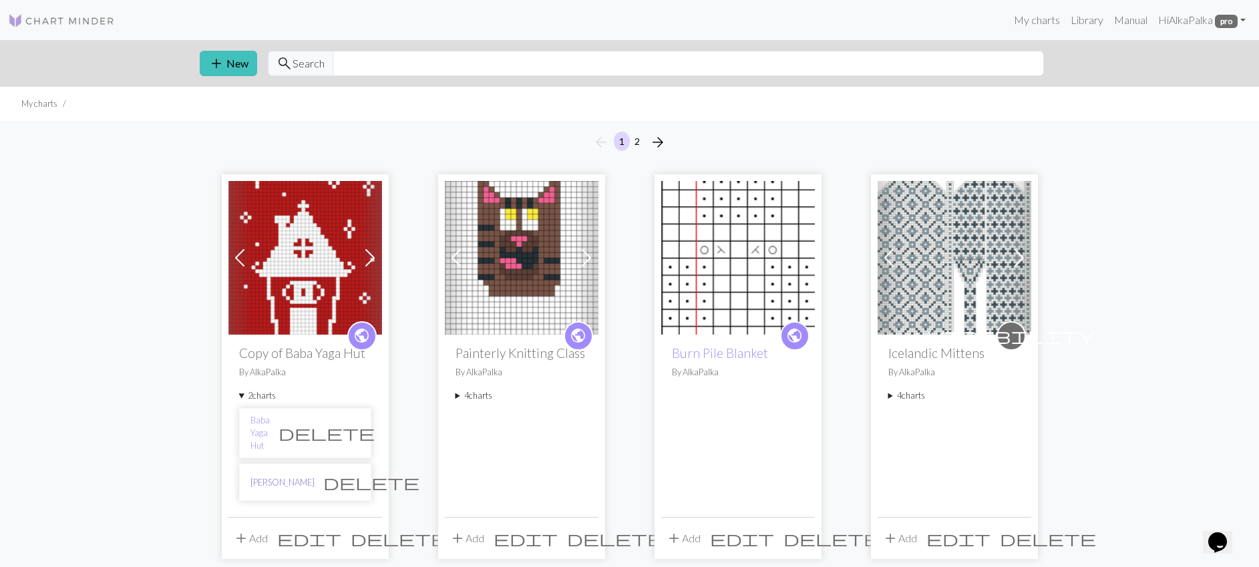
click at [281, 476] on link "[PERSON_NAME]" at bounding box center [283, 482] width 64 height 13
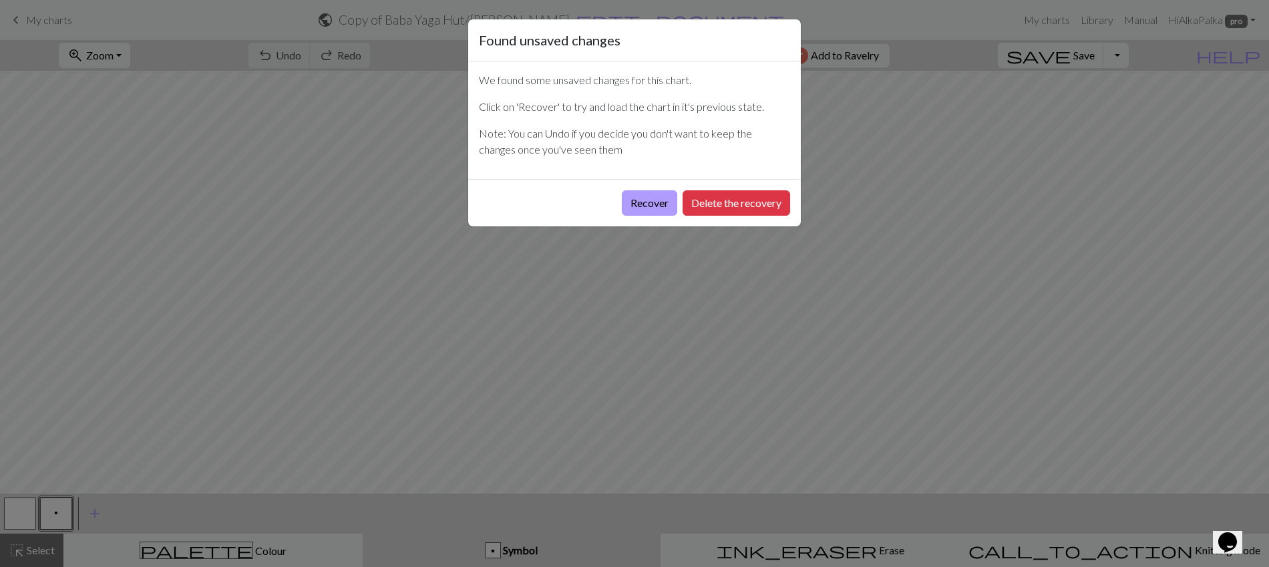
click at [660, 207] on button "Recover" at bounding box center [649, 202] width 55 height 25
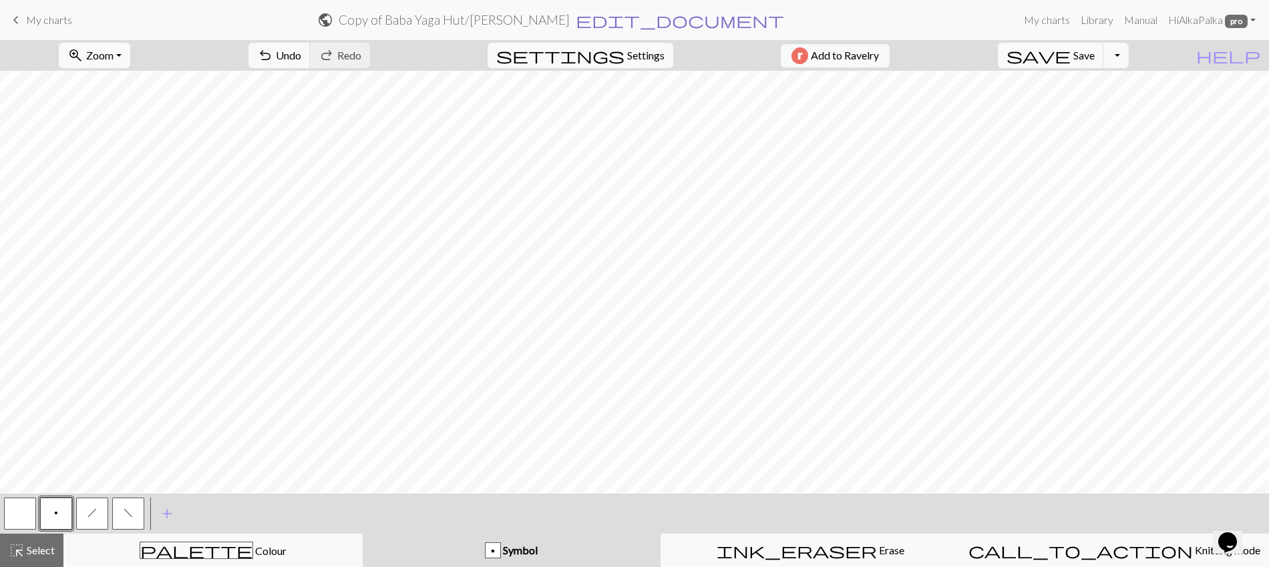
click at [671, 25] on span "edit_document" at bounding box center [680, 20] width 208 height 19
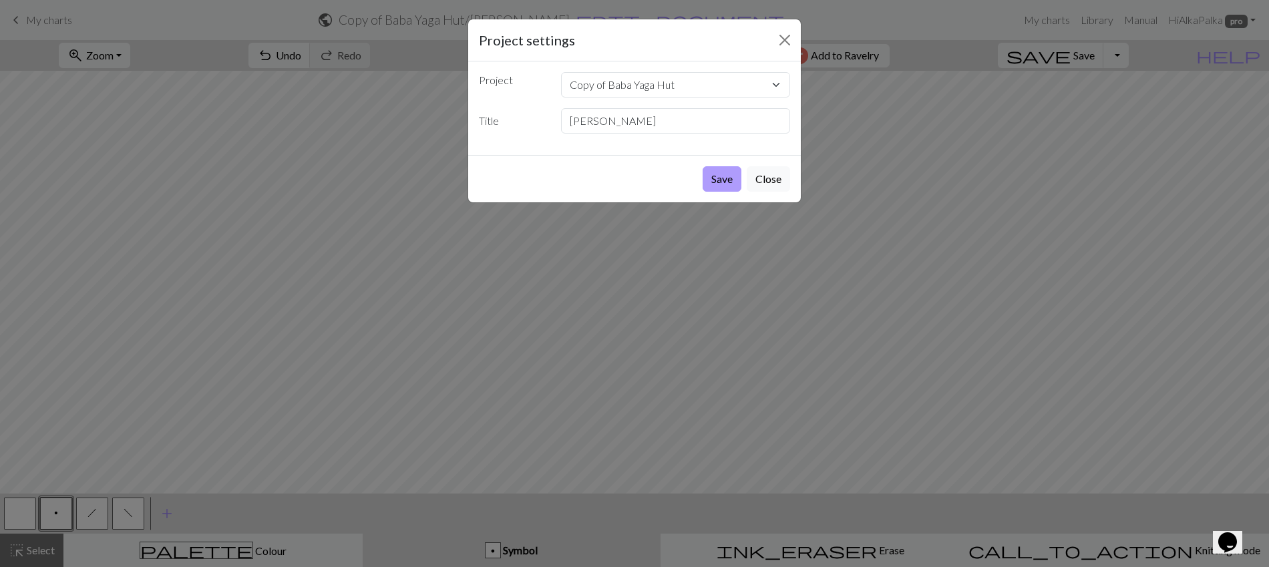
click at [720, 188] on button "Save" at bounding box center [722, 178] width 39 height 25
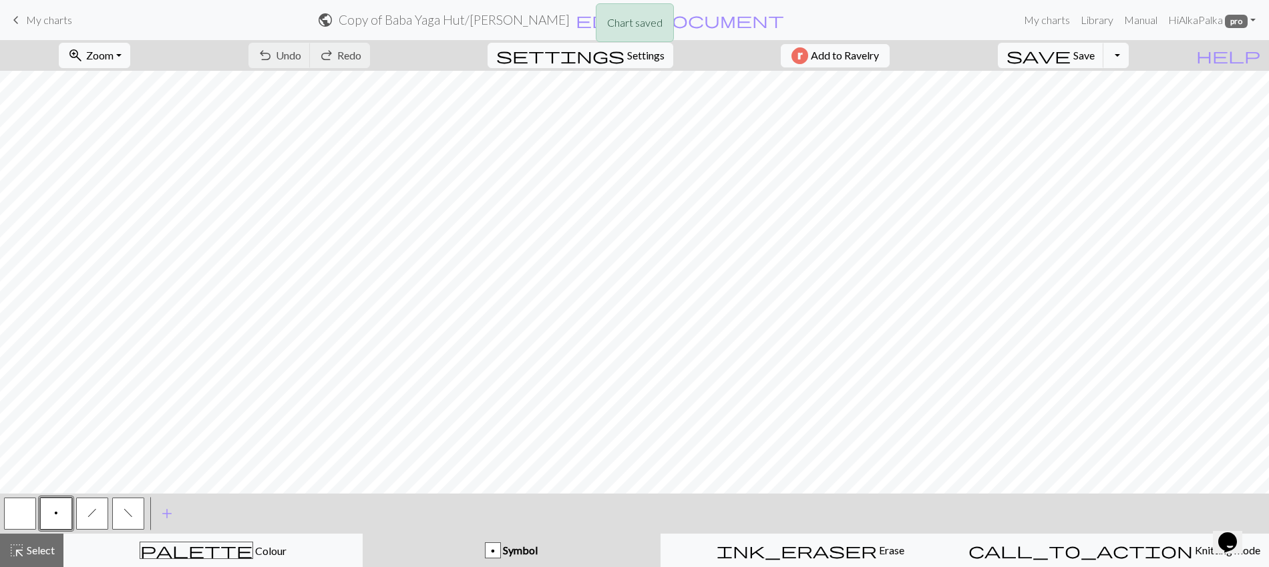
click at [1092, 51] on div "Chart saved" at bounding box center [634, 26] width 1269 height 53
click at [114, 57] on span "Zoom" at bounding box center [99, 55] width 27 height 13
click at [110, 163] on button "50%" at bounding box center [112, 160] width 106 height 21
click at [311, 59] on button "undo Undo Undo" at bounding box center [280, 55] width 62 height 25
click at [34, 546] on span "Select" at bounding box center [40, 550] width 30 height 13
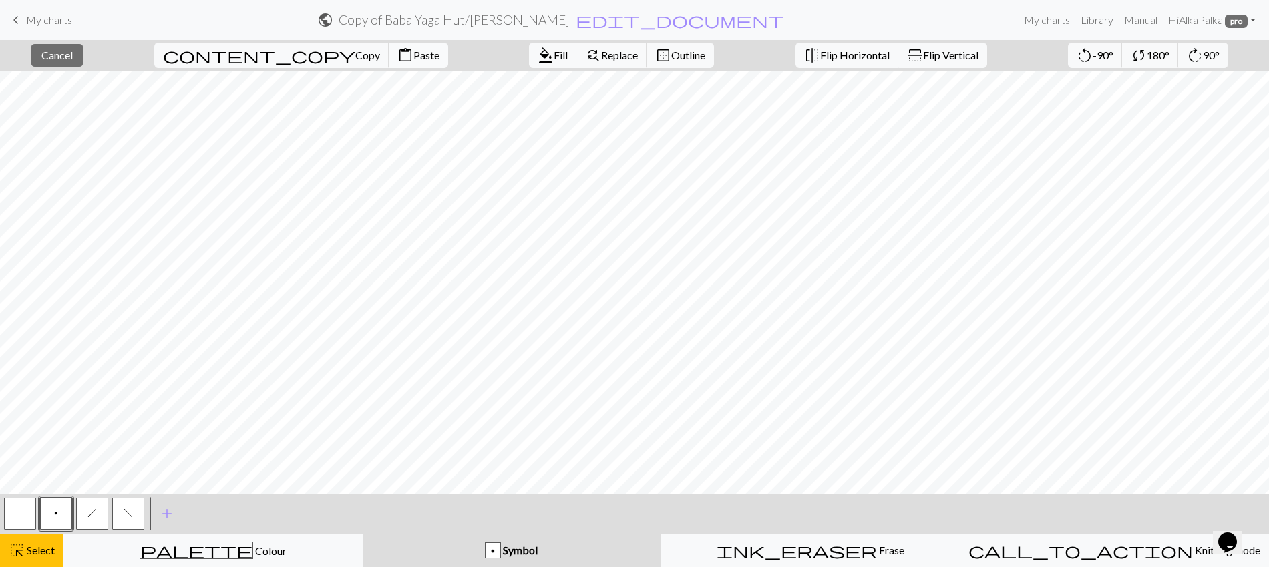
click at [389, 63] on button "content_paste Paste" at bounding box center [418, 55] width 59 height 25
click at [398, 53] on span "content_paste" at bounding box center [406, 55] width 16 height 19
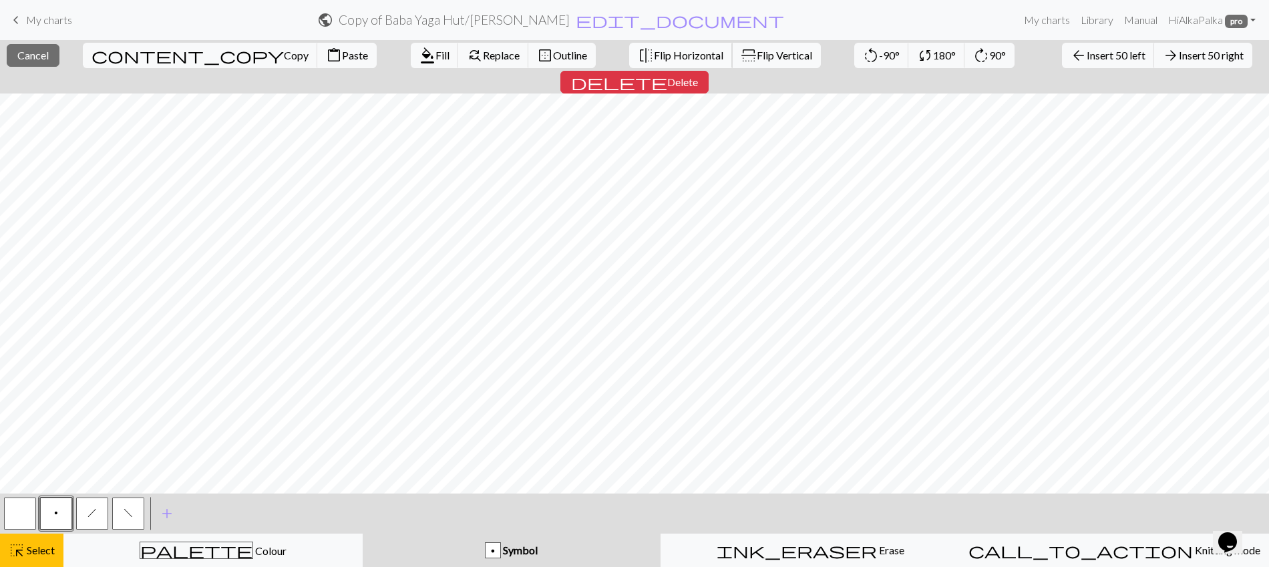
click at [654, 59] on span "Flip Horizontal" at bounding box center [688, 55] width 69 height 13
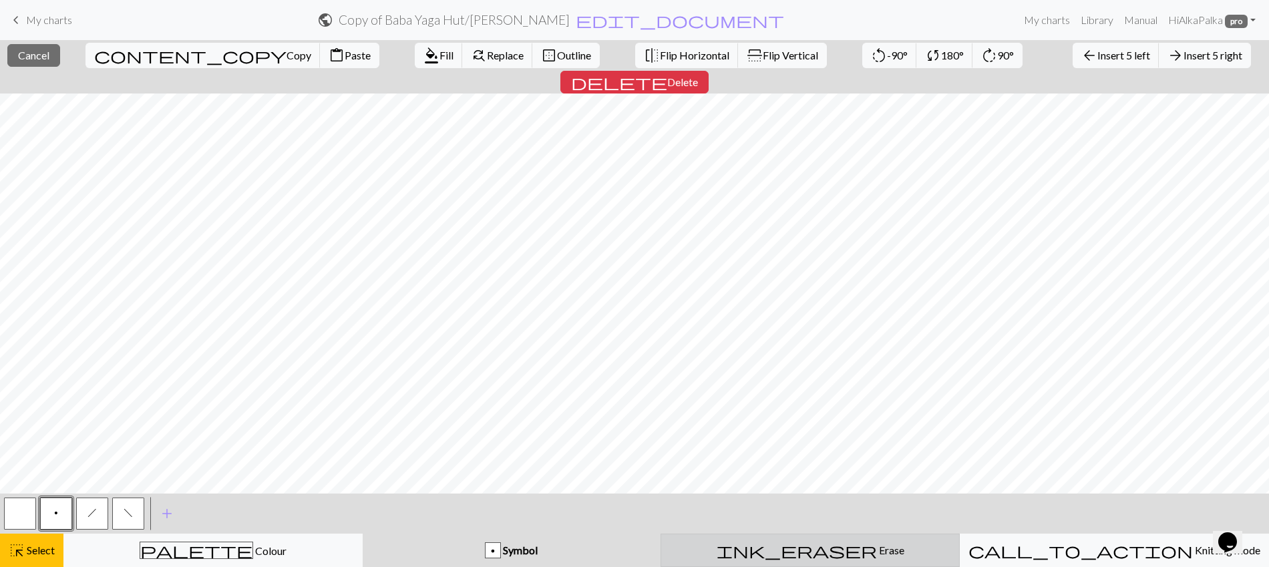
click at [740, 559] on button "ink_eraser Erase Erase" at bounding box center [810, 550] width 299 height 33
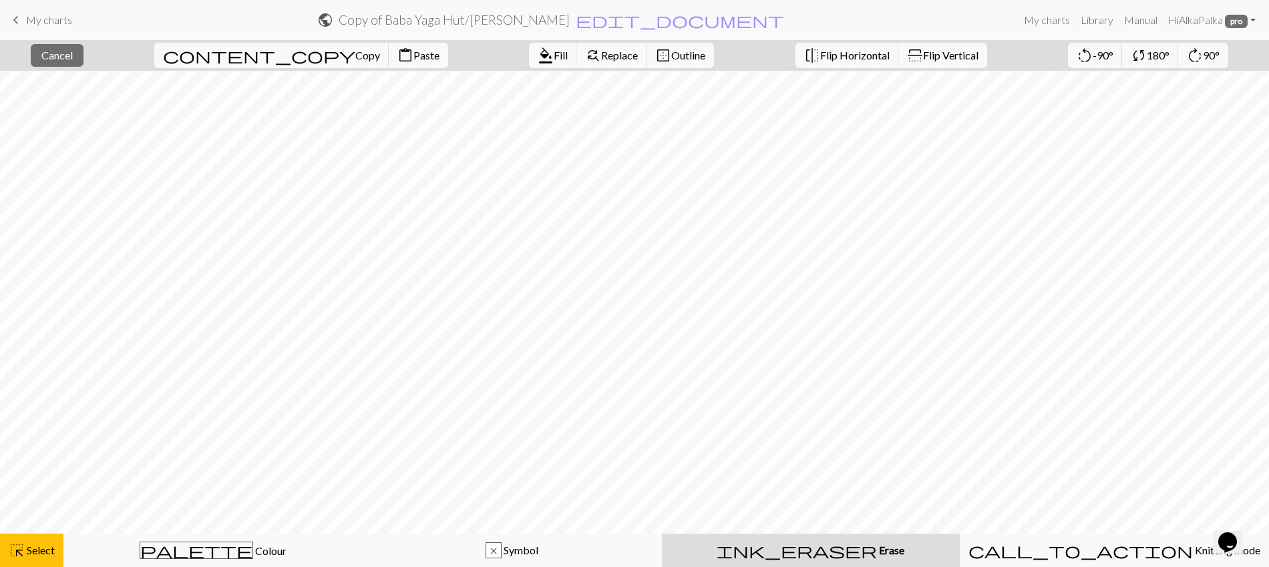
click at [784, 547] on div "ink_eraser Erase Erase" at bounding box center [811, 550] width 282 height 16
click at [746, 550] on div "ink_eraser Erase Erase" at bounding box center [811, 550] width 282 height 16
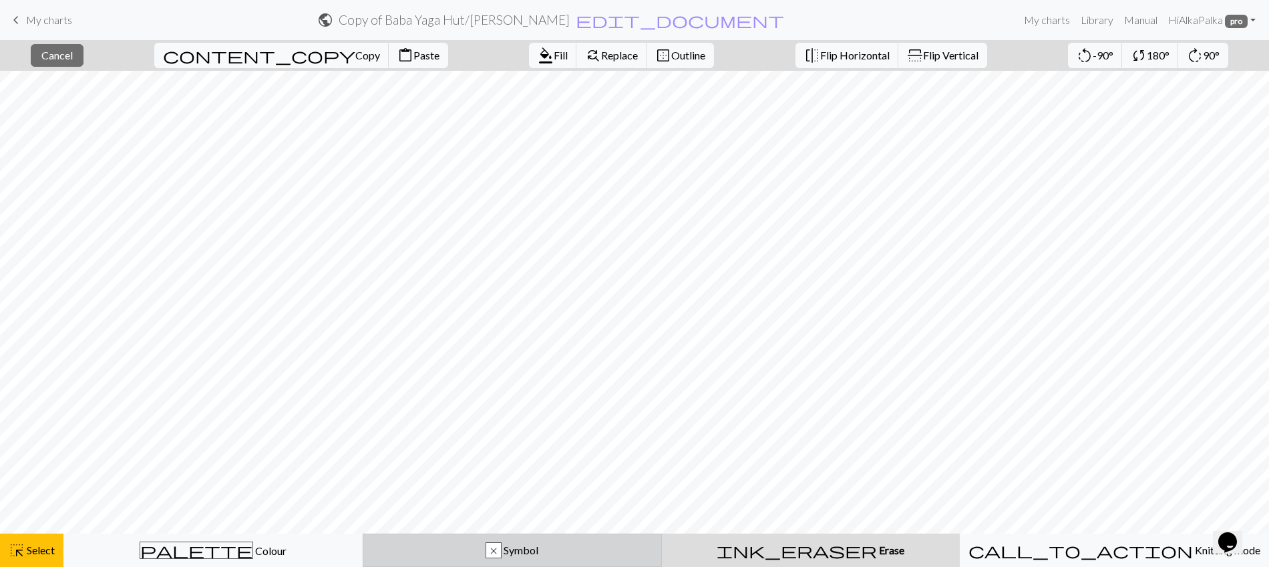
click at [584, 550] on div "x Symbol" at bounding box center [512, 550] width 282 height 16
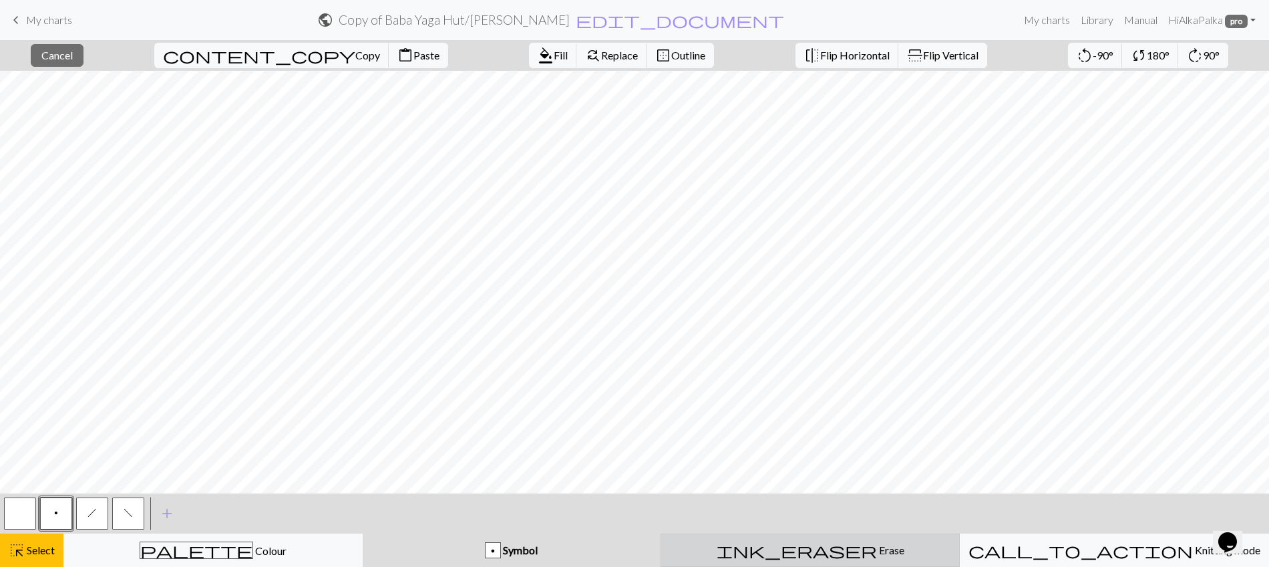
click at [742, 558] on div "ink_eraser Erase Erase" at bounding box center [810, 550] width 282 height 16
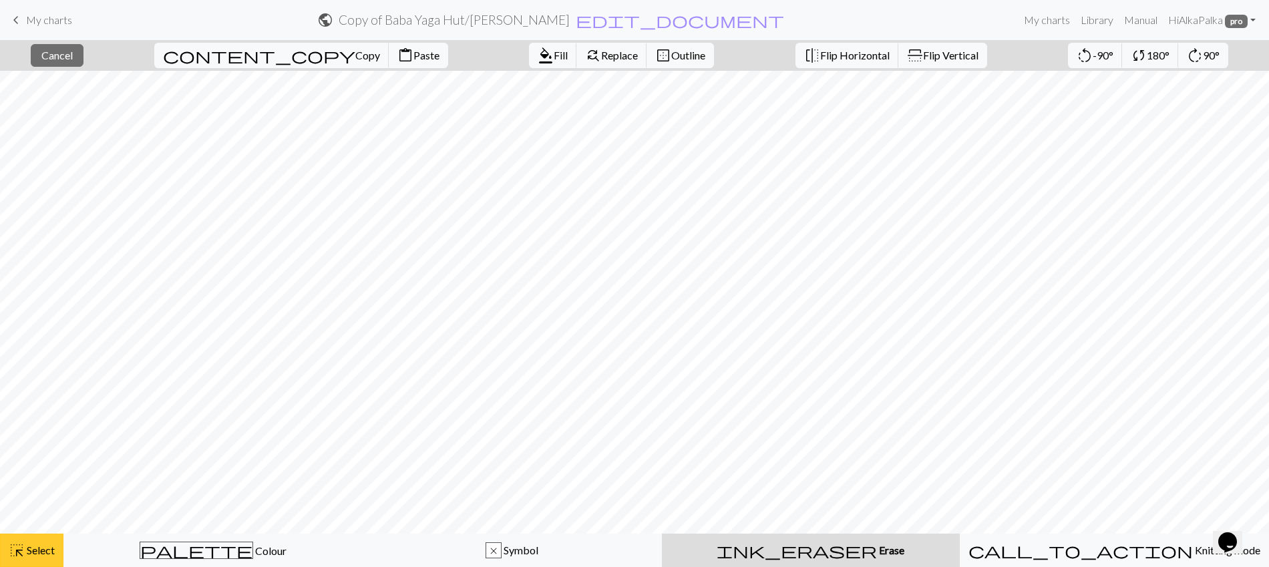
drag, startPoint x: 32, startPoint y: 540, endPoint x: 107, endPoint y: 553, distance: 75.8
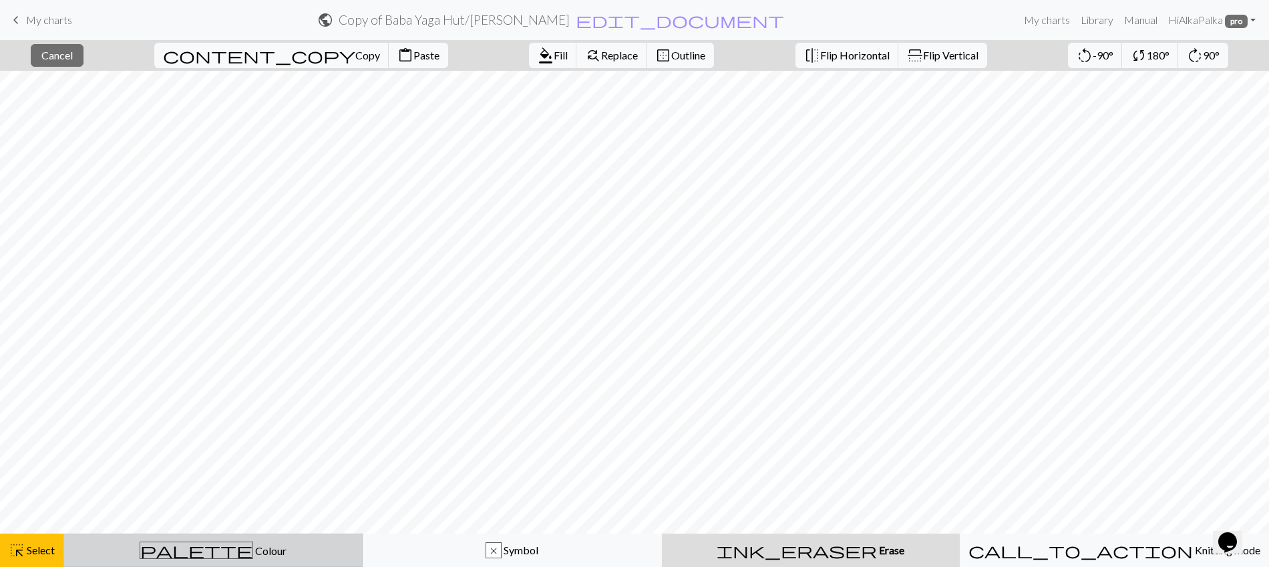
click at [32, 540] on button "highlight_alt Select Select" at bounding box center [31, 550] width 63 height 33
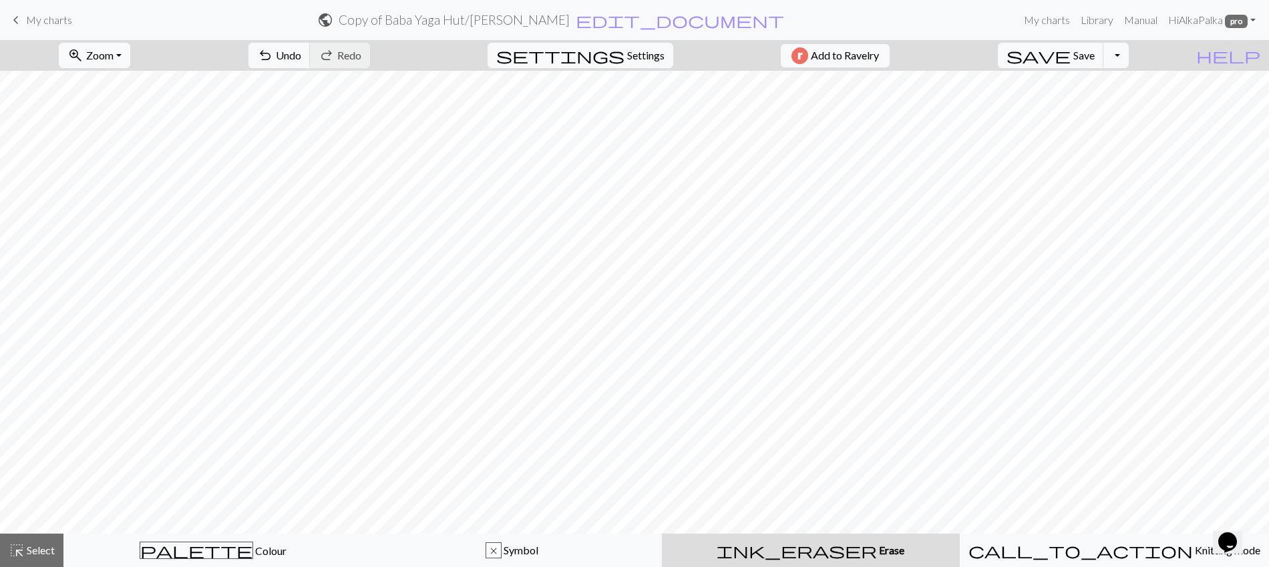
click at [707, 558] on div "ink_eraser Erase Erase" at bounding box center [811, 550] width 282 height 16
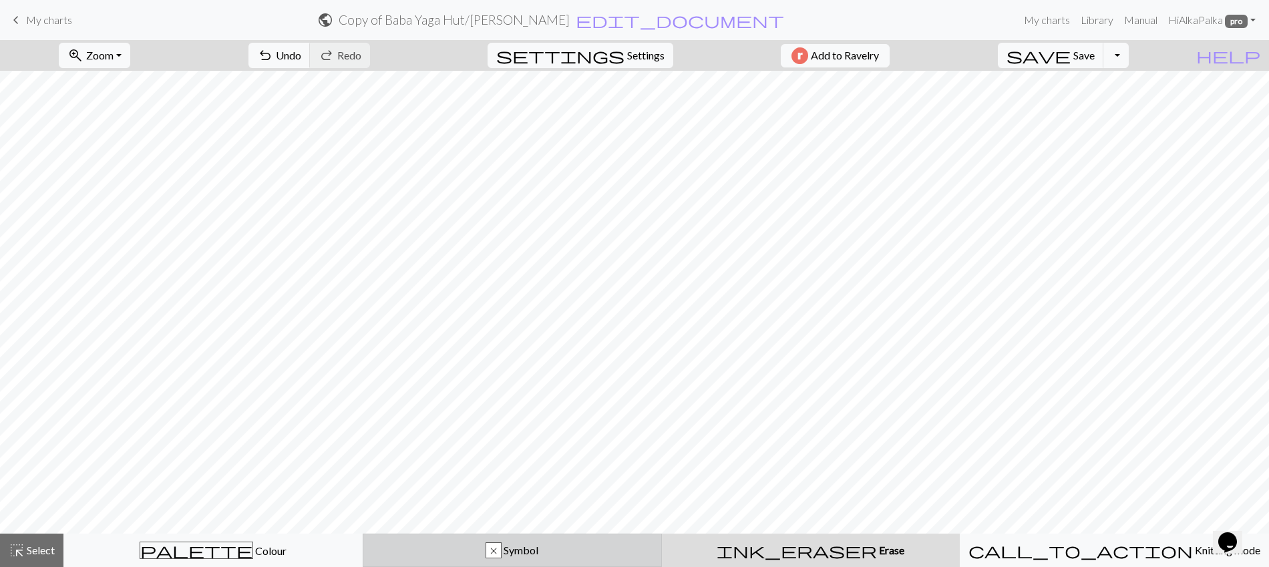
click at [474, 548] on div "x Symbol" at bounding box center [512, 550] width 282 height 16
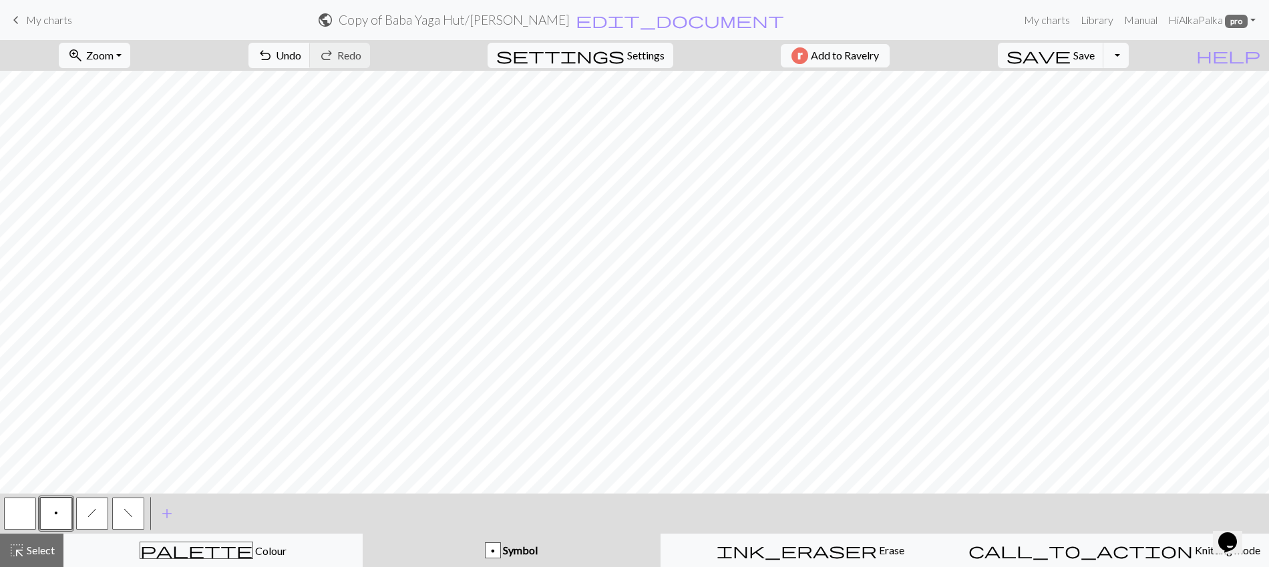
click at [126, 510] on span "f" at bounding box center [128, 513] width 9 height 11
click at [1129, 55] on button "Toggle Dropdown" at bounding box center [1116, 55] width 25 height 25
click at [1095, 55] on span "Save" at bounding box center [1084, 55] width 21 height 13
click at [1071, 59] on span "save" at bounding box center [1039, 55] width 64 height 19
click at [1129, 57] on button "Toggle Dropdown" at bounding box center [1116, 55] width 25 height 25
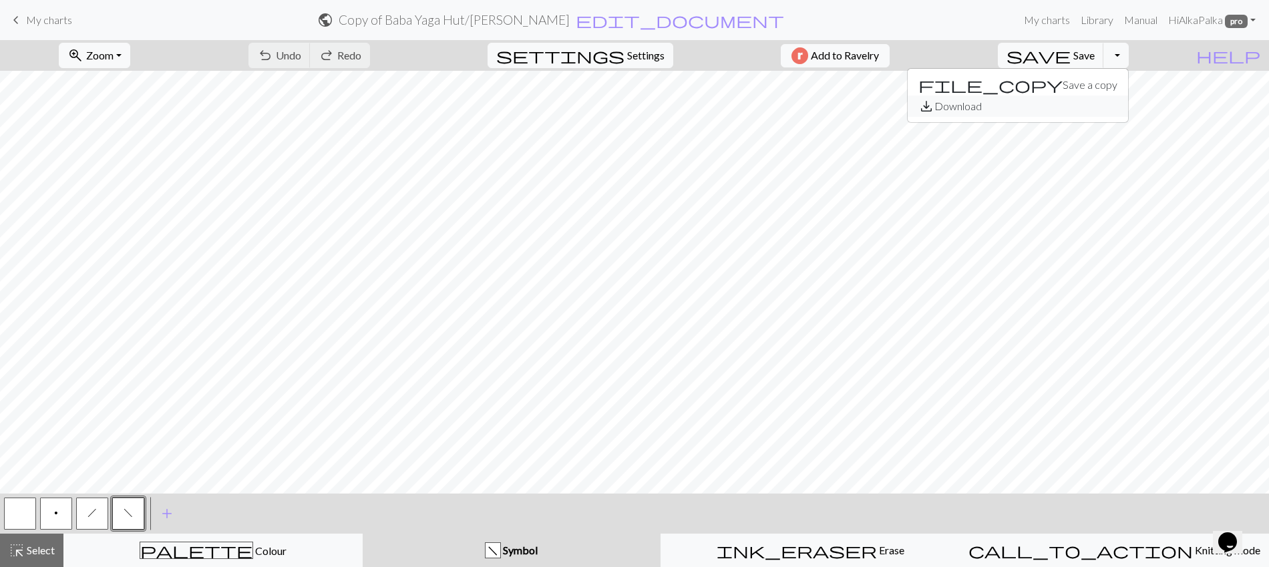
click at [1105, 106] on button "save_alt Download" at bounding box center [1018, 106] width 220 height 21
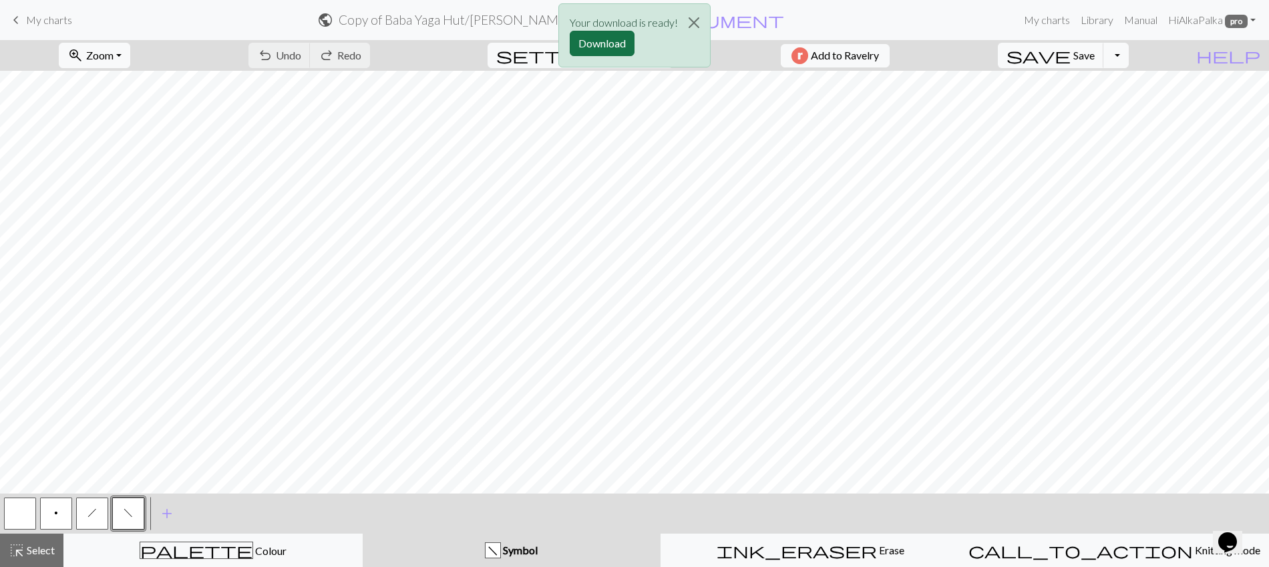
click at [597, 41] on button "Download" at bounding box center [602, 43] width 65 height 25
